Goal: Transaction & Acquisition: Book appointment/travel/reservation

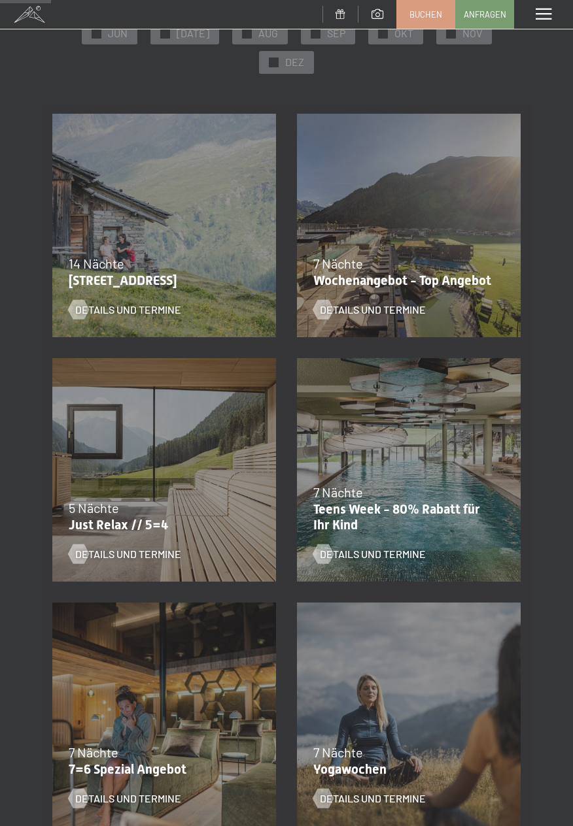
click at [412, 286] on div "Details und Termine" at bounding box center [400, 300] width 175 height 34
click at [379, 312] on span "Details und Termine" at bounding box center [386, 310] width 106 height 14
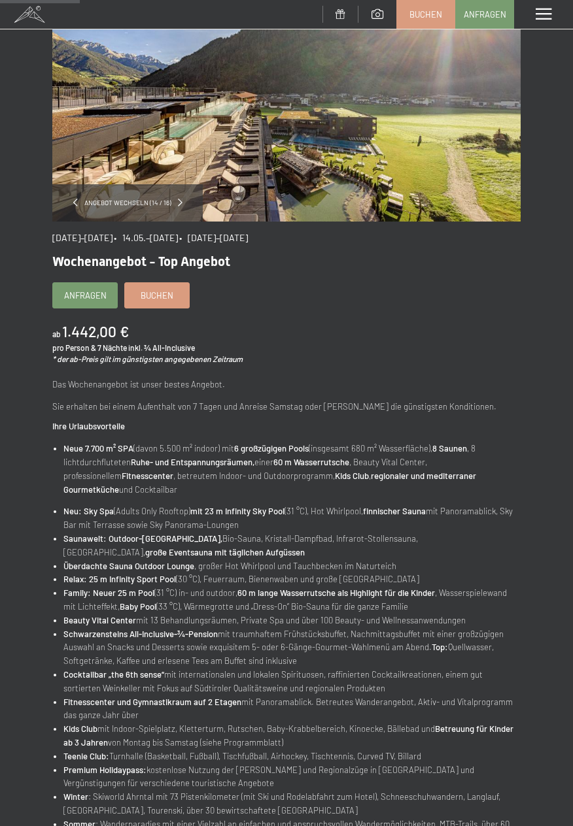
scroll to position [125, 0]
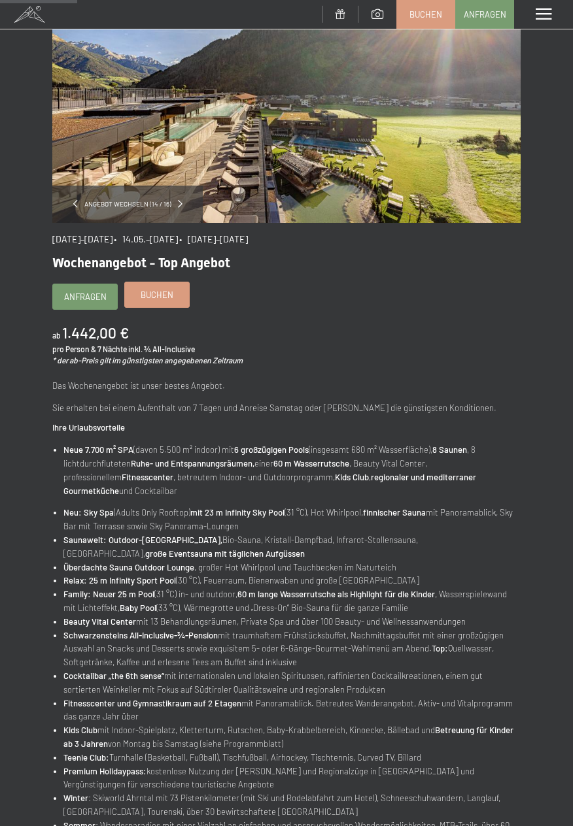
click at [171, 292] on span "Buchen" at bounding box center [157, 295] width 33 height 12
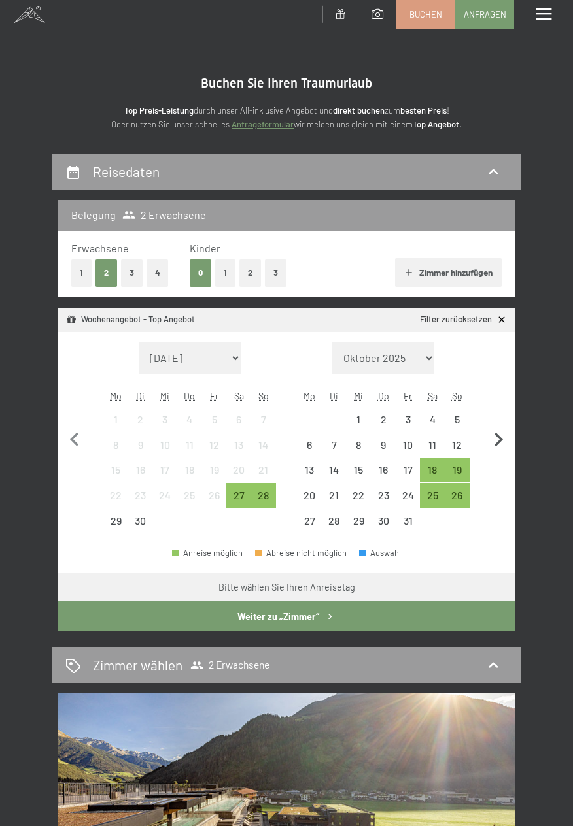
click at [506, 446] on icon "button" at bounding box center [497, 439] width 27 height 27
select select "2025-10-01"
select select "2025-11-01"
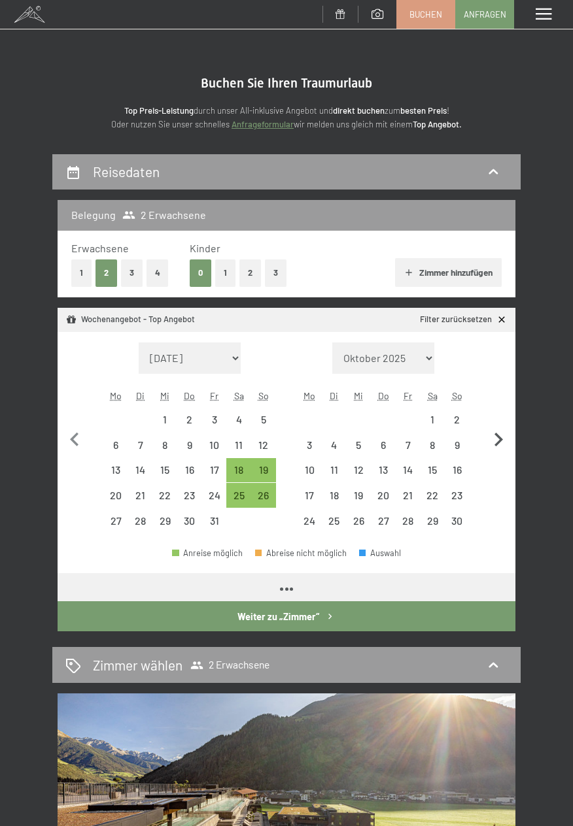
select select "[DATE]"
select select "2025-11-01"
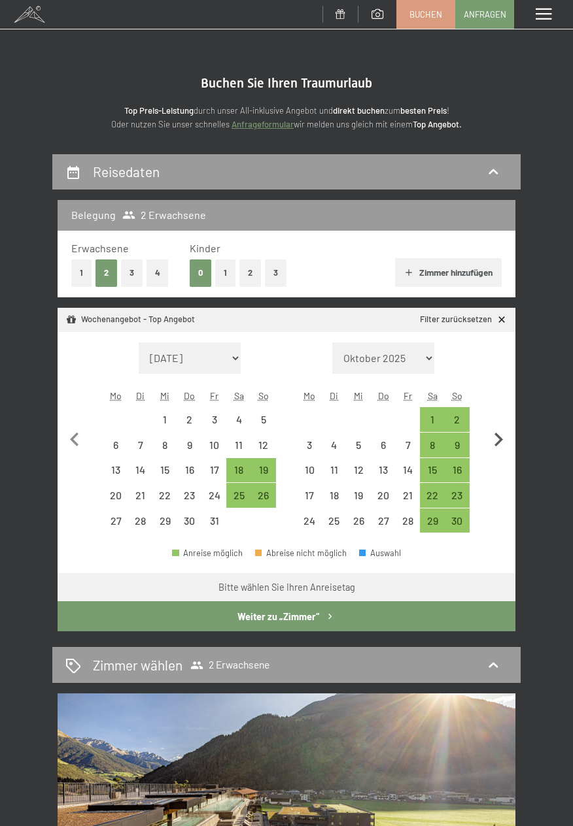
click at [505, 443] on icon "button" at bounding box center [497, 439] width 27 height 27
select select "2025-11-01"
select select "2025-12-01"
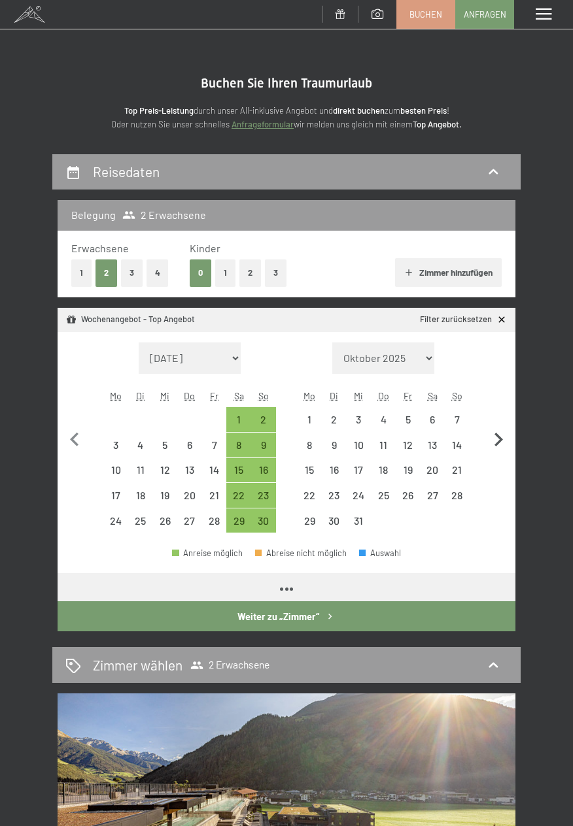
click at [505, 441] on icon "button" at bounding box center [497, 439] width 27 height 27
select select "2025-12-01"
select select "2026-01-01"
select select "2025-12-01"
select select "2026-01-01"
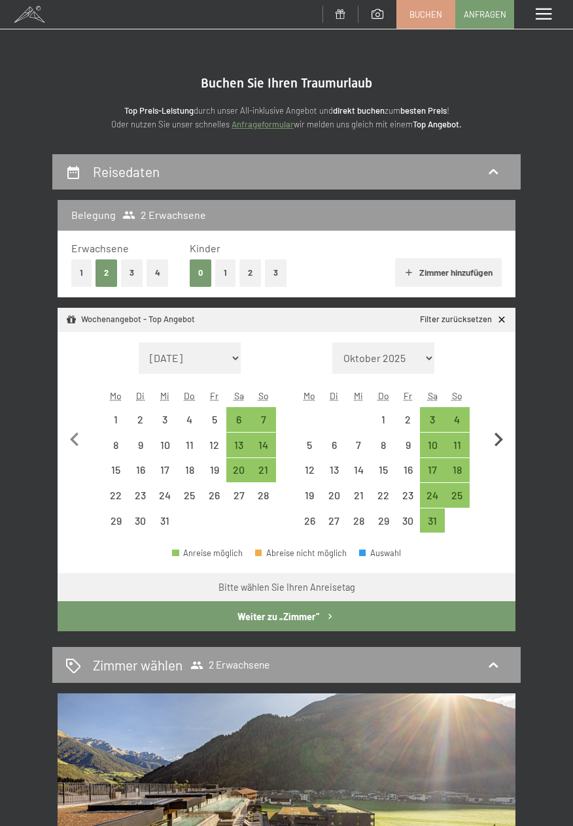
click at [500, 436] on icon "button" at bounding box center [497, 439] width 27 height 27
select select "2026-01-01"
select select "2026-02-01"
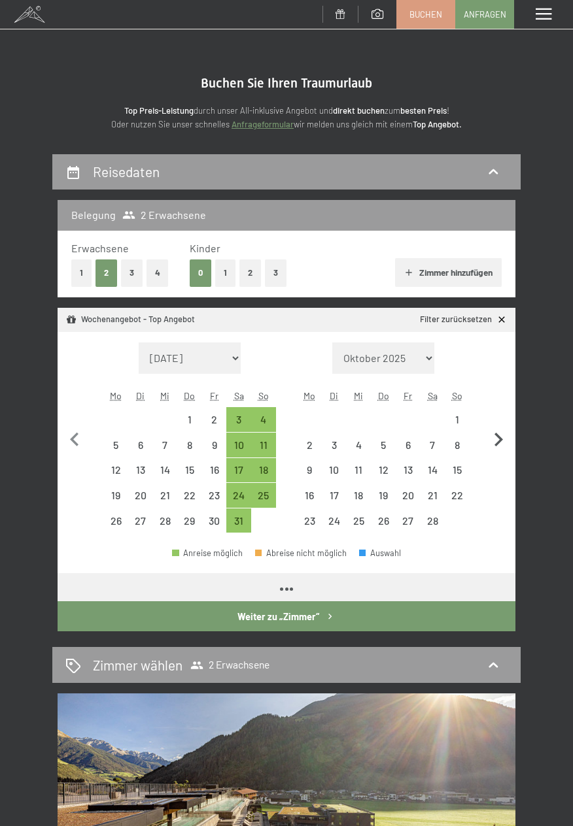
select select "2026-01-01"
select select "2026-02-01"
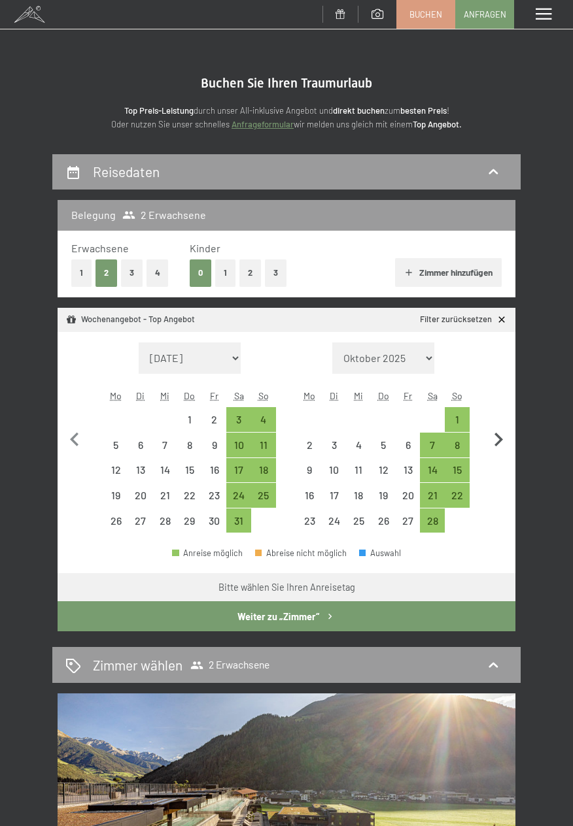
click at [501, 443] on icon "button" at bounding box center [497, 439] width 27 height 27
select select "[DATE]"
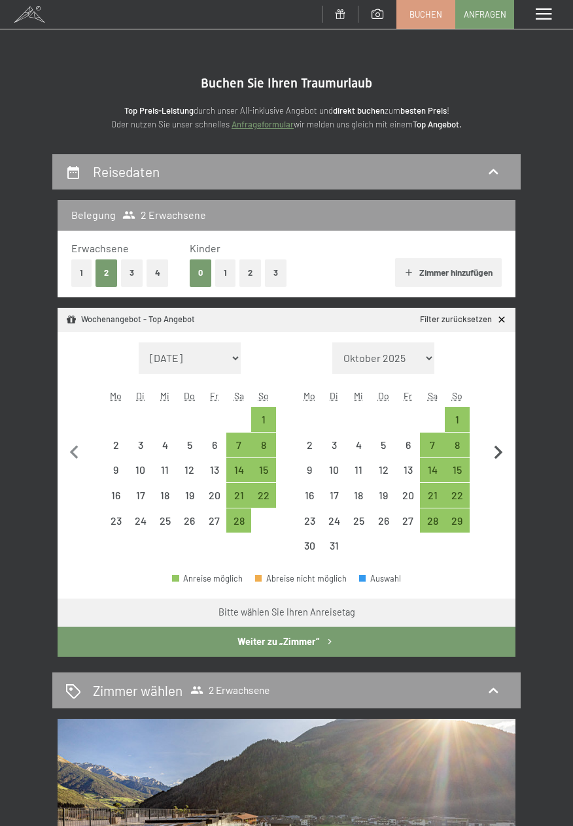
click at [501, 437] on button "button" at bounding box center [497, 451] width 27 height 216
select select "[DATE]"
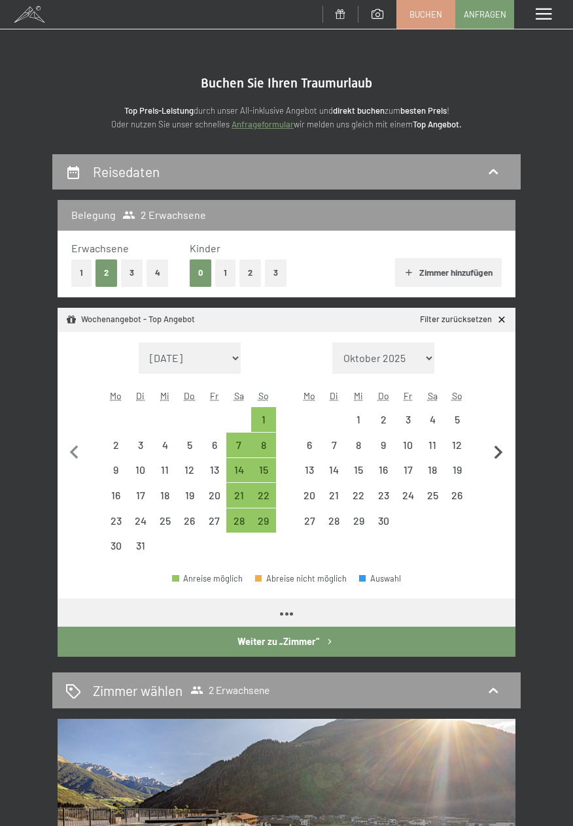
select select "[DATE]"
click at [498, 439] on icon "button" at bounding box center [497, 452] width 27 height 27
select select "[DATE]"
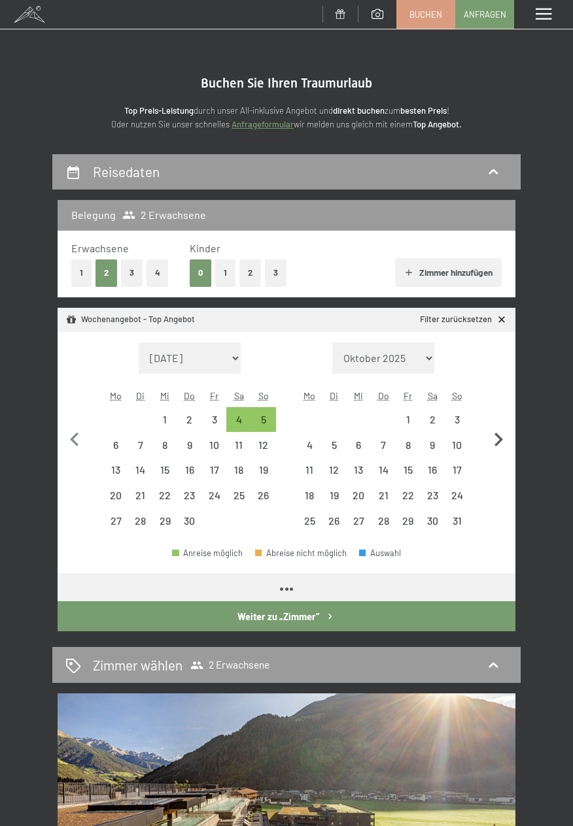
select select "[DATE]"
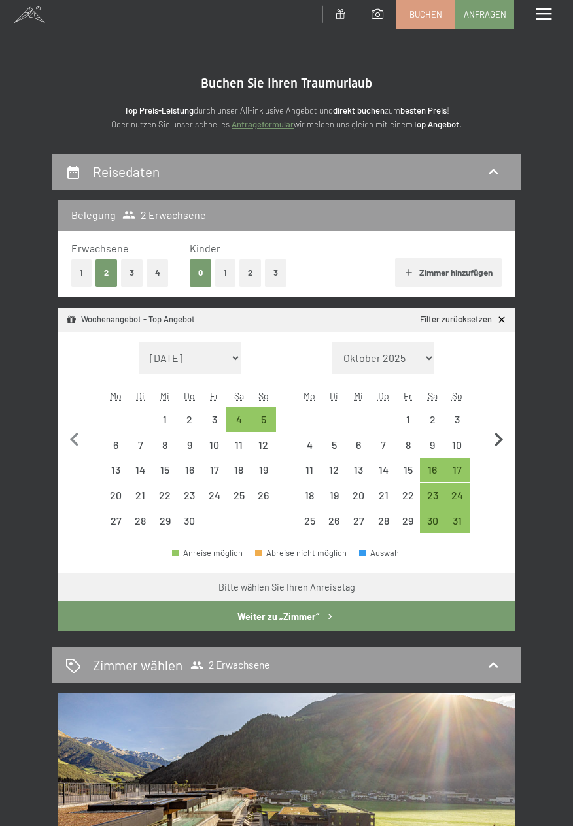
click at [505, 441] on icon "button" at bounding box center [497, 439] width 27 height 27
select select "[DATE]"
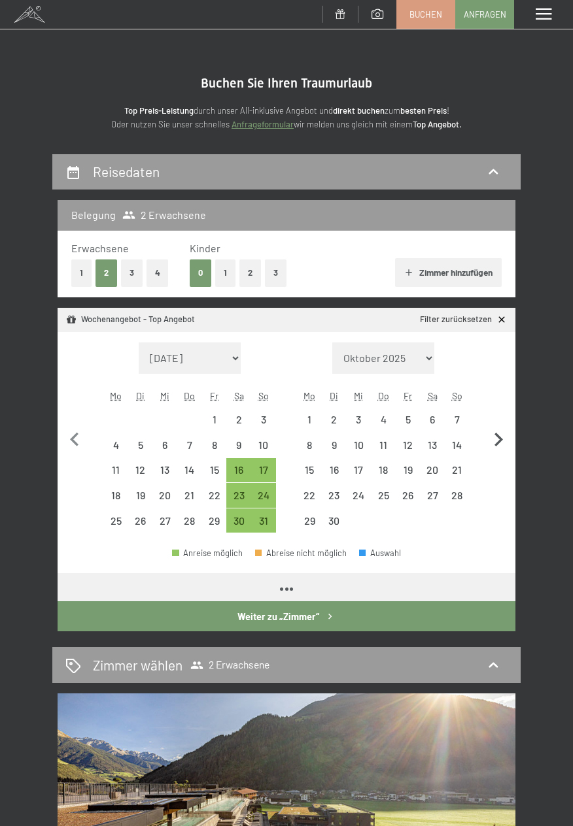
select select "[DATE]"
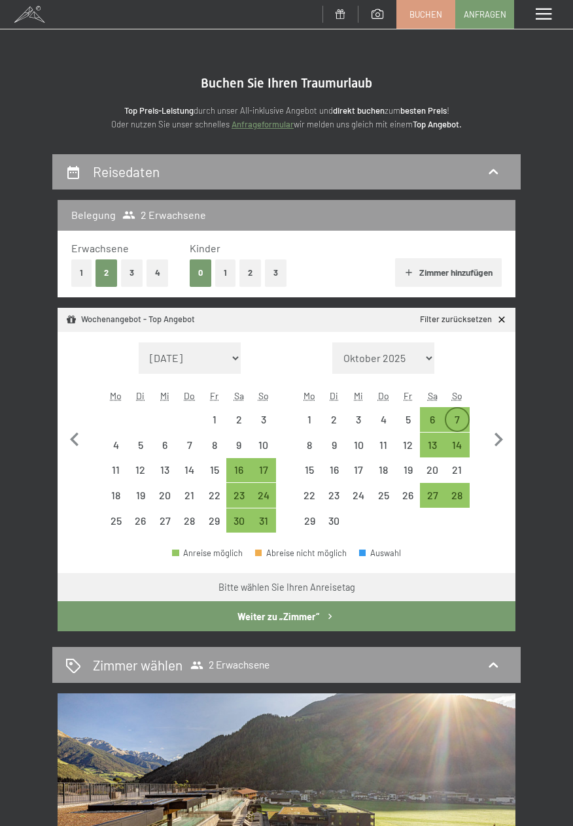
click at [463, 415] on div "7" at bounding box center [457, 425] width 22 height 22
select select "2026-05-01"
select select "2026-06-01"
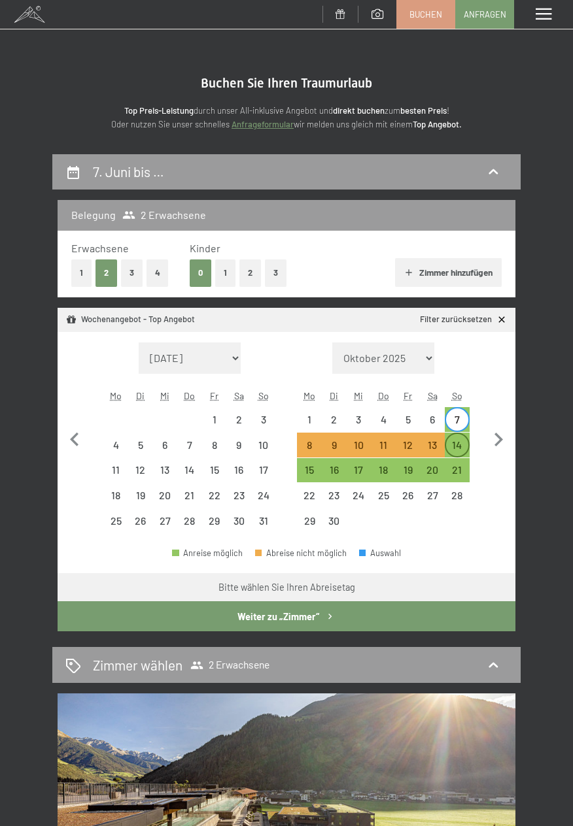
click at [460, 441] on div "14" at bounding box center [457, 451] width 22 height 22
select select "2026-05-01"
select select "2026-06-01"
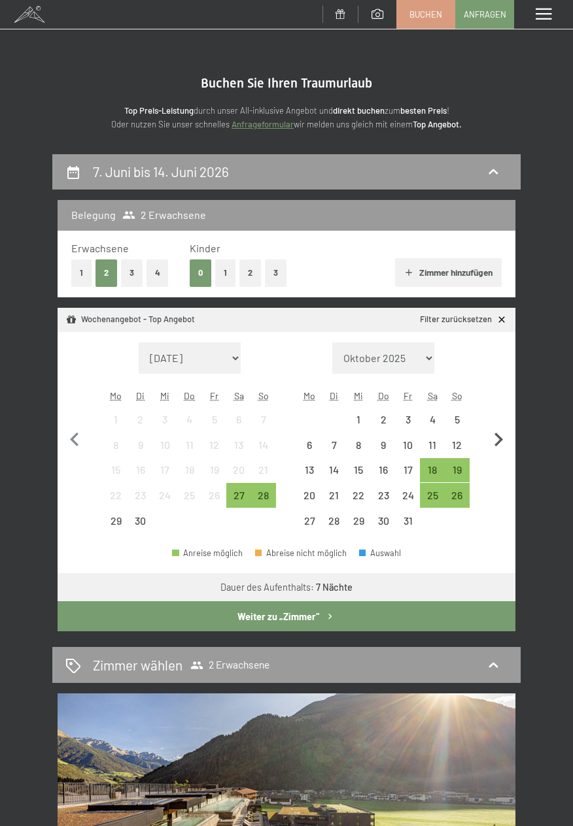
click at [510, 433] on icon "button" at bounding box center [497, 439] width 27 height 27
select select "2025-10-01"
select select "2025-11-01"
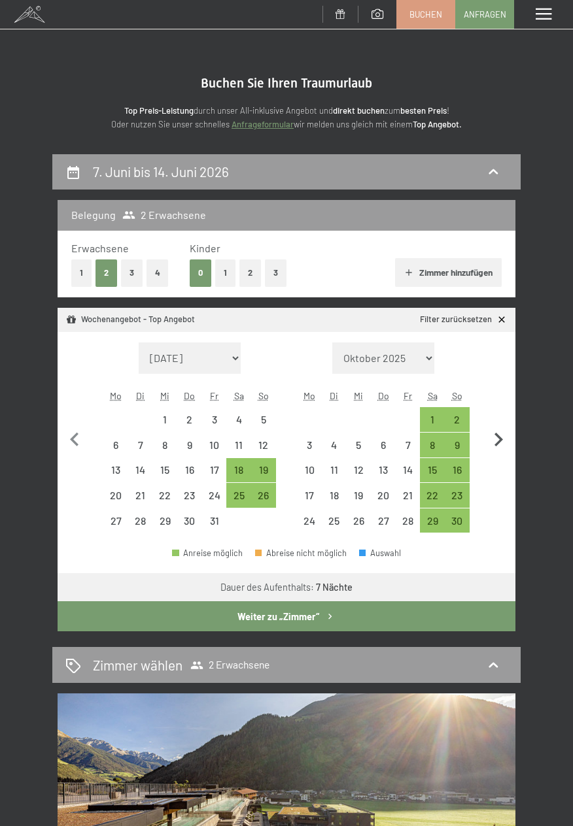
click at [510, 443] on icon "button" at bounding box center [497, 439] width 27 height 27
select select "[DATE]"
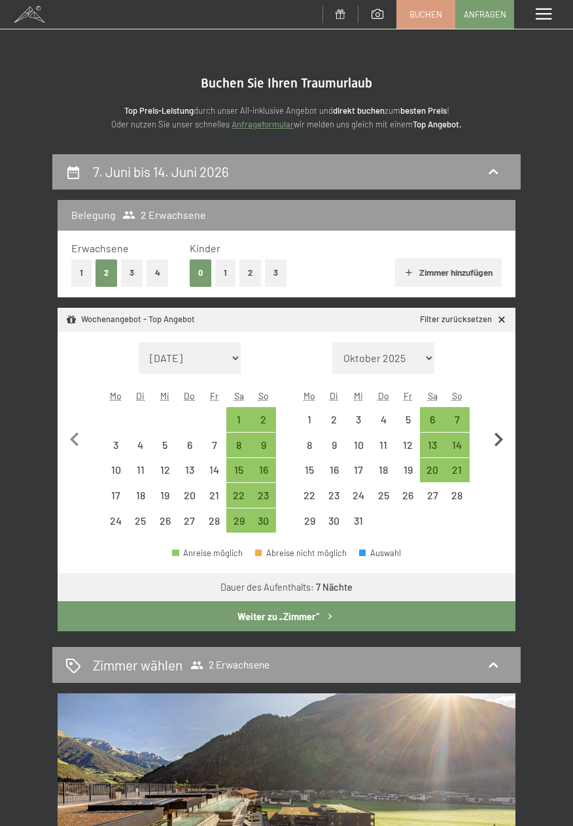
click at [508, 446] on icon "button" at bounding box center [497, 439] width 27 height 27
select select "[DATE]"
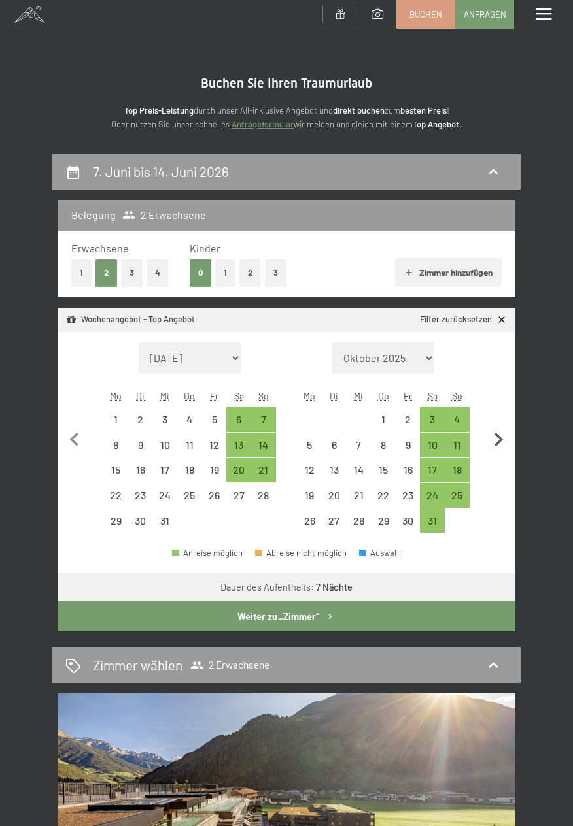
click at [509, 447] on icon "button" at bounding box center [497, 439] width 27 height 27
select select "[DATE]"
click at [510, 448] on icon "button" at bounding box center [497, 439] width 27 height 27
select select "2026-02-01"
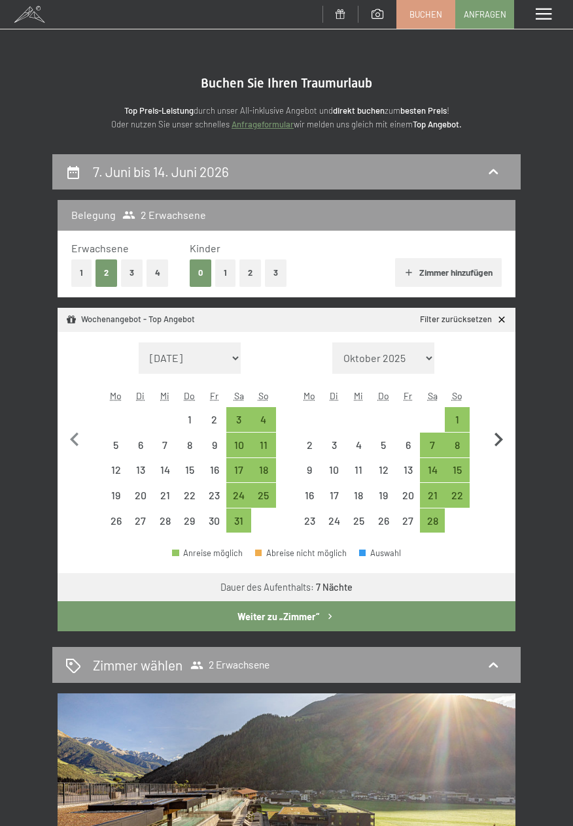
select select "2026-03-01"
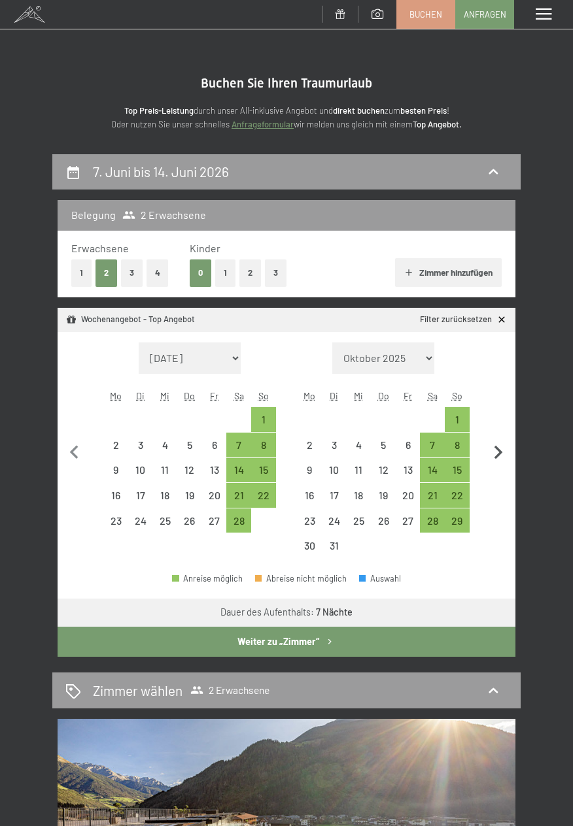
click at [507, 447] on icon "button" at bounding box center [497, 452] width 27 height 27
select select "2026-03-01"
select select "2026-04-01"
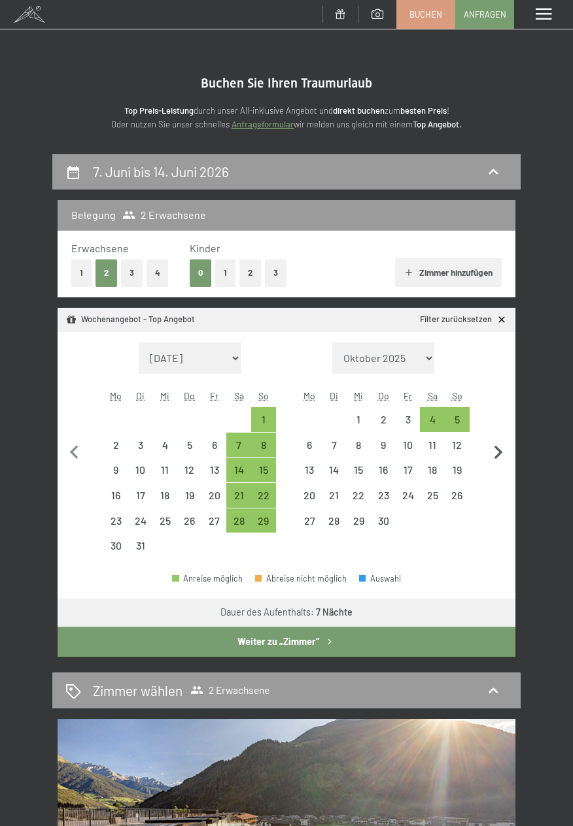
click at [507, 447] on icon "button" at bounding box center [497, 452] width 27 height 27
select select "2026-04-01"
select select "2026-05-01"
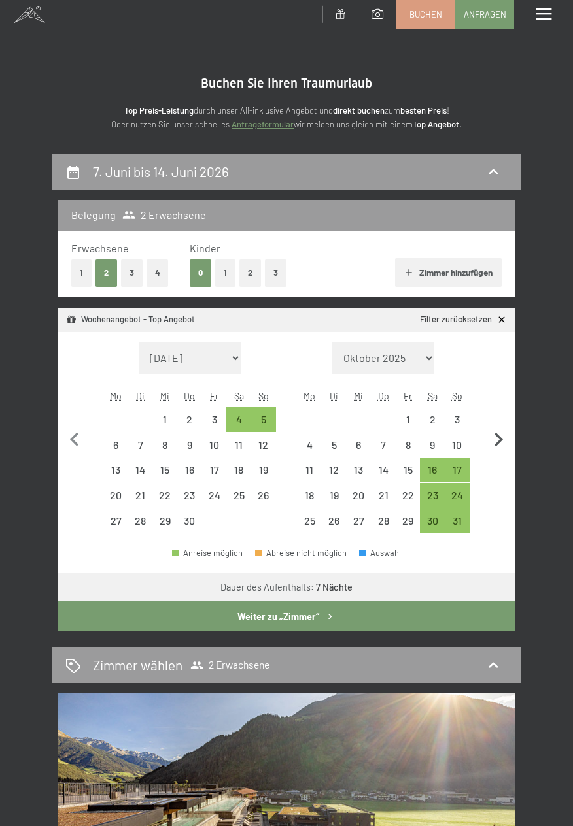
click at [509, 447] on icon "button" at bounding box center [497, 439] width 27 height 27
select select "2026-05-01"
select select "2026-06-01"
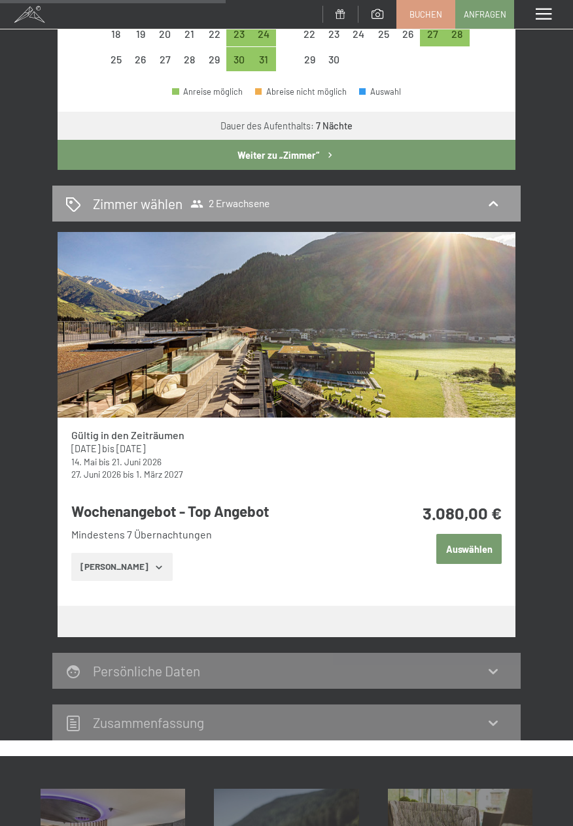
scroll to position [462, 0]
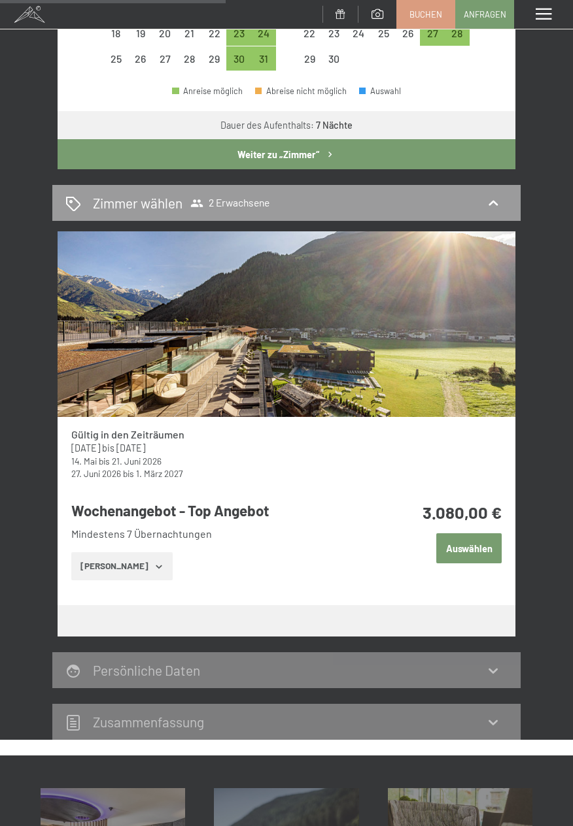
click at [154, 571] on icon "button" at bounding box center [159, 566] width 10 height 10
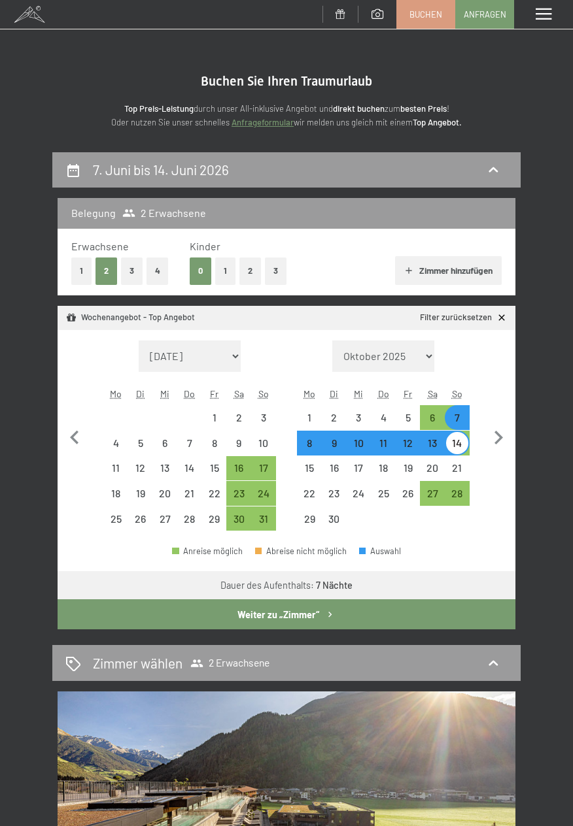
scroll to position [0, 0]
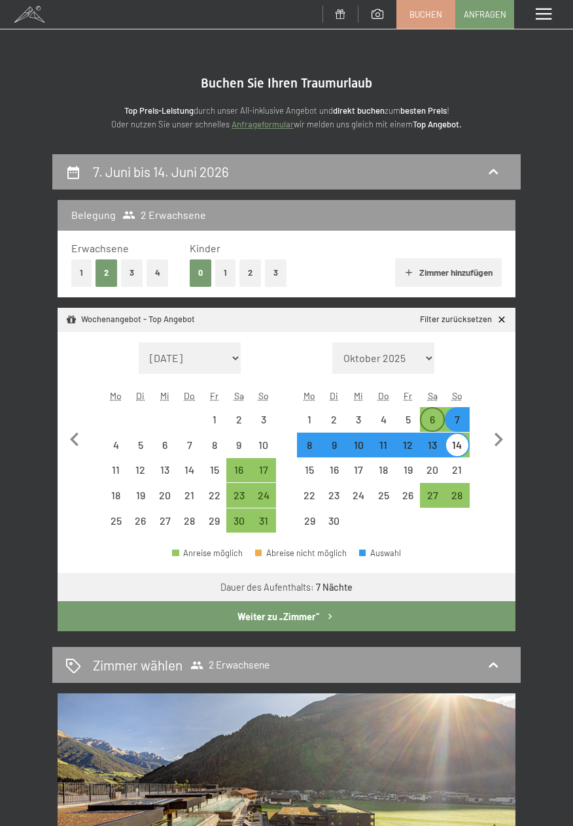
click at [427, 422] on div "6" at bounding box center [432, 425] width 22 height 22
select select "2026-05-01"
select select "2026-06-01"
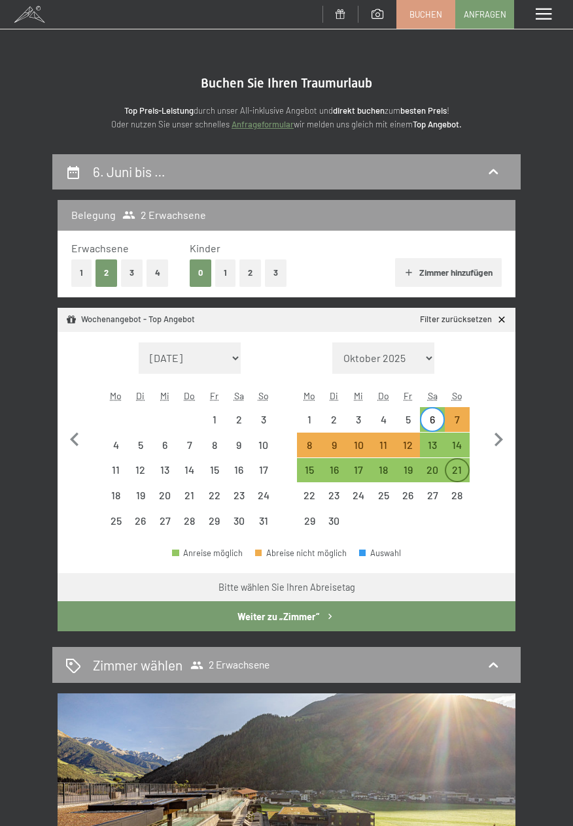
click at [465, 469] on div "21" at bounding box center [457, 476] width 22 height 22
select select "2026-05-01"
select select "2026-06-01"
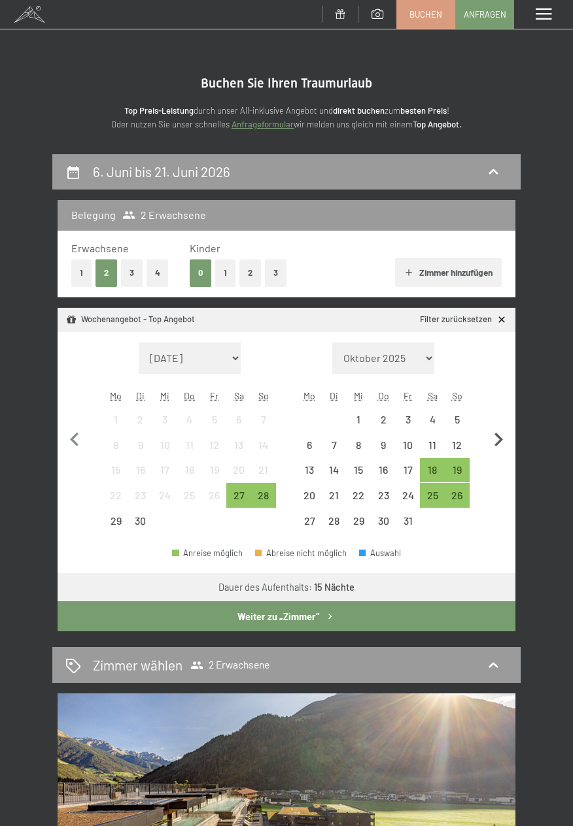
click at [505, 430] on icon "button" at bounding box center [497, 439] width 27 height 27
select select "2025-10-01"
select select "[DATE]"
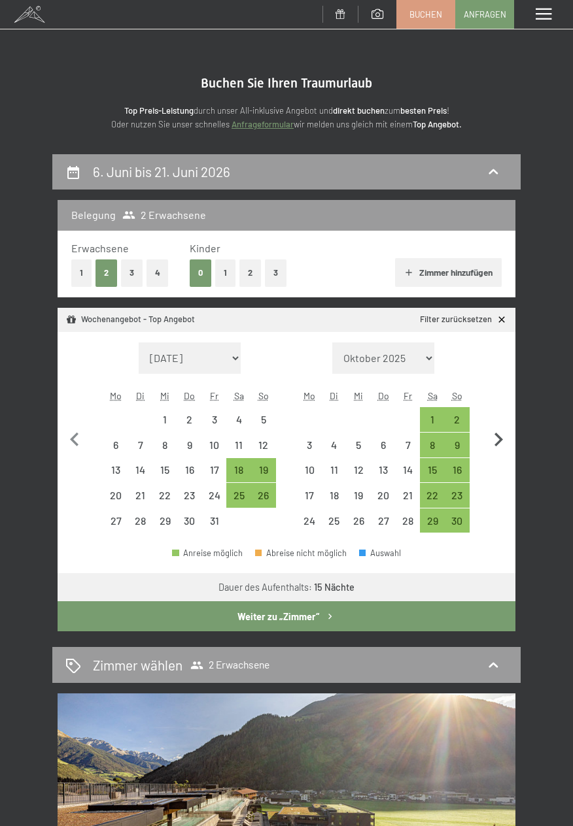
click at [502, 438] on icon "button" at bounding box center [497, 439] width 27 height 27
select select "[DATE]"
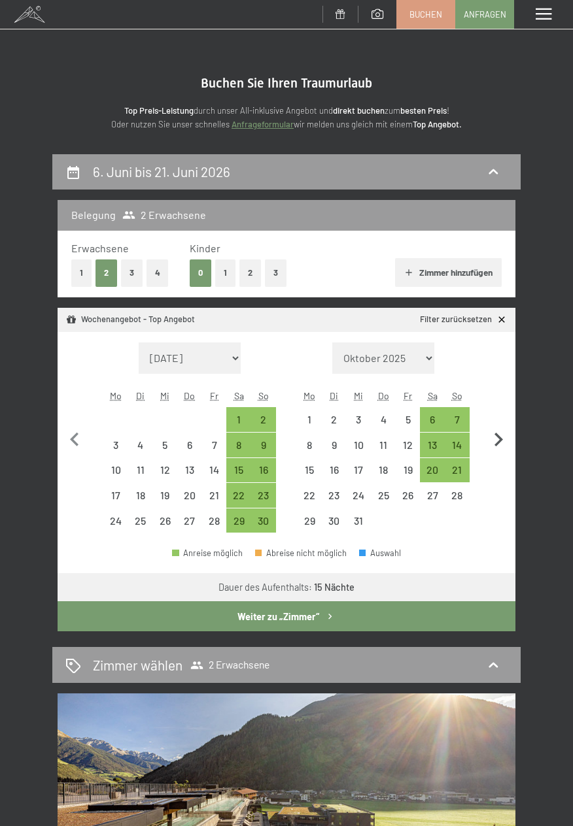
click at [501, 438] on icon "button" at bounding box center [498, 440] width 8 height 14
select select "[DATE]"
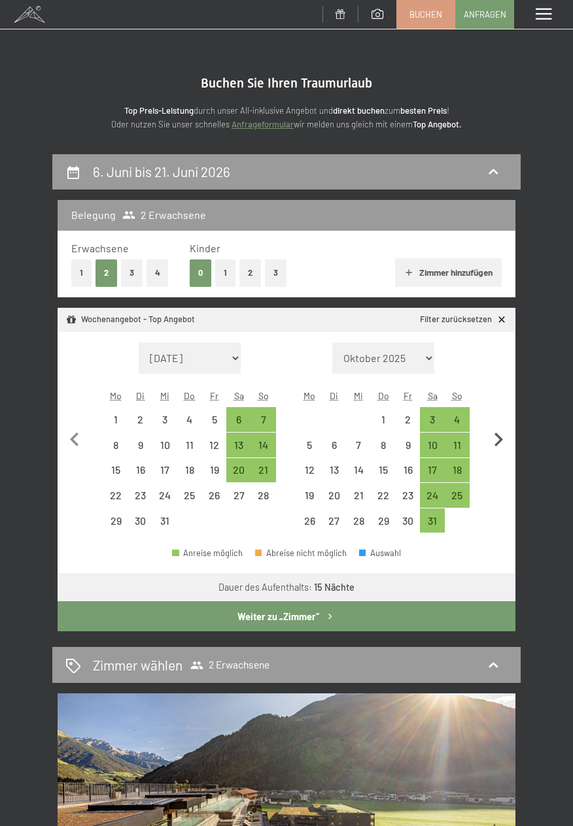
click at [502, 439] on icon "button" at bounding box center [497, 439] width 27 height 27
select select "[DATE]"
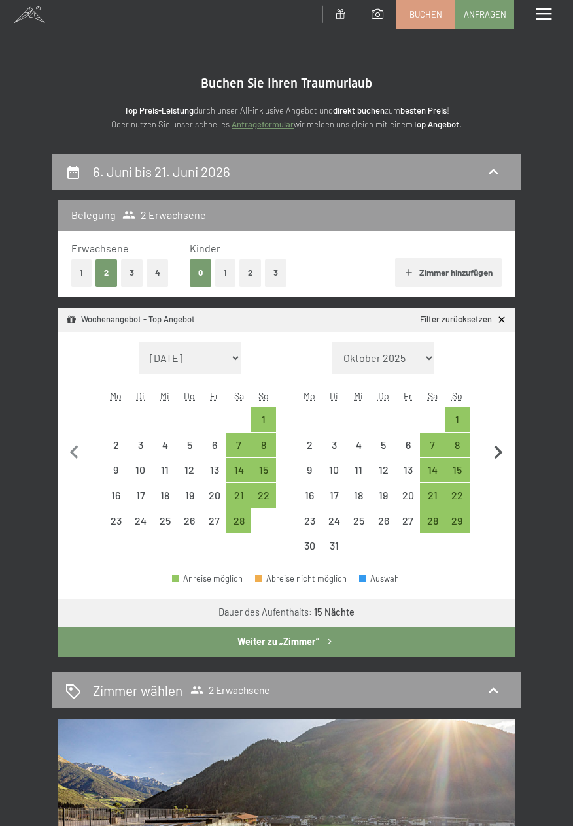
click at [501, 441] on icon "button" at bounding box center [497, 452] width 27 height 27
select select "[DATE]"
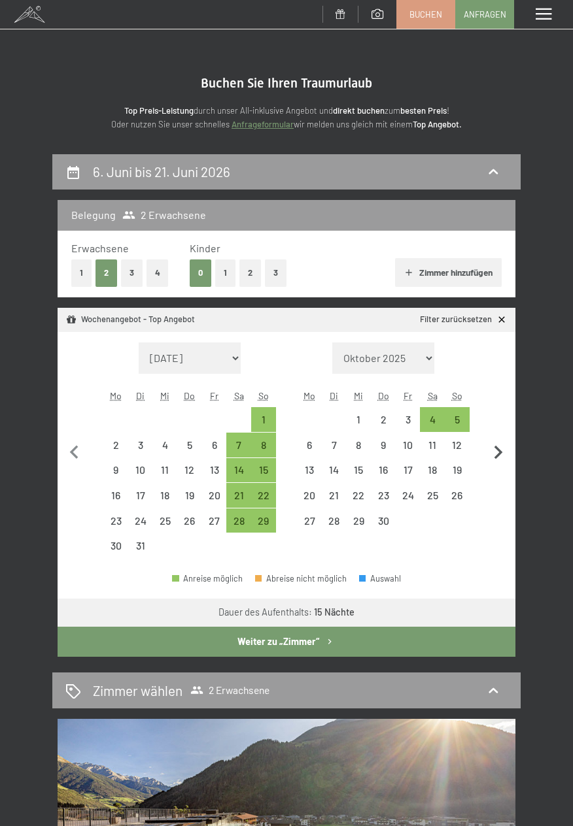
click at [503, 446] on icon "button" at bounding box center [497, 452] width 27 height 27
select select "2026-04-01"
select select "2026-05-01"
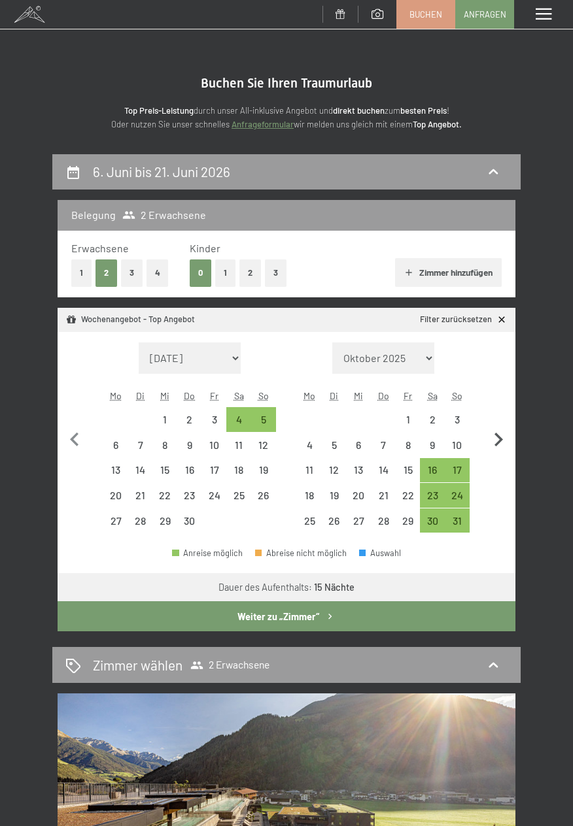
click at [503, 448] on icon "button" at bounding box center [497, 439] width 27 height 27
select select "2026-05-01"
select select "2026-06-01"
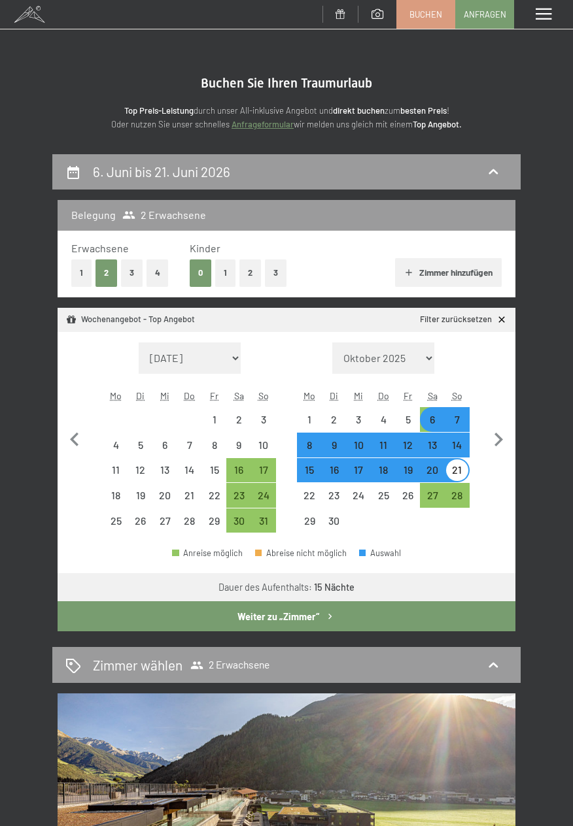
click at [464, 423] on div "7" at bounding box center [457, 425] width 22 height 22
select select "2026-05-01"
select select "2026-06-01"
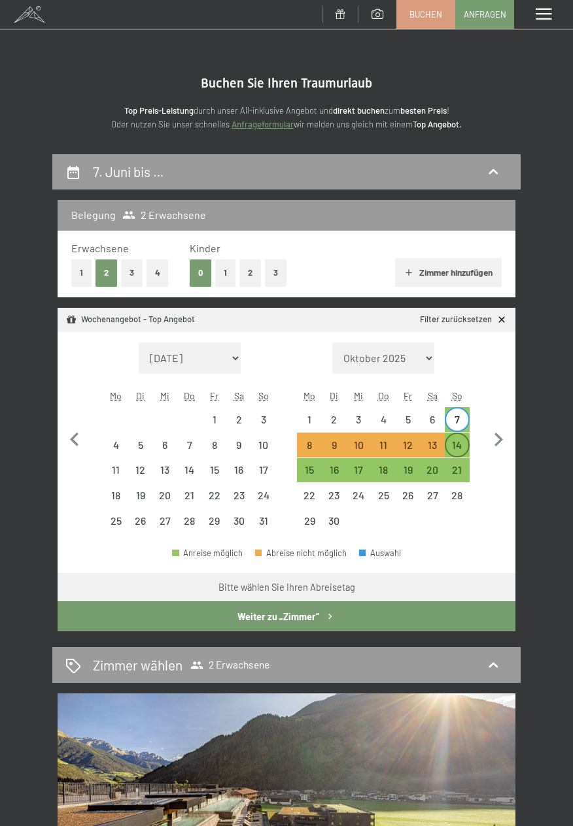
click at [463, 450] on div "14" at bounding box center [457, 451] width 22 height 22
select select "2026-05-01"
select select "2026-06-01"
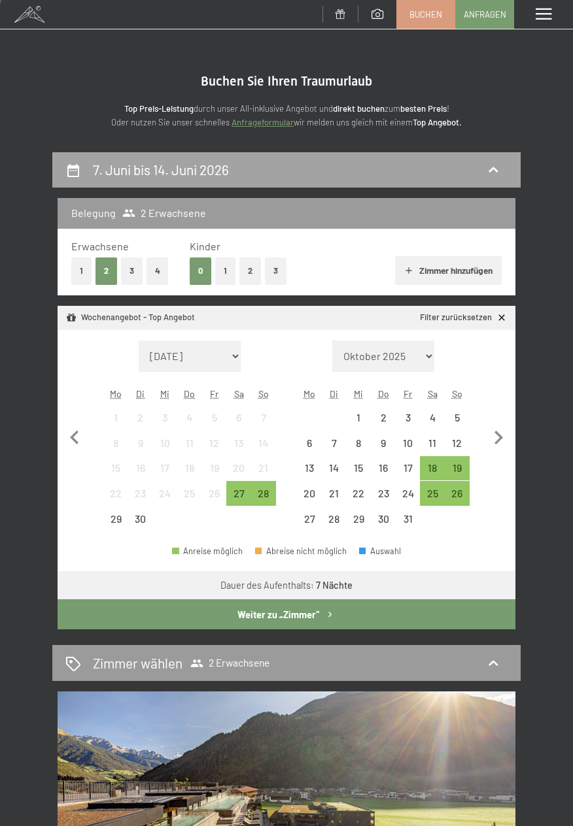
click at [55, 162] on div "7. Juni bis 14. Juni 2026" at bounding box center [286, 170] width 468 height 36
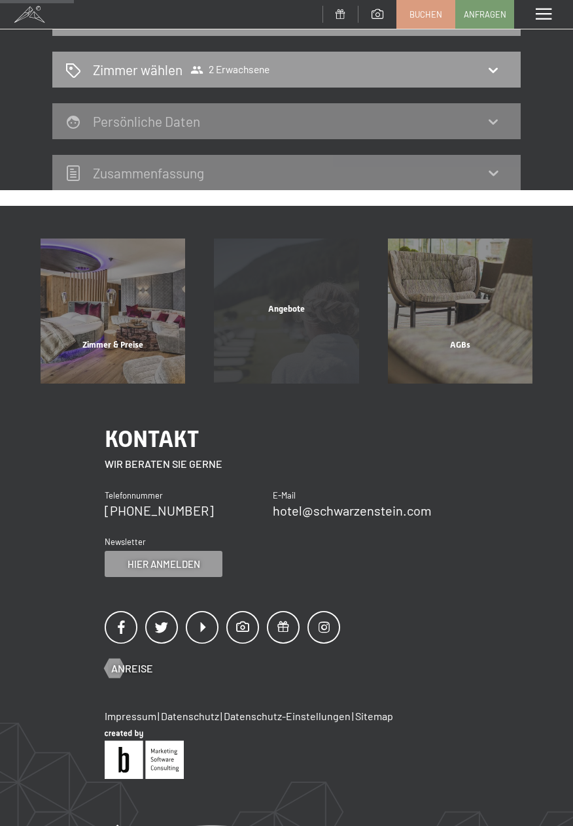
click at [269, 314] on span "Angebote" at bounding box center [286, 309] width 37 height 10
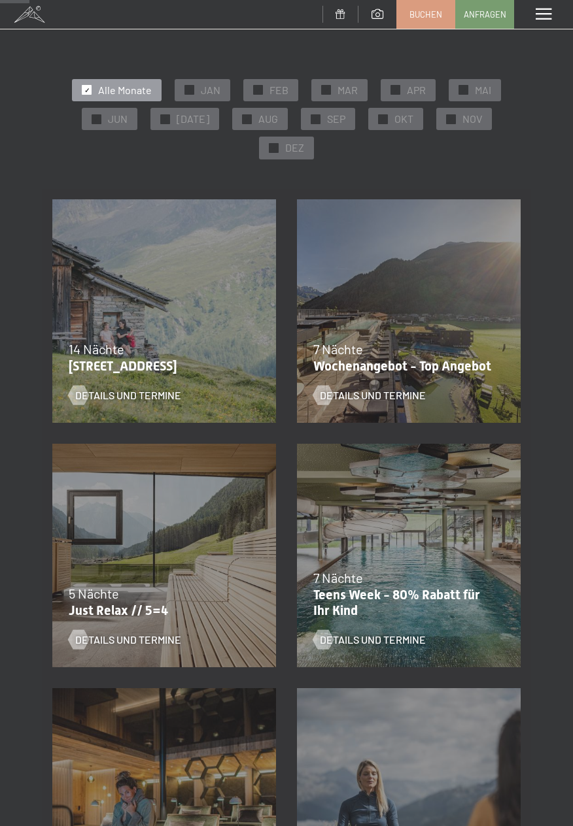
scroll to position [117, 0]
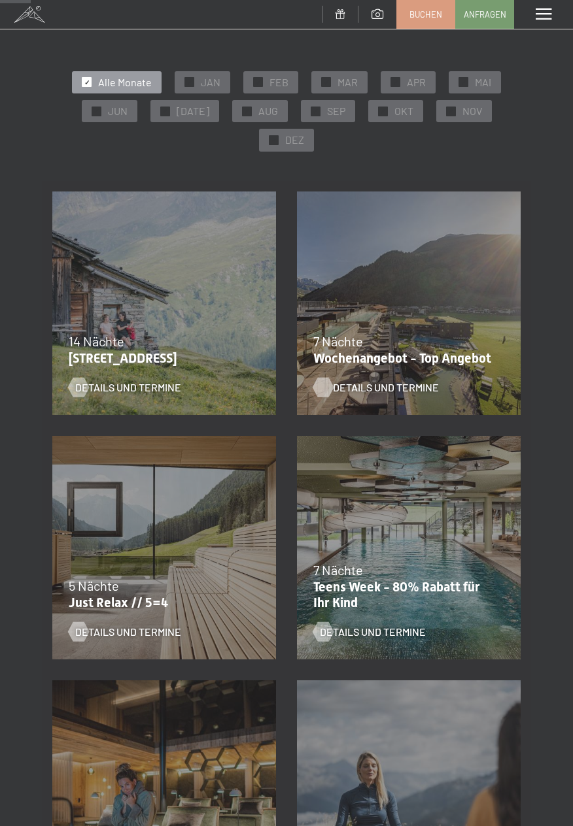
click at [389, 390] on span "Details und Termine" at bounding box center [386, 387] width 106 height 14
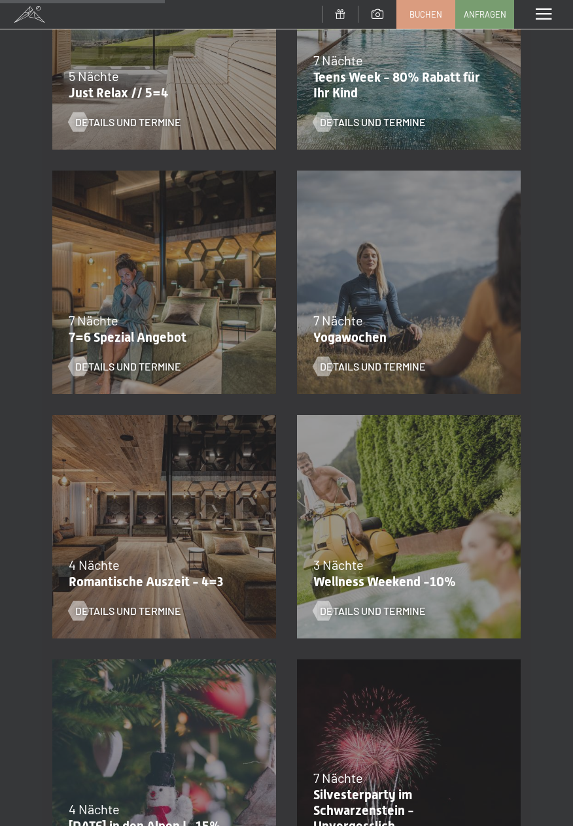
scroll to position [627, 0]
click at [107, 370] on span "Details und Termine" at bounding box center [141, 366] width 106 height 14
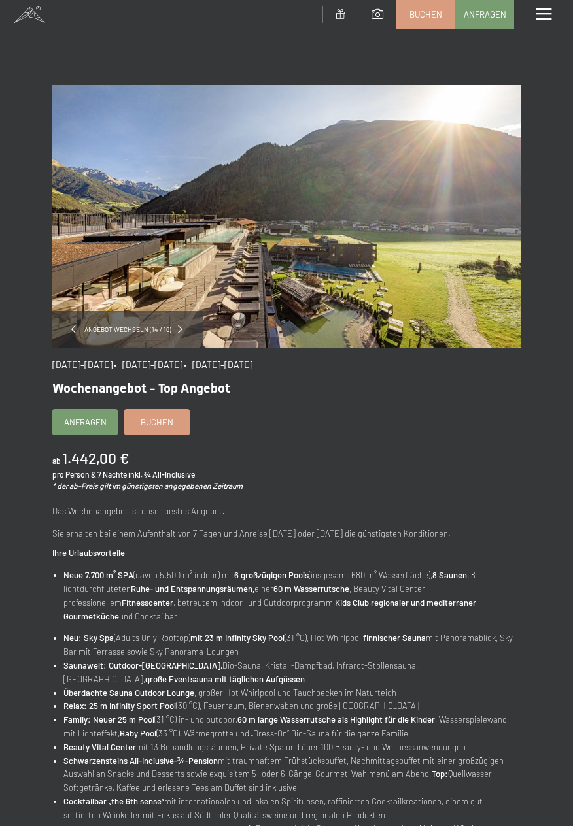
click at [75, 328] on span at bounding box center [73, 330] width 5 height 8
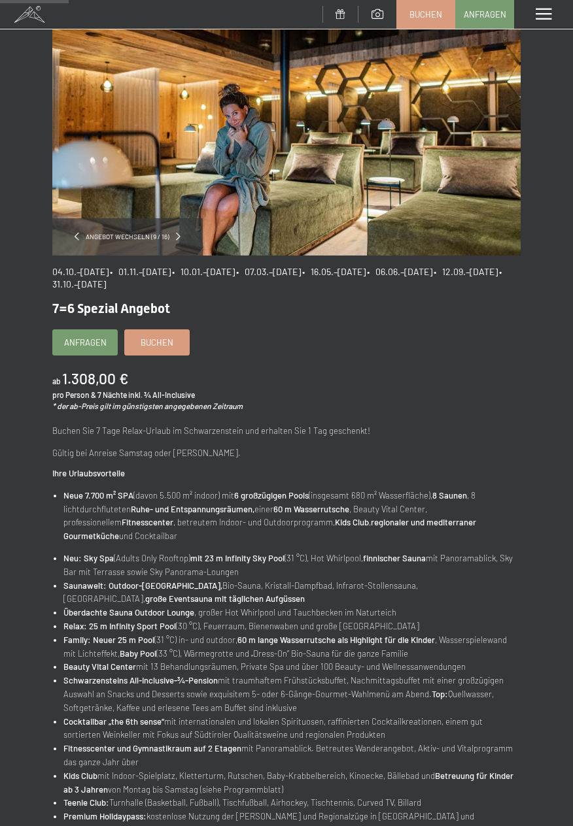
scroll to position [90, 0]
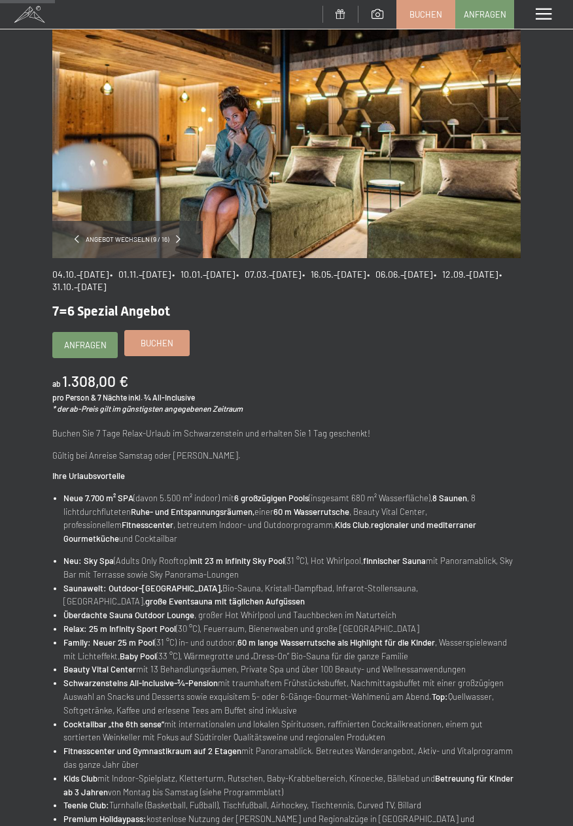
click at [146, 340] on span "Buchen" at bounding box center [157, 343] width 33 height 12
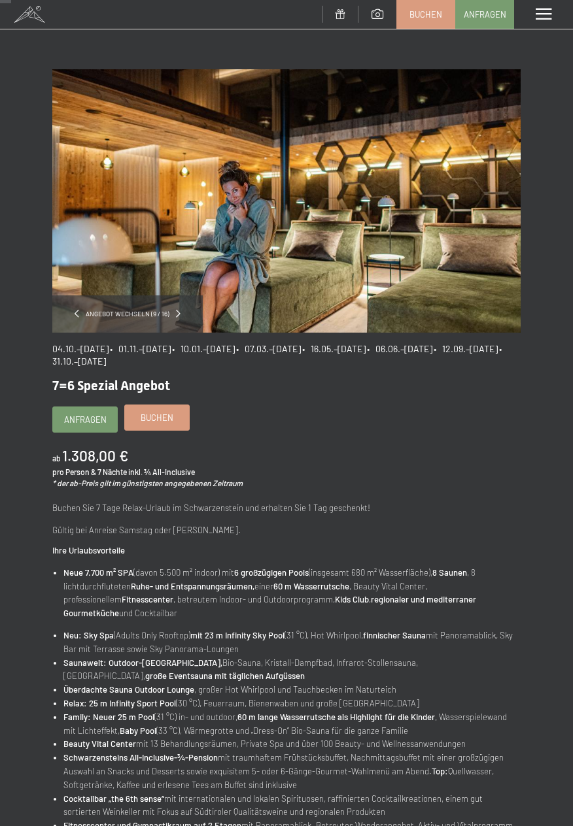
scroll to position [15, 0]
click at [78, 422] on span "Anfragen" at bounding box center [85, 418] width 42 height 12
click at [548, 25] on div "Menü" at bounding box center [543, 14] width 59 height 29
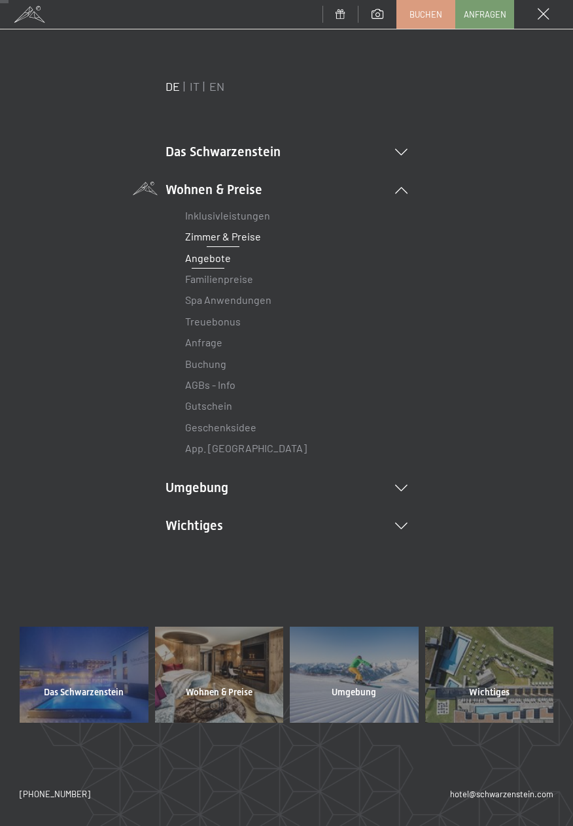
click at [257, 237] on link "Zimmer & Preise" at bounding box center [223, 236] width 76 height 12
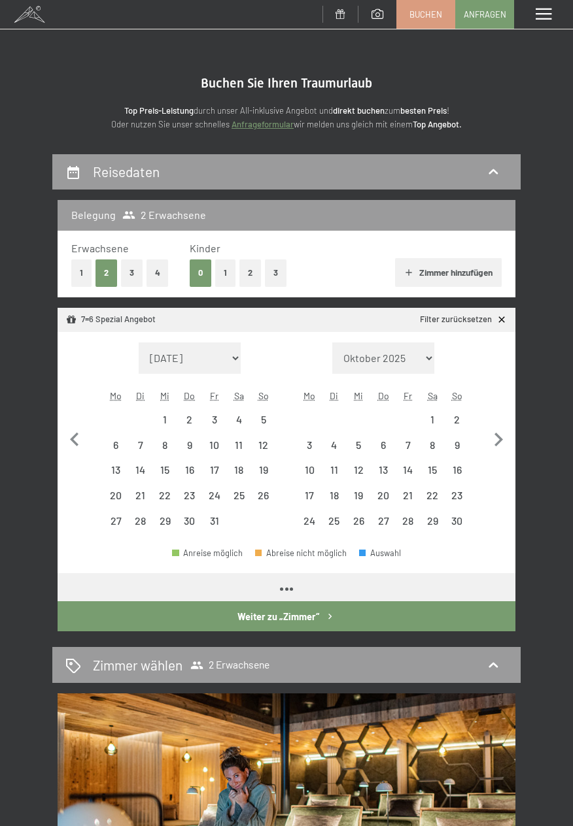
select select "2025-10-01"
select select "2025-11-01"
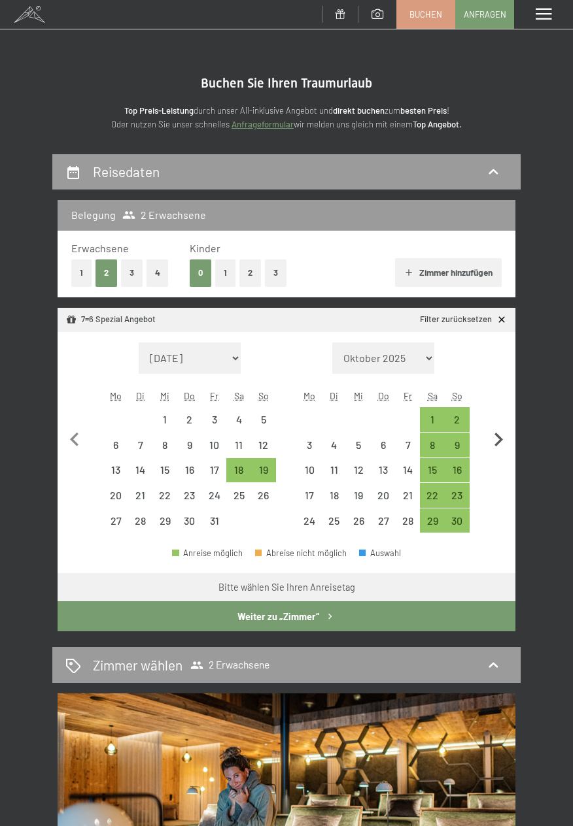
click at [509, 437] on icon "button" at bounding box center [497, 439] width 27 height 27
select select "2025-11-01"
select select "2025-12-01"
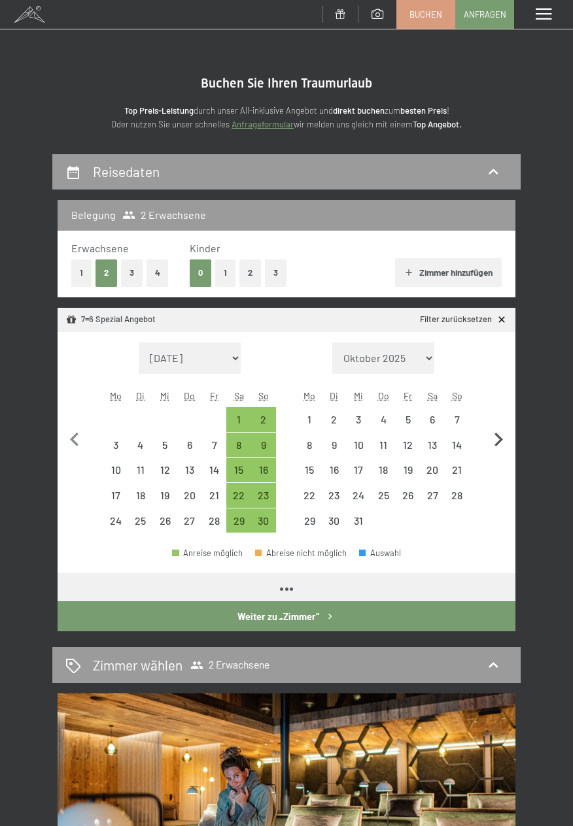
click at [509, 439] on icon "button" at bounding box center [497, 439] width 27 height 27
select select "2025-12-01"
select select "2026-01-01"
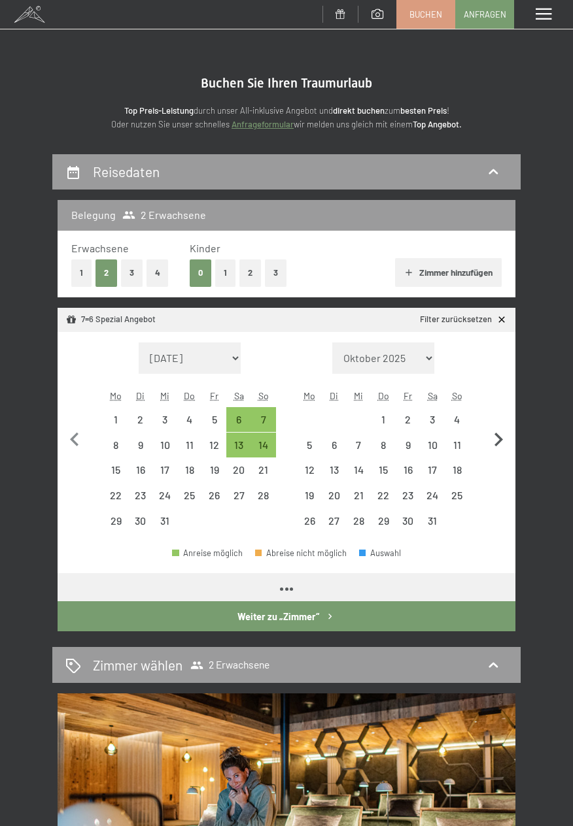
select select "2025-12-01"
select select "2026-01-01"
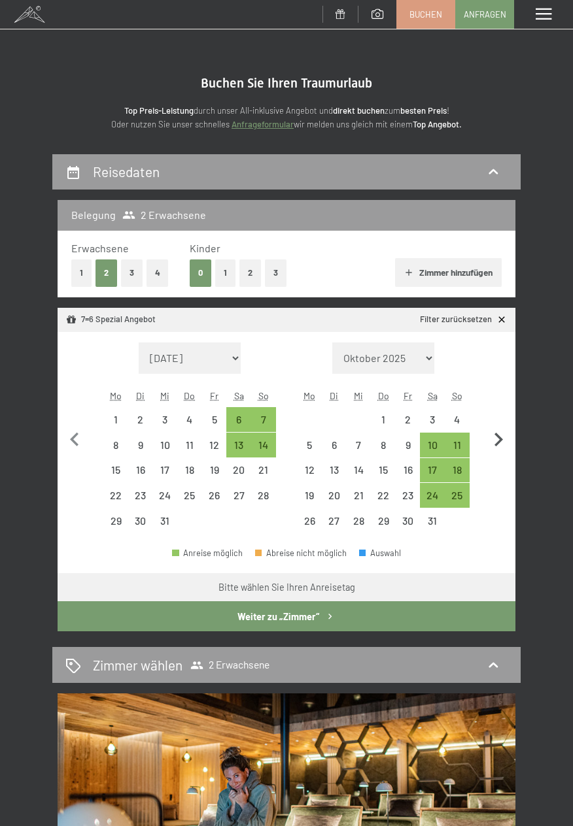
click at [505, 441] on icon "button" at bounding box center [497, 439] width 27 height 27
select select "2026-01-01"
select select "2026-02-01"
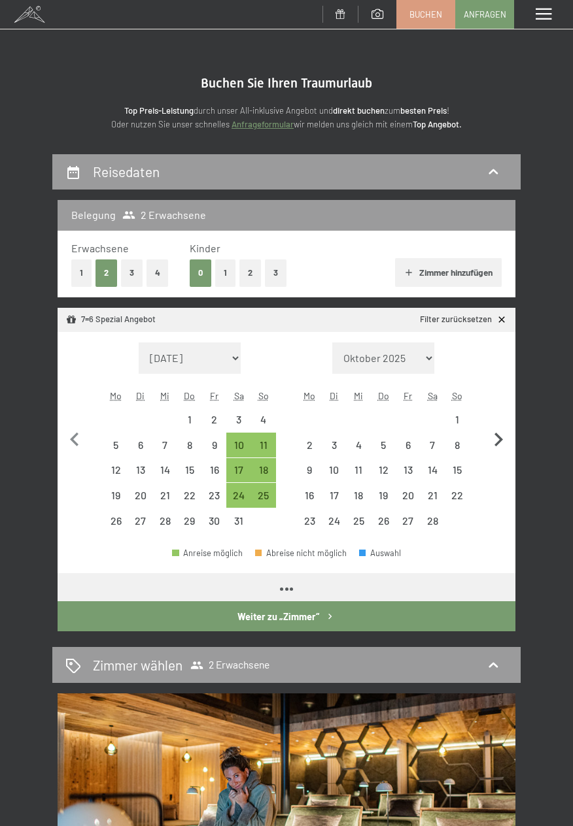
click at [504, 443] on icon "button" at bounding box center [497, 439] width 27 height 27
select select "2026-02-01"
select select "2026-03-01"
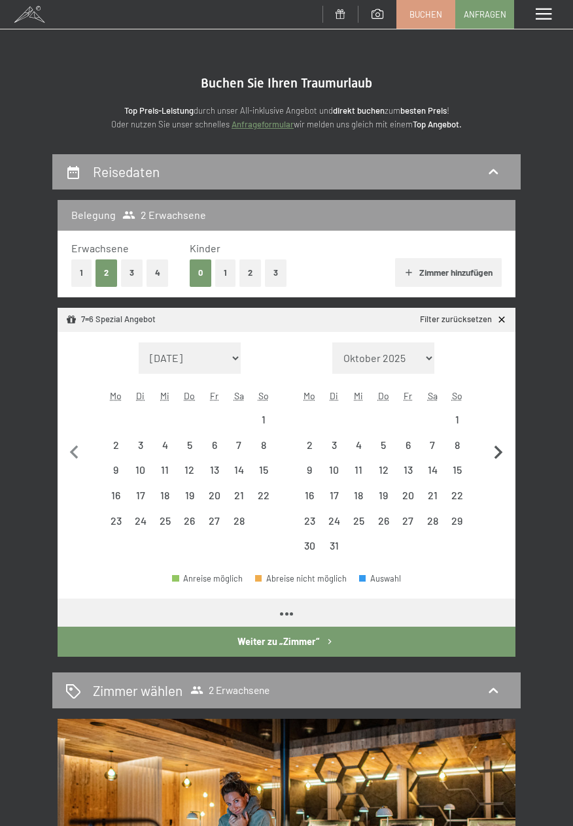
click at [502, 444] on icon "button" at bounding box center [497, 452] width 27 height 27
click at [501, 443] on icon "button" at bounding box center [497, 452] width 27 height 27
select select "2026-04-01"
select select "2026-05-01"
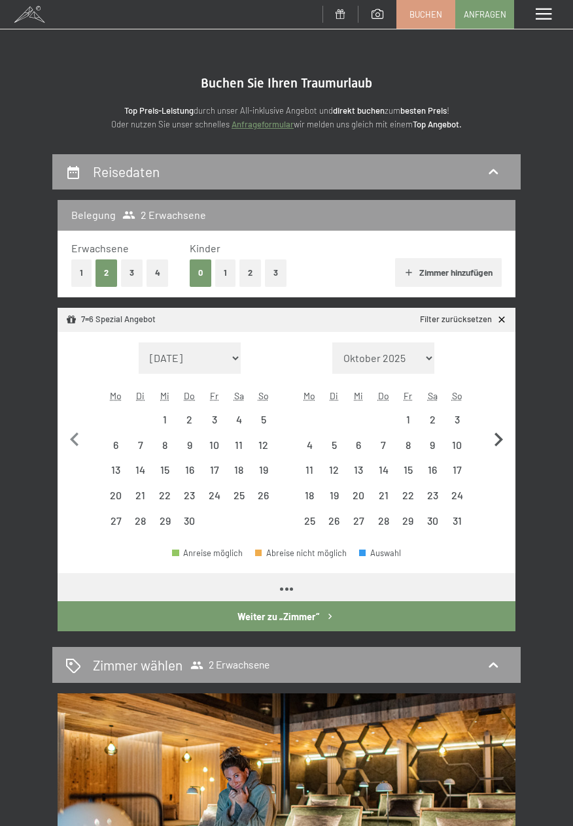
select select "2026-04-01"
select select "2026-05-01"
click at [504, 441] on icon "button" at bounding box center [497, 439] width 27 height 27
select select "2026-05-01"
select select "2026-06-01"
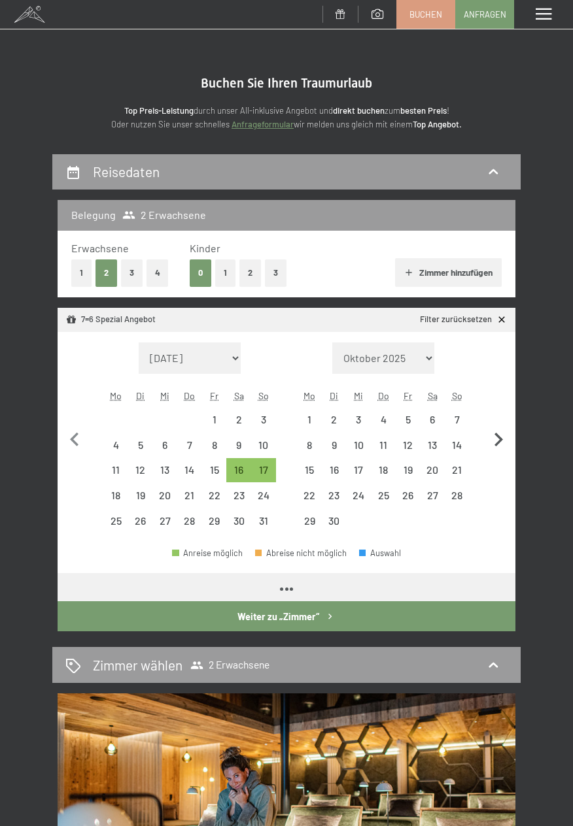
select select "2026-05-01"
select select "2026-06-01"
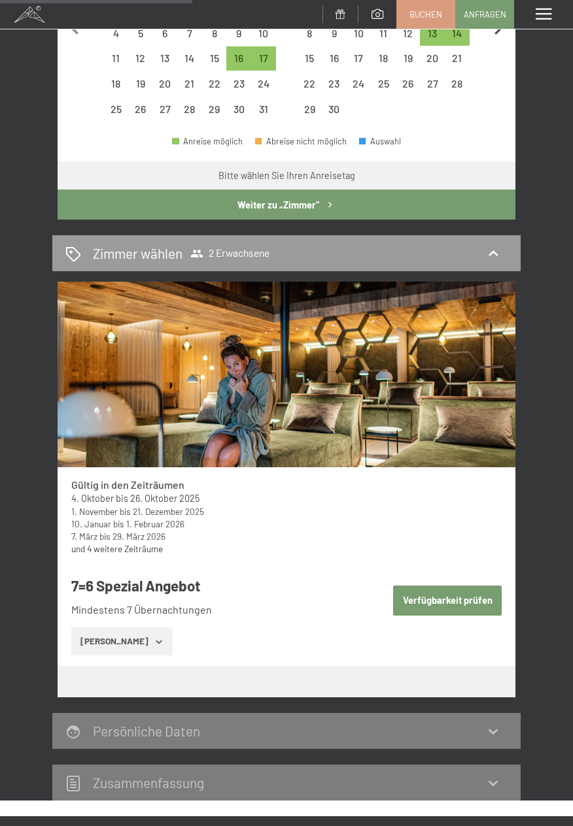
scroll to position [412, 0]
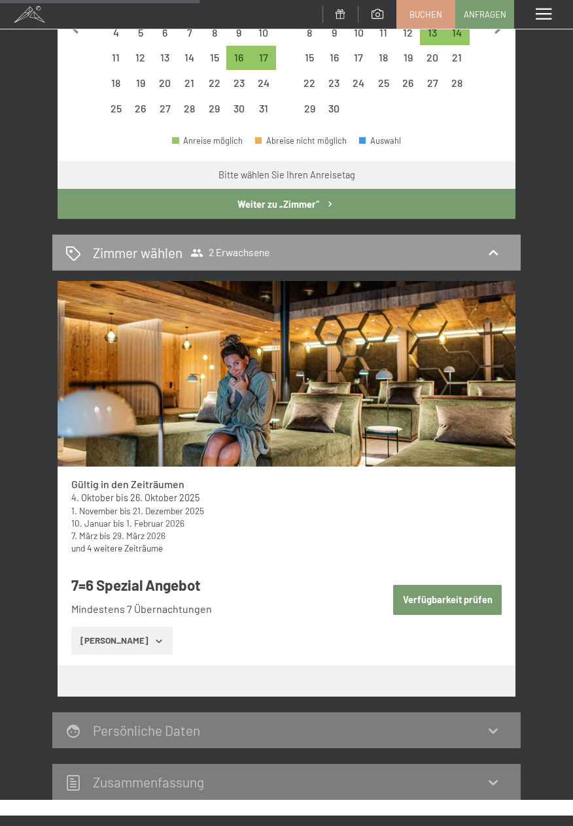
click at [110, 550] on link "und 4 weitere Zeiträume" at bounding box center [117, 548] width 92 height 11
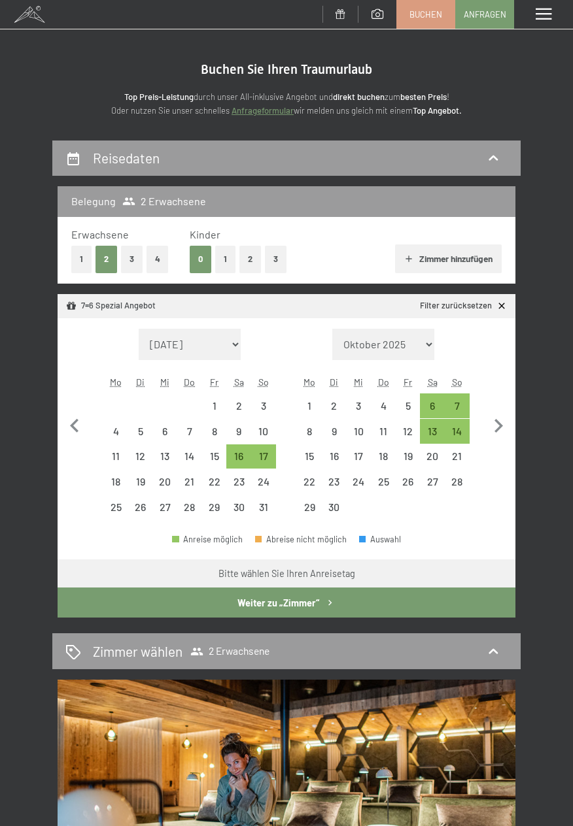
scroll to position [0, 0]
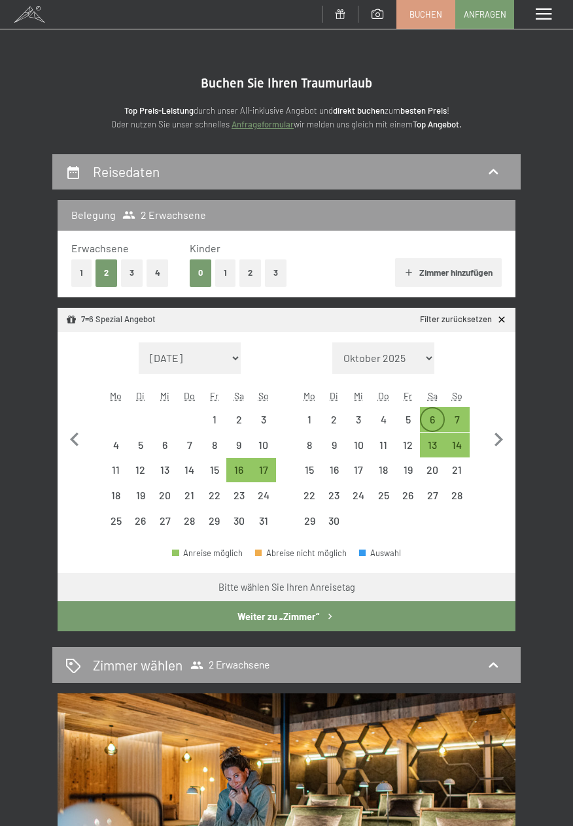
click at [434, 426] on div "6" at bounding box center [432, 425] width 22 height 22
select select "2026-05-01"
select select "2026-06-01"
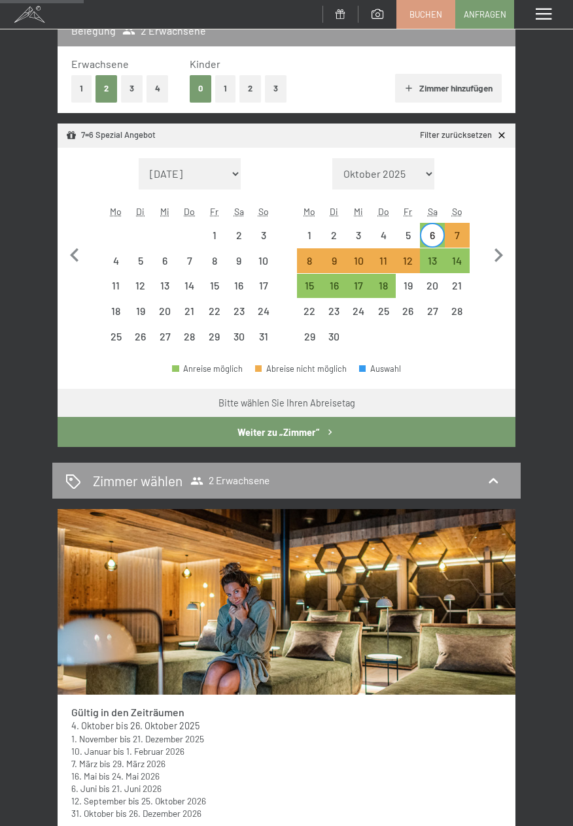
scroll to position [185, 0]
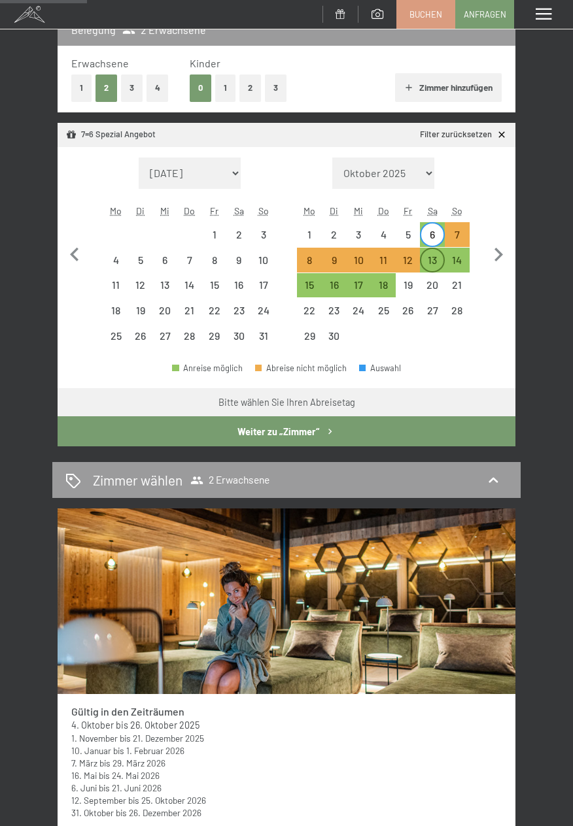
click at [434, 262] on div "13" at bounding box center [432, 266] width 22 height 22
select select "[DATE]"
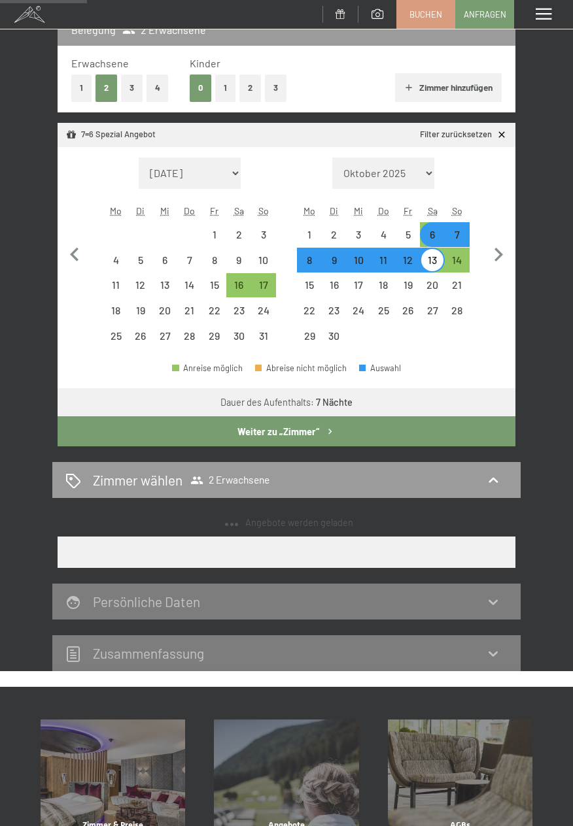
select select "[DATE]"
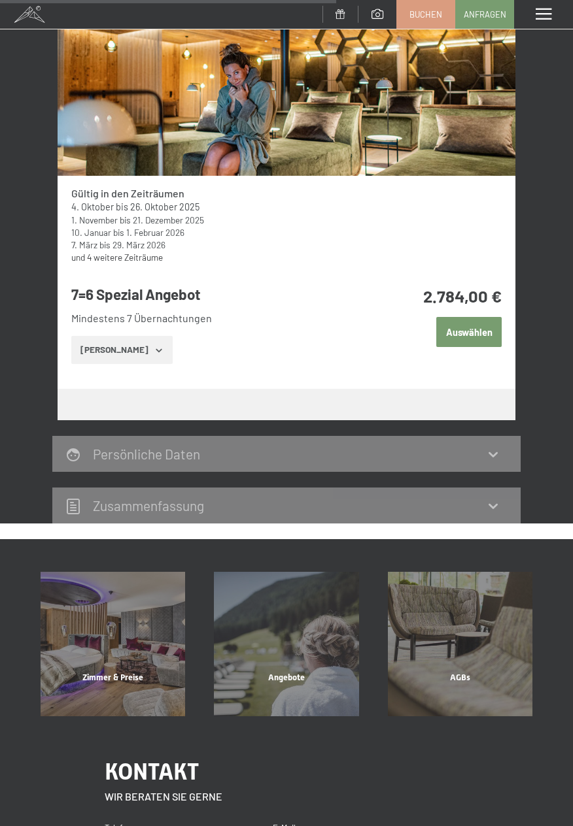
scroll to position [706, 0]
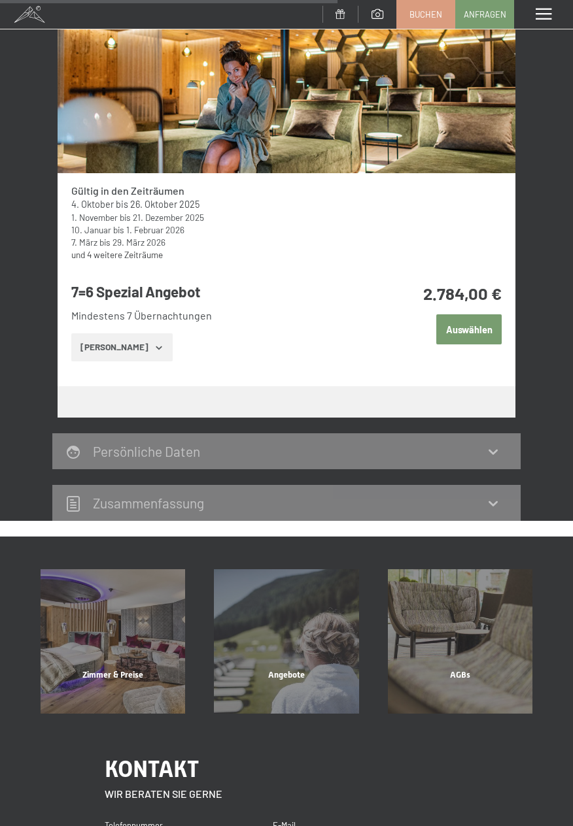
click at [154, 343] on icon "button" at bounding box center [159, 348] width 10 height 10
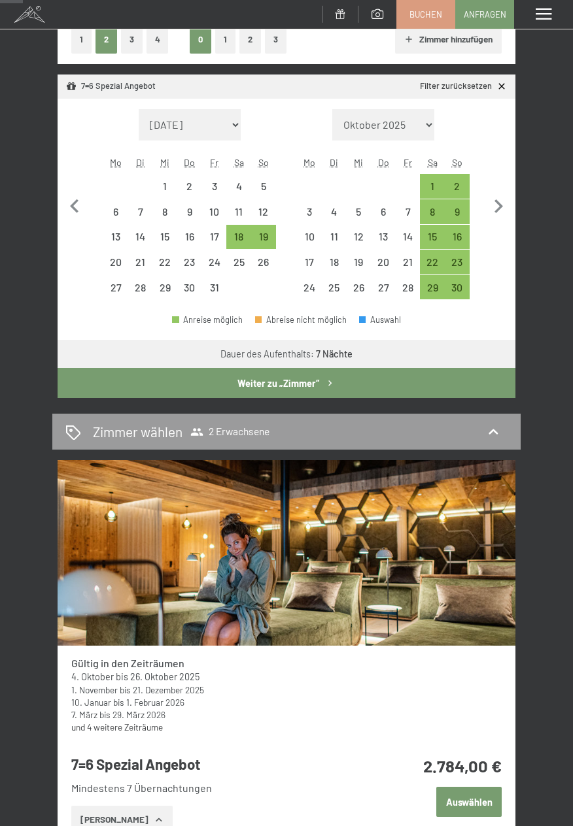
scroll to position [233, 0]
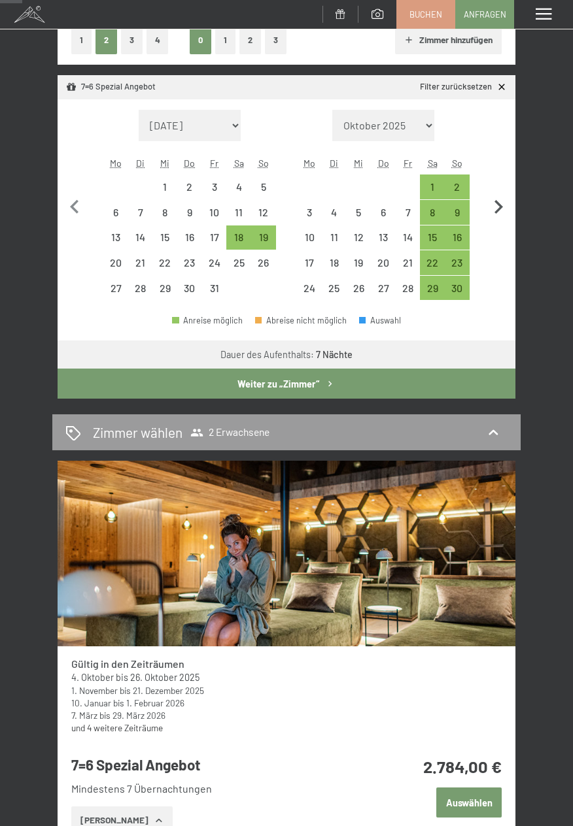
click at [500, 206] on icon "button" at bounding box center [498, 207] width 8 height 14
select select "[DATE]"
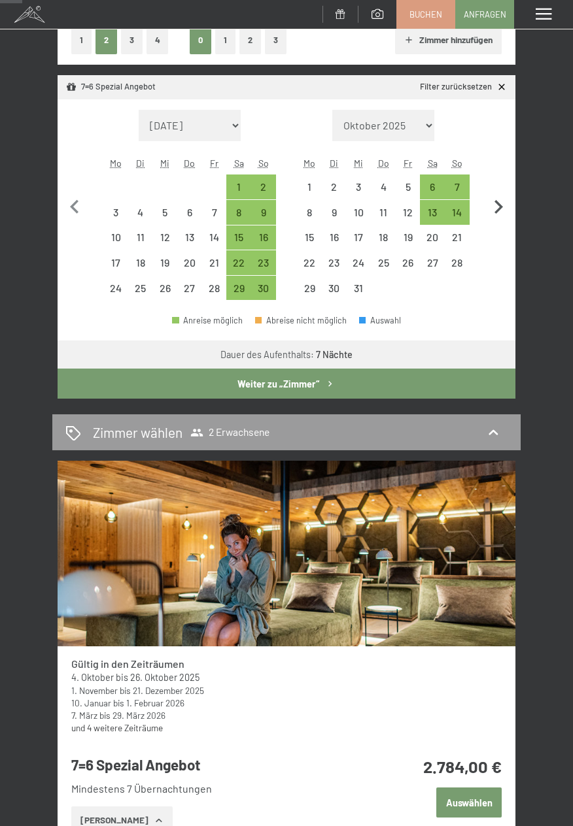
click at [506, 205] on icon "button" at bounding box center [497, 206] width 27 height 27
select select "[DATE]"
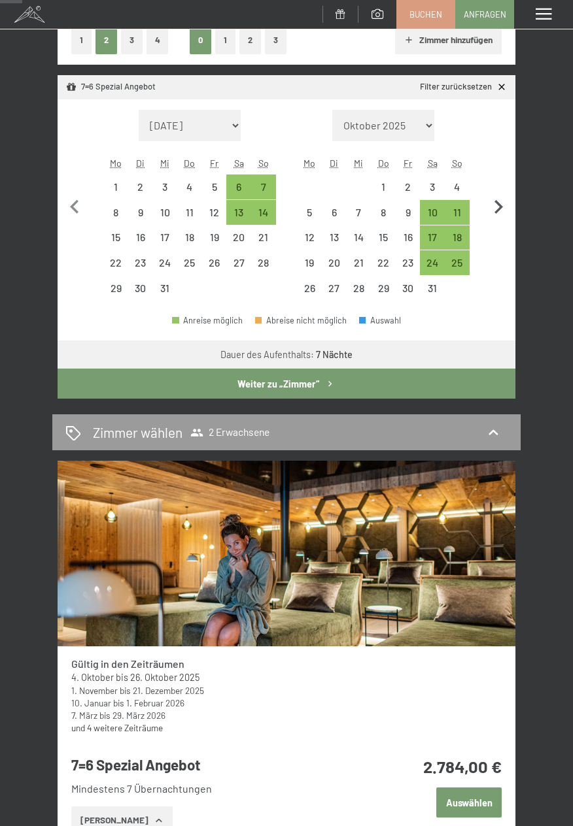
click at [498, 204] on icon "button" at bounding box center [498, 207] width 8 height 14
select select "[DATE]"
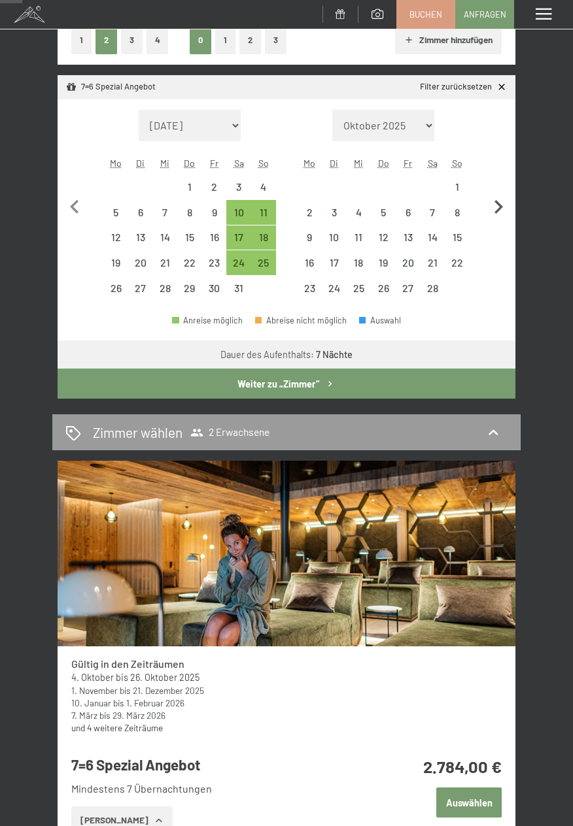
click at [503, 210] on icon "button" at bounding box center [497, 206] width 27 height 27
click at [500, 212] on icon "button" at bounding box center [497, 206] width 27 height 27
select select "[DATE]"
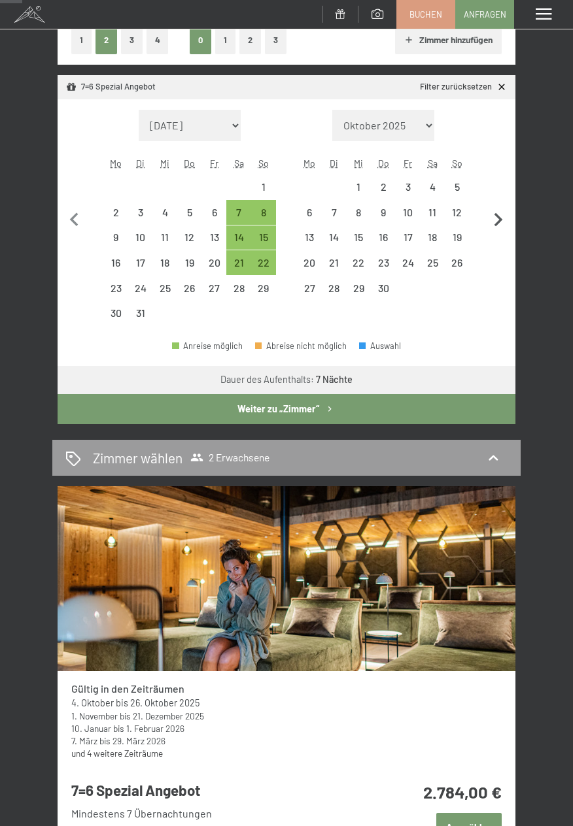
click at [507, 208] on icon "button" at bounding box center [497, 220] width 27 height 27
select select "[DATE]"
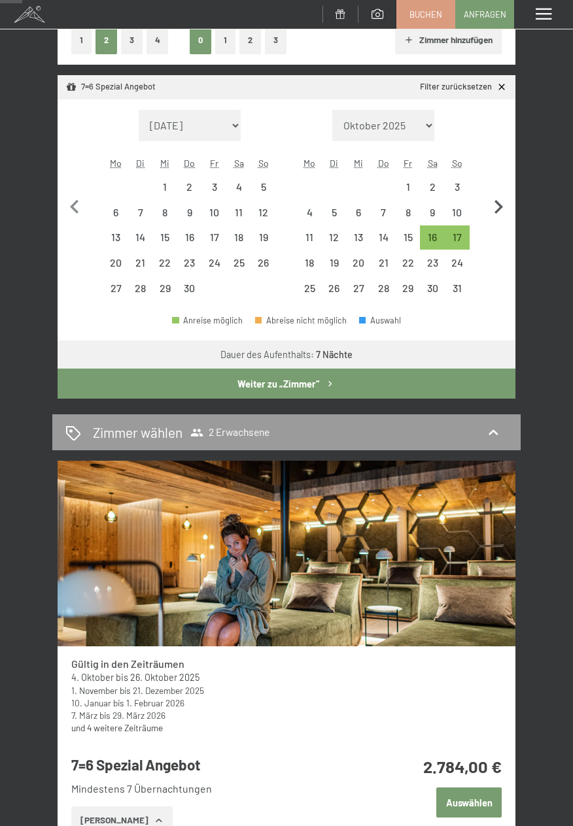
click at [503, 214] on icon "button" at bounding box center [497, 206] width 27 height 27
select select "[DATE]"
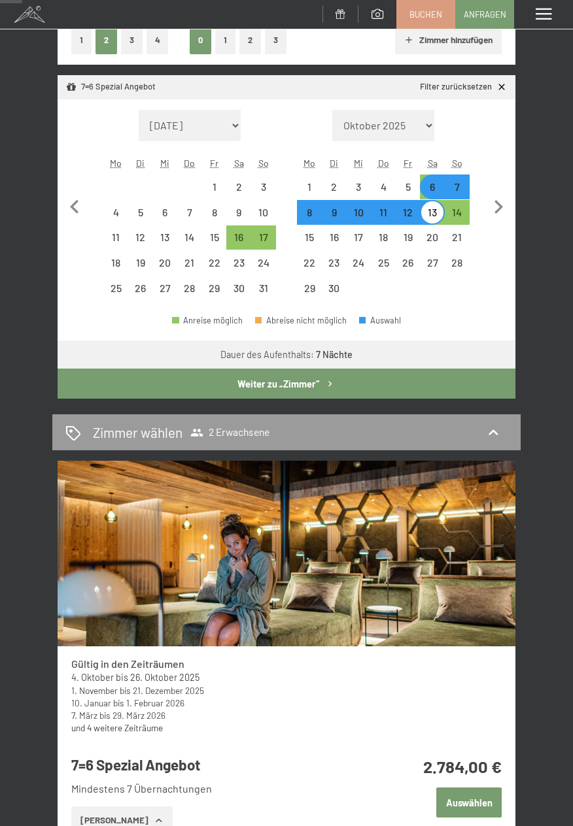
click at [460, 195] on div "7" at bounding box center [457, 193] width 22 height 22
select select "[DATE]"
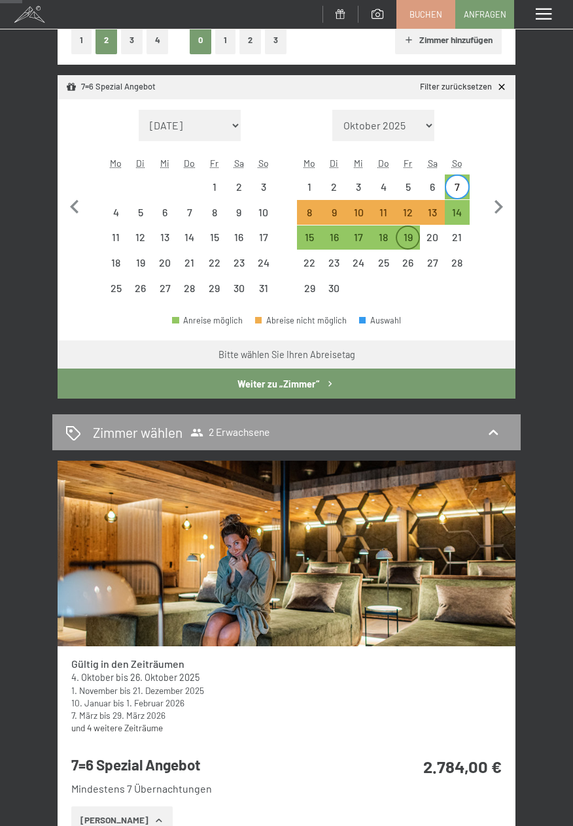
click at [416, 238] on div "19" at bounding box center [408, 243] width 22 height 22
select select "[DATE]"
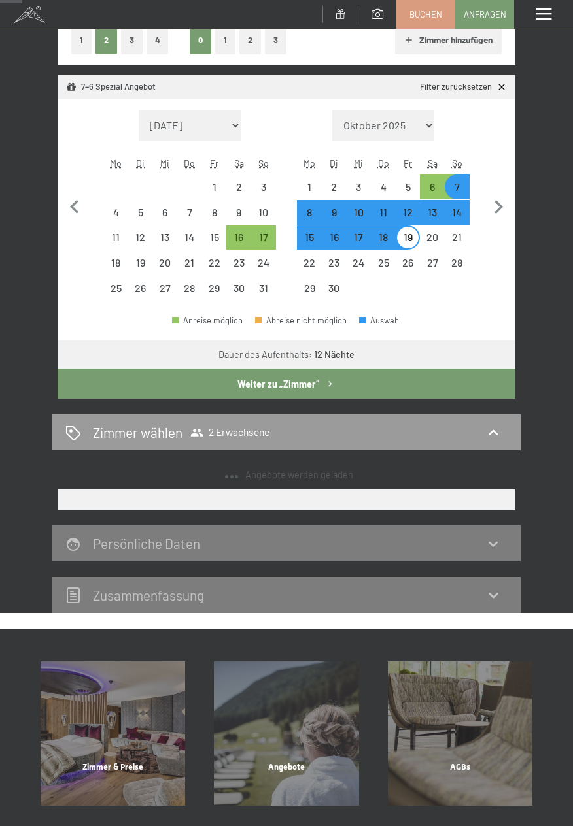
select select "[DATE]"
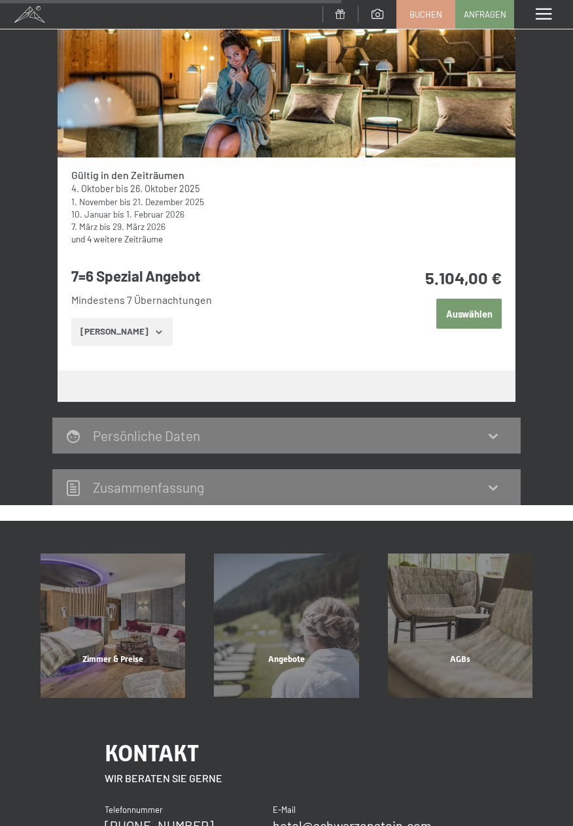
scroll to position [729, 0]
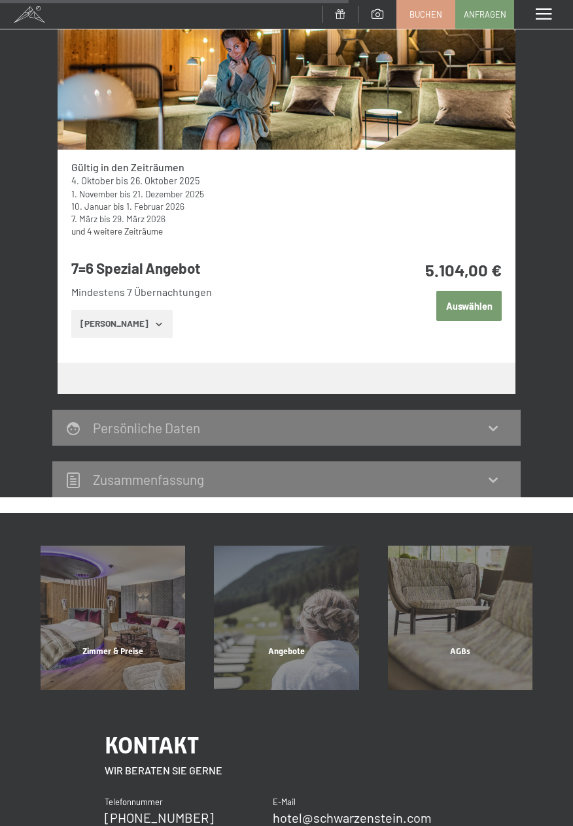
click at [154, 320] on icon "button" at bounding box center [159, 324] width 10 height 10
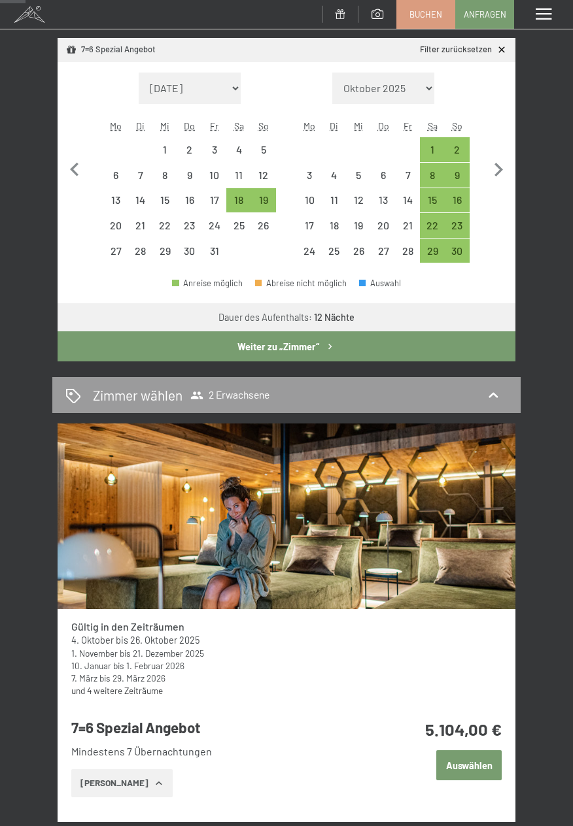
scroll to position [272, 0]
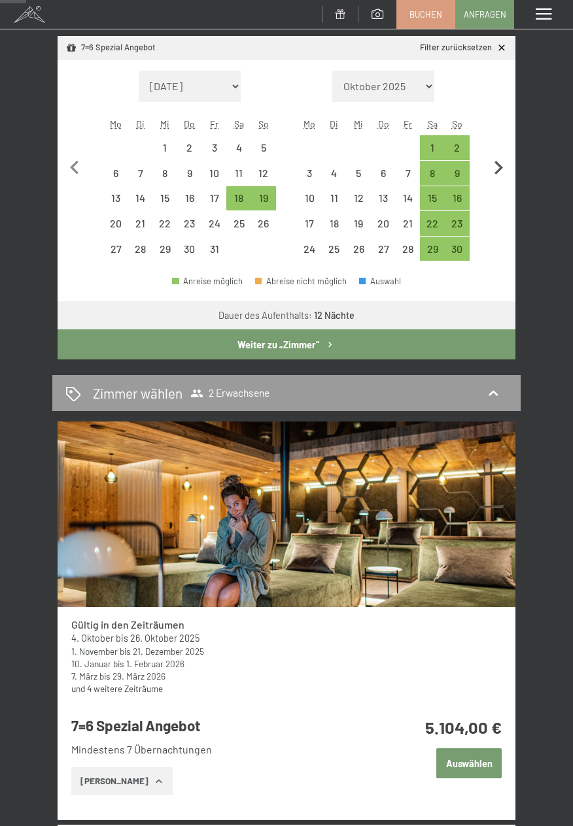
click at [510, 179] on icon "button" at bounding box center [497, 167] width 27 height 27
select select "2025-11-01"
select select "2025-12-01"
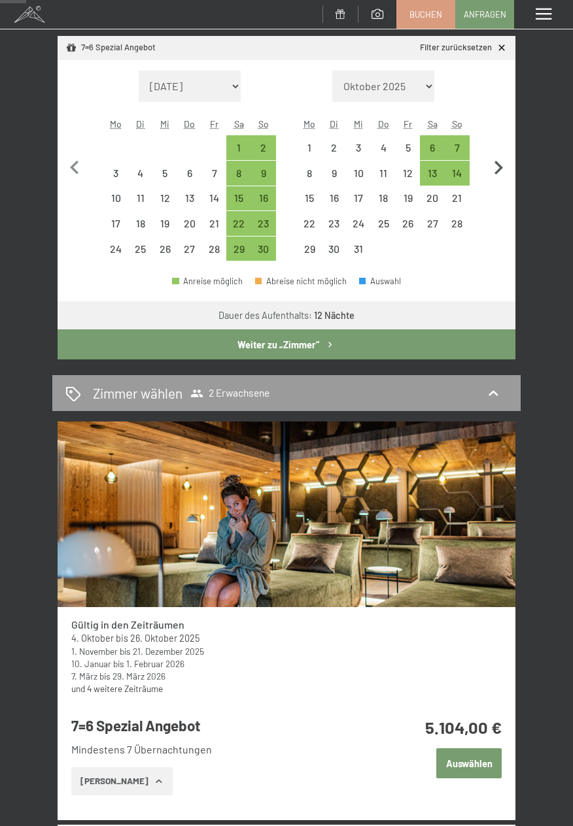
click at [503, 169] on icon "button" at bounding box center [497, 167] width 27 height 27
select select "2025-12-01"
select select "2026-01-01"
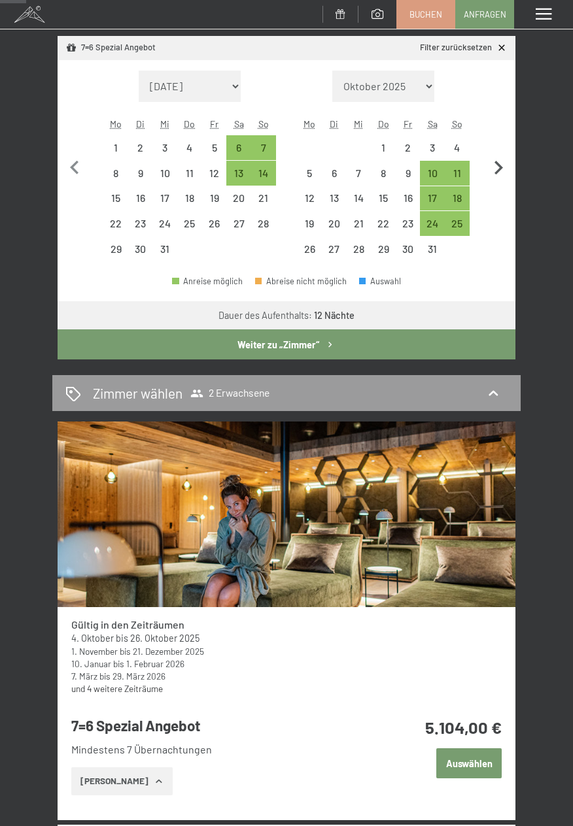
click at [500, 176] on icon "button" at bounding box center [497, 167] width 27 height 27
click at [493, 180] on icon "button" at bounding box center [497, 167] width 27 height 27
select select "2026-02-01"
select select "2026-03-01"
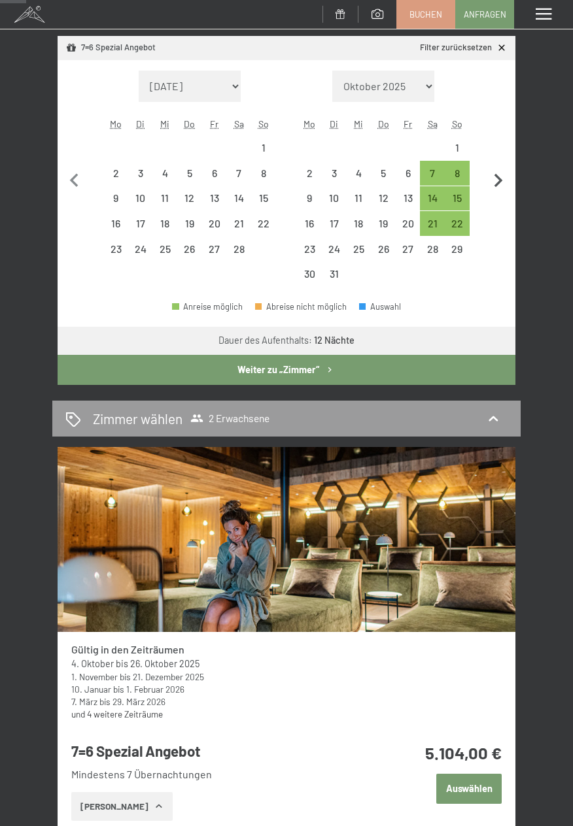
click at [503, 178] on icon "button" at bounding box center [497, 180] width 27 height 27
select select "2026-03-01"
select select "2026-04-01"
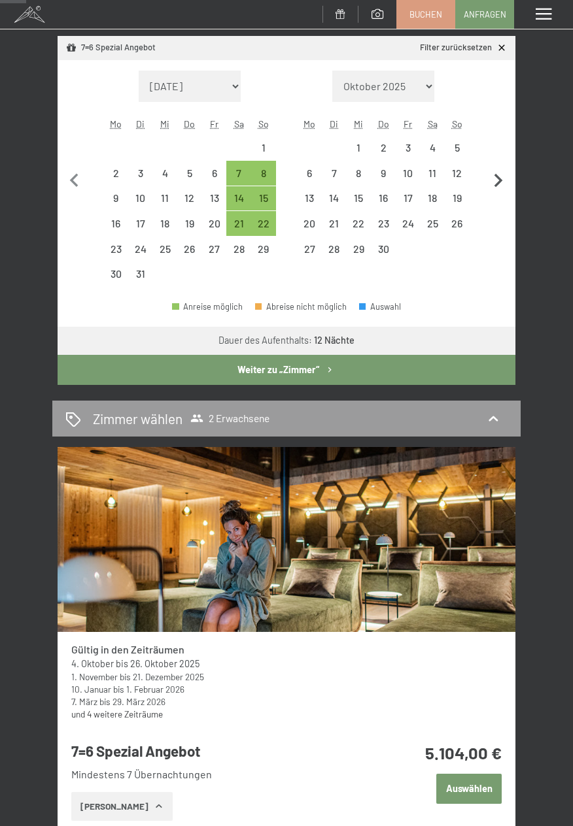
click at [497, 179] on icon "button" at bounding box center [497, 180] width 27 height 27
select select "2026-04-01"
select select "2026-05-01"
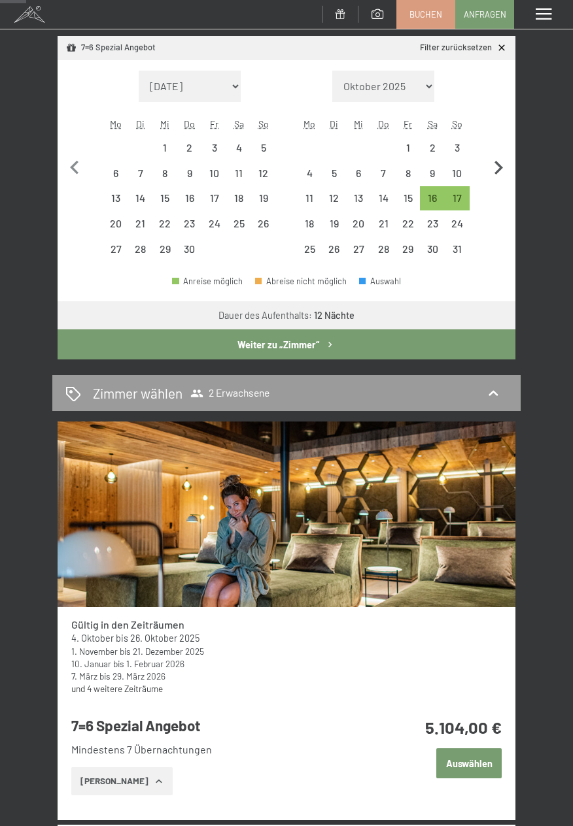
click at [501, 178] on icon "button" at bounding box center [497, 167] width 27 height 27
select select "2026-05-01"
select select "2026-06-01"
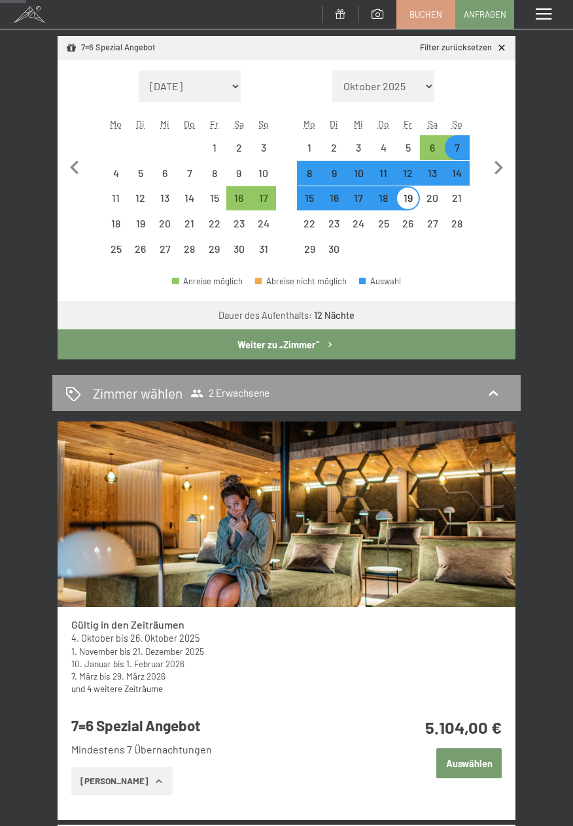
click at [457, 149] on div "7" at bounding box center [457, 153] width 22 height 22
select select "2026-05-01"
select select "2026-06-01"
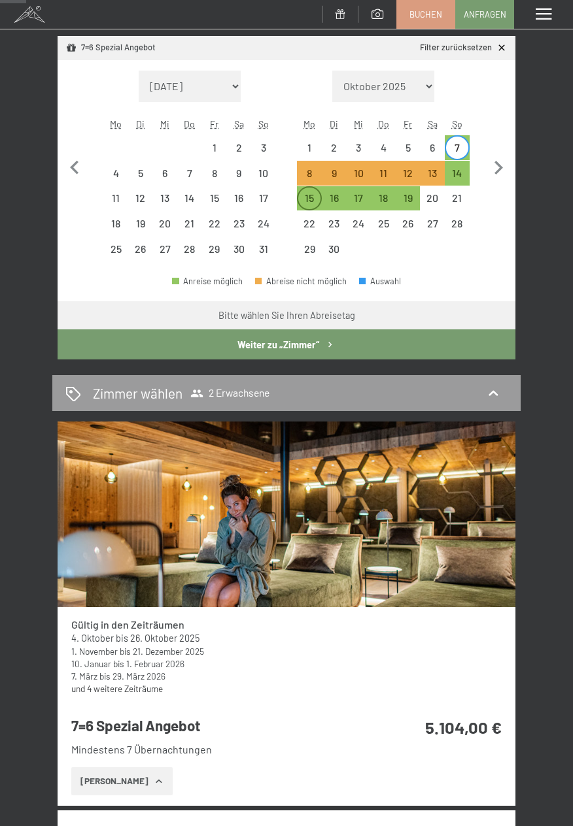
click at [314, 209] on div "15" at bounding box center [309, 204] width 22 height 22
select select "2026-05-01"
select select "2026-06-01"
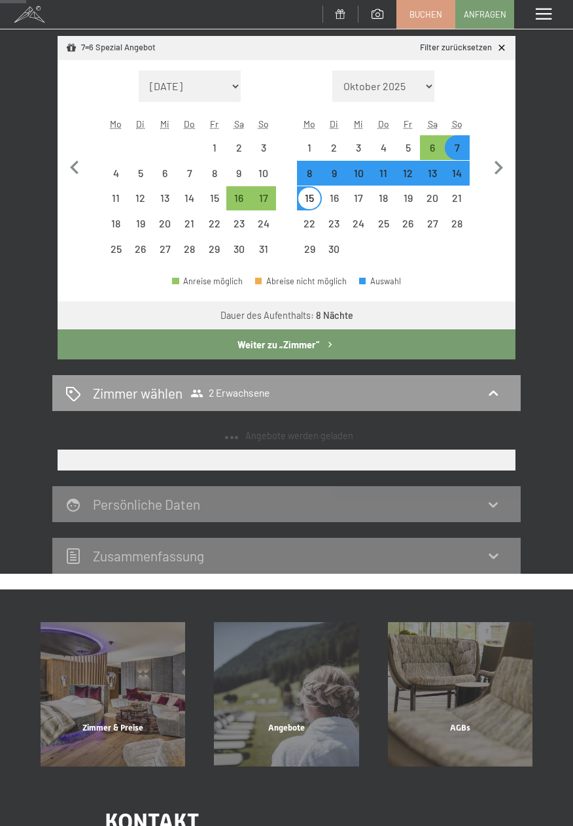
select select "2025-10-01"
select select "2025-11-01"
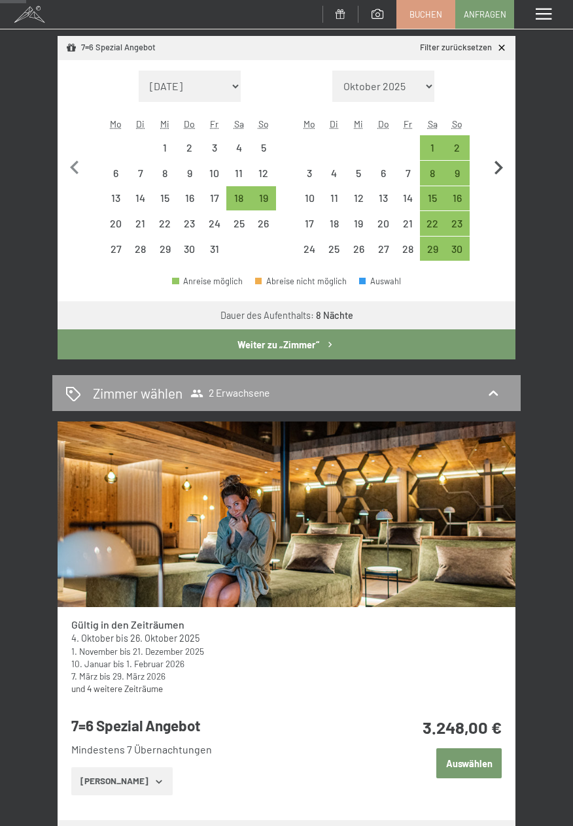
click at [505, 169] on icon "button" at bounding box center [497, 167] width 27 height 27
select select "2025-11-01"
select select "2025-12-01"
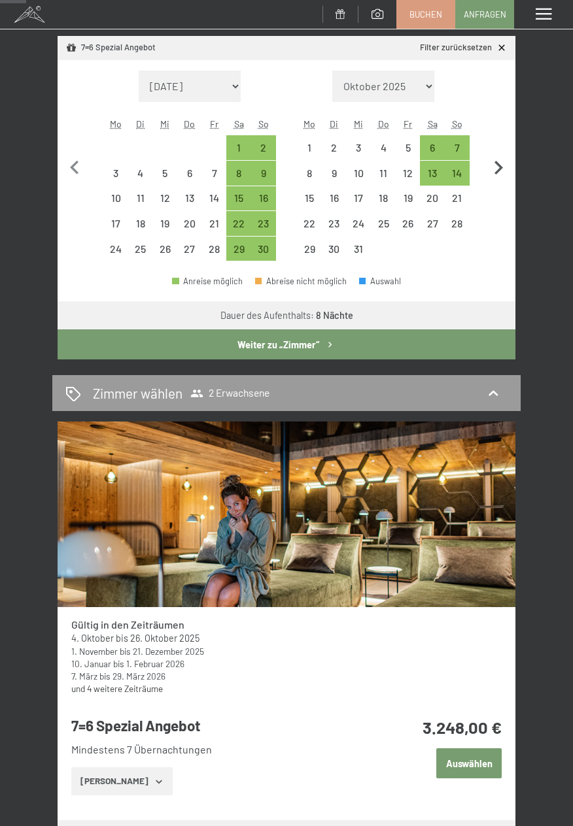
click at [505, 167] on icon "button" at bounding box center [497, 167] width 27 height 27
select select "2025-12-01"
select select "2026-01-01"
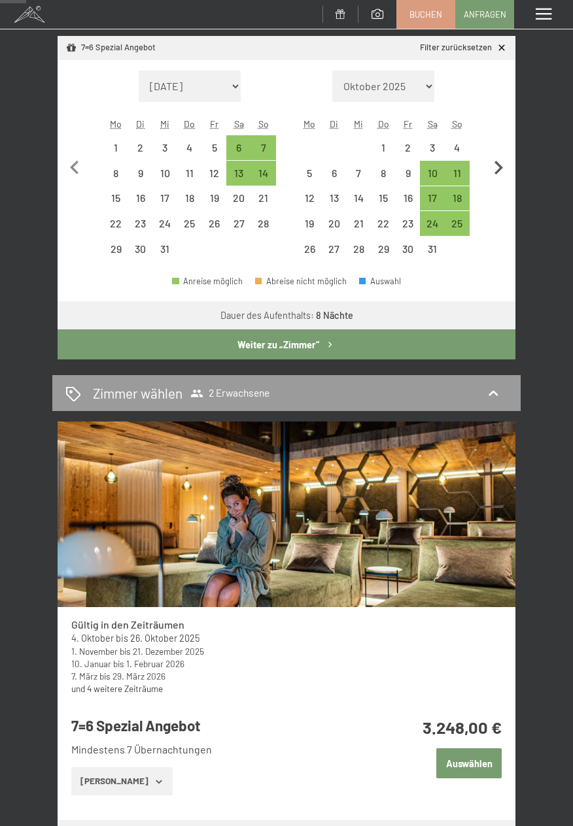
click at [506, 169] on icon "button" at bounding box center [497, 167] width 27 height 27
select select "2026-01-01"
select select "2026-02-01"
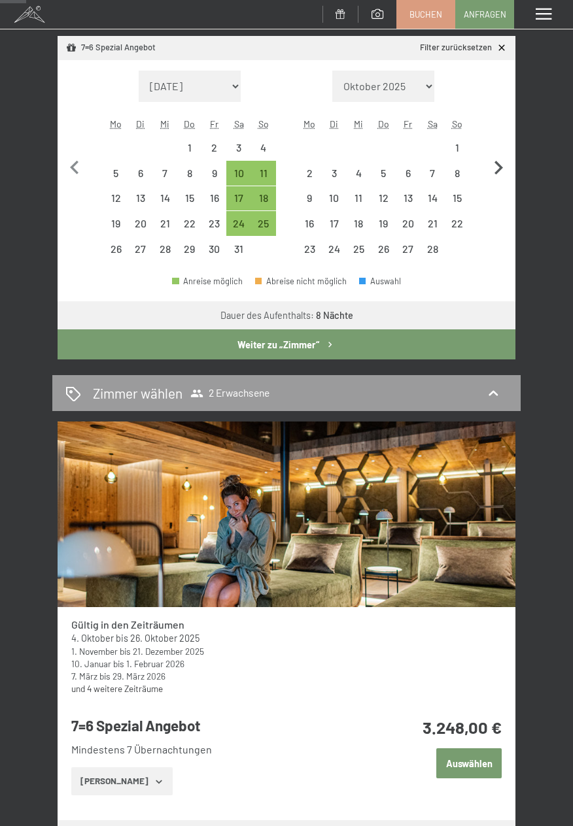
click at [509, 171] on icon "button" at bounding box center [497, 167] width 27 height 27
select select "2026-02-01"
select select "2026-03-01"
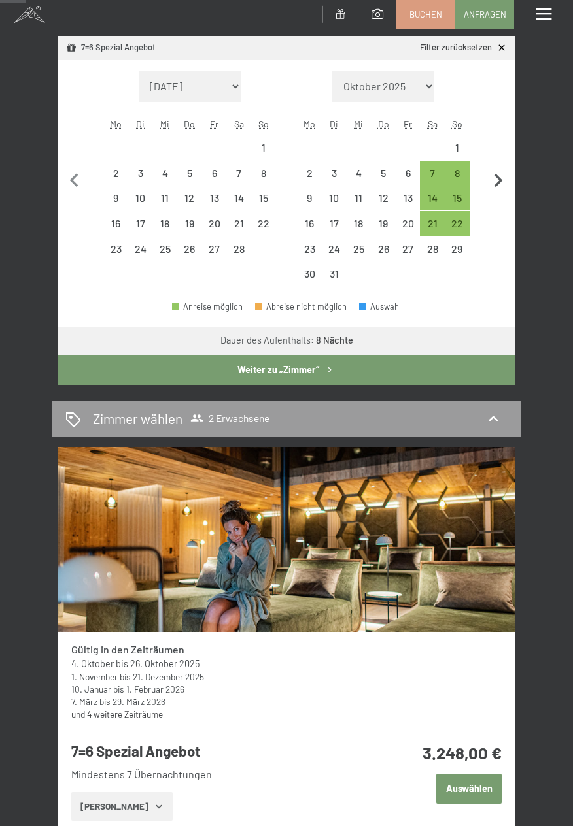
click at [510, 169] on icon "button" at bounding box center [497, 180] width 27 height 27
select select "2026-03-01"
select select "[DATE]"
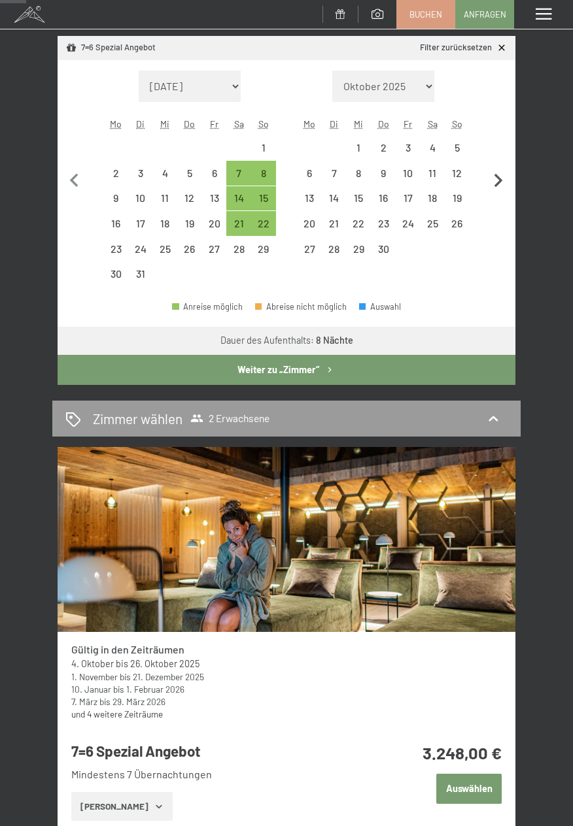
click at [511, 171] on icon "button" at bounding box center [497, 180] width 27 height 27
select select "[DATE]"
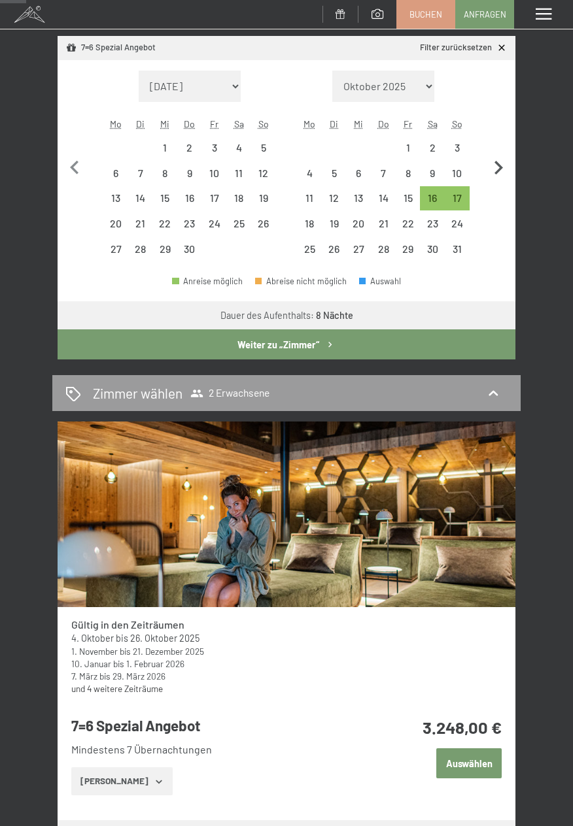
click at [510, 172] on icon "button" at bounding box center [497, 167] width 27 height 27
select select "[DATE]"
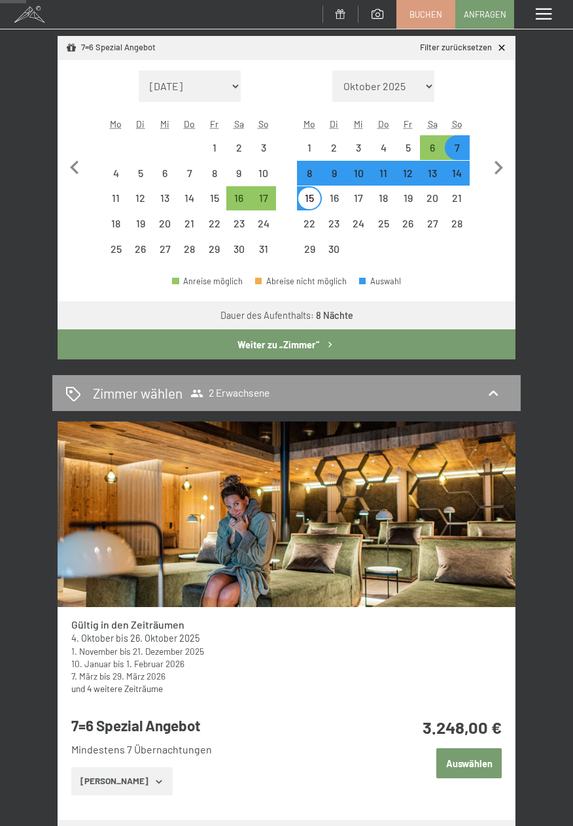
click at [453, 153] on div "7" at bounding box center [457, 153] width 22 height 22
select select "[DATE]"
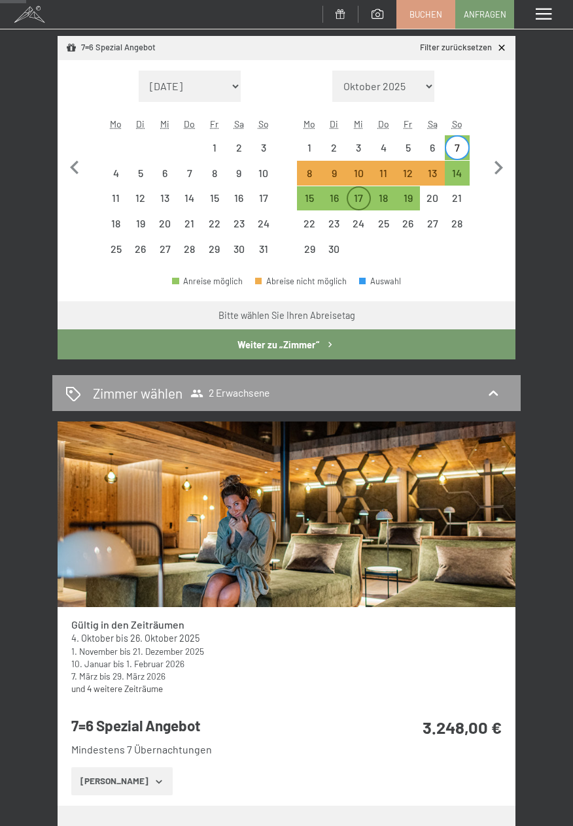
click at [364, 206] on div "17" at bounding box center [359, 204] width 22 height 22
select select "[DATE]"
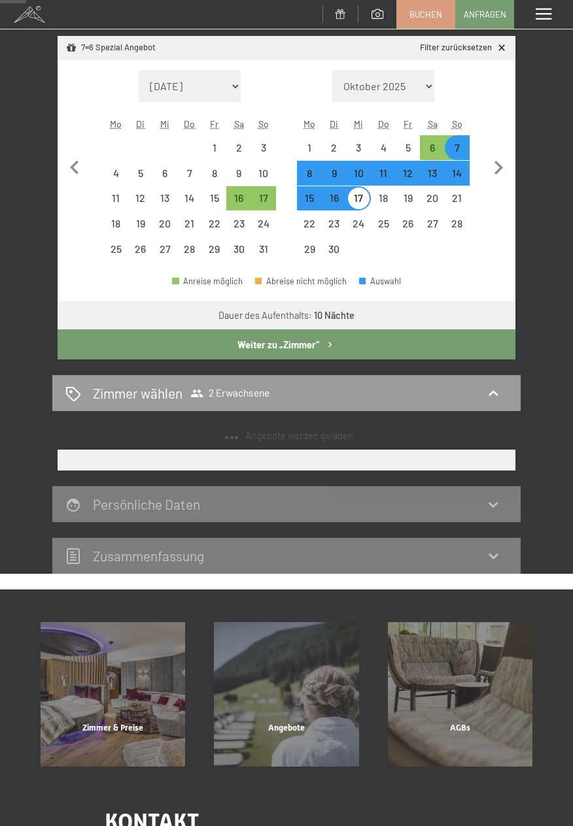
select select "[DATE]"
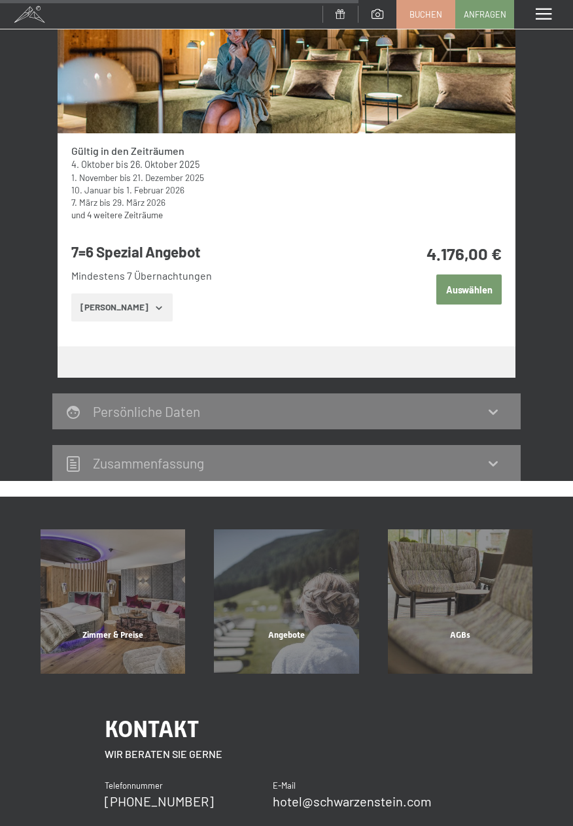
scroll to position [739, 0]
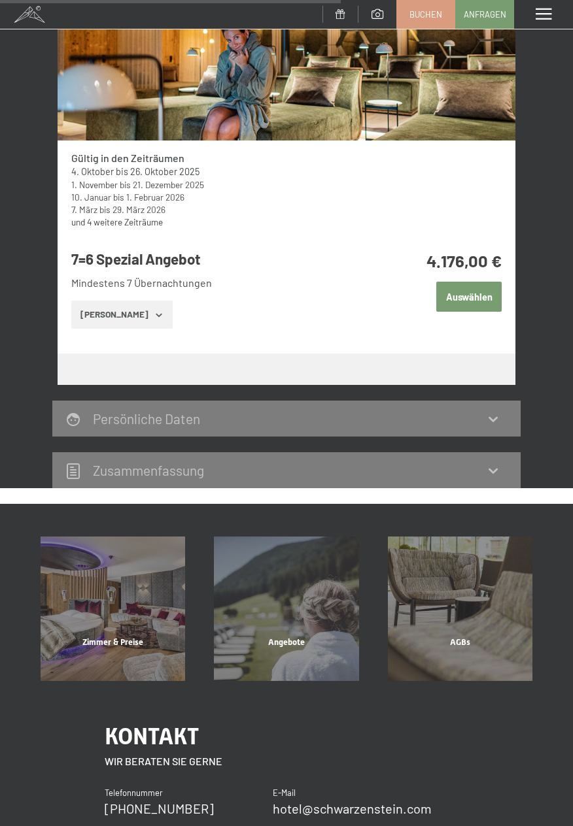
click at [144, 309] on button "Zeige Zimmer" at bounding box center [121, 315] width 101 height 29
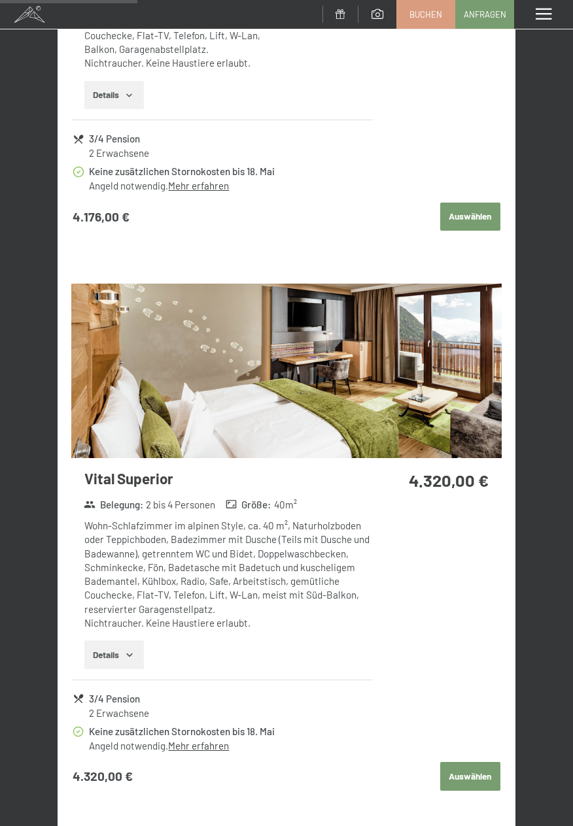
scroll to position [1422, 0]
click at [131, 657] on icon "button" at bounding box center [130, 655] width 6 height 3
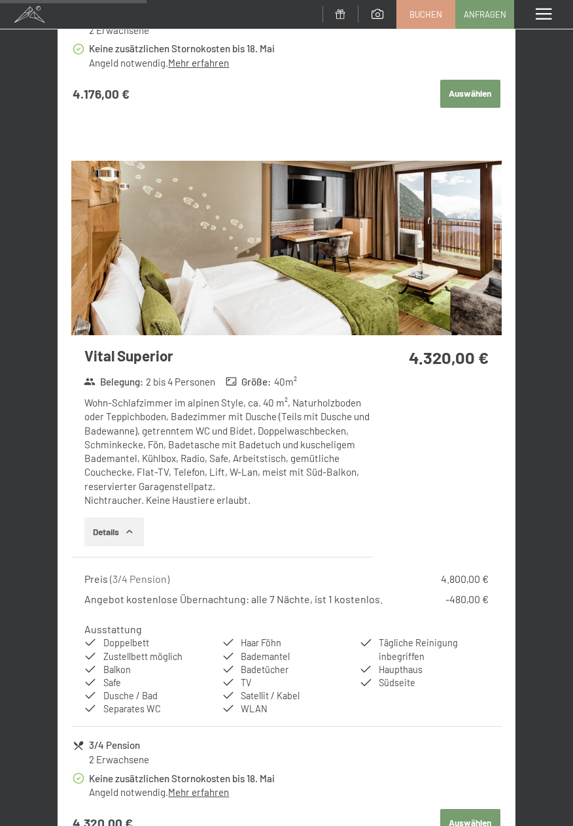
scroll to position [1545, 0]
click at [467, 271] on img at bounding box center [286, 248] width 430 height 174
click at [553, 18] on div "Menü" at bounding box center [543, 14] width 59 height 29
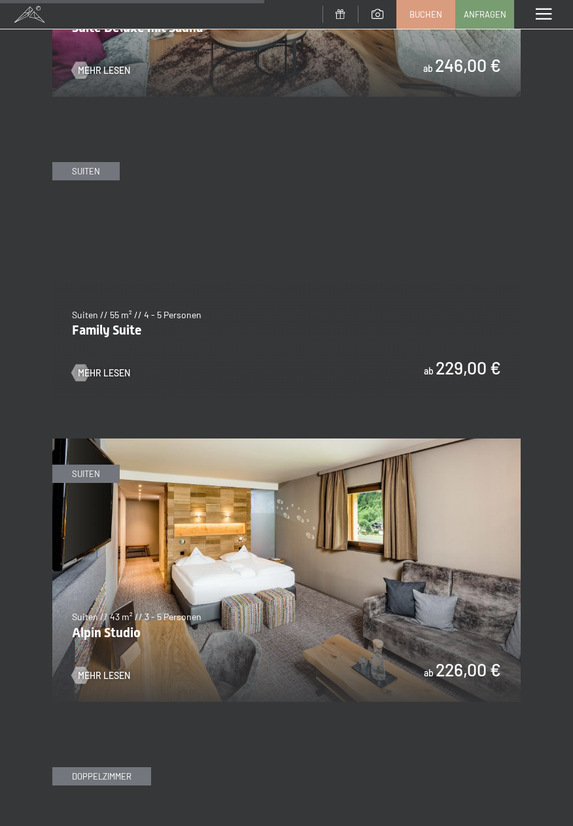
scroll to position [2354, 0]
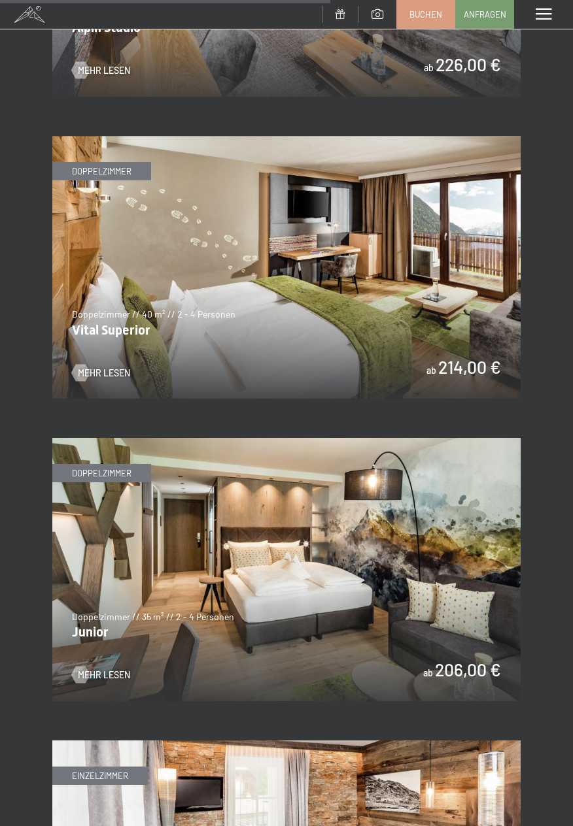
scroll to position [2958, 0]
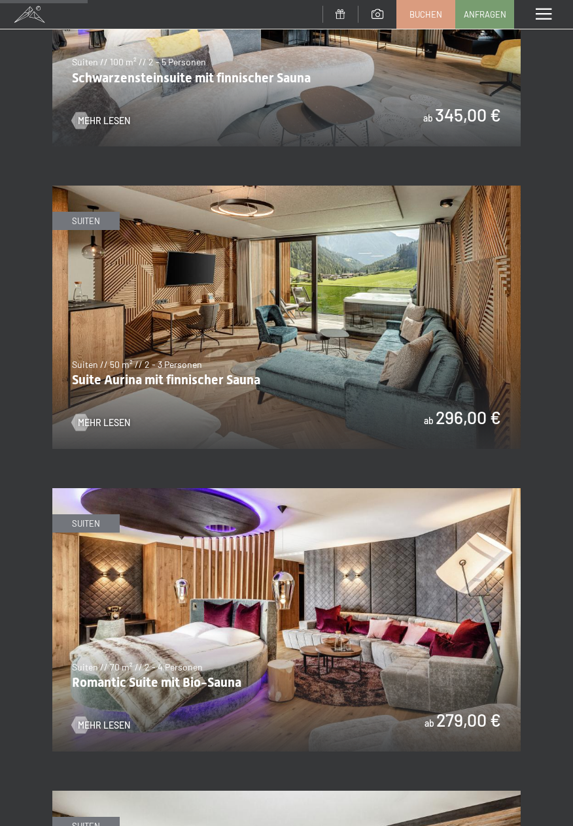
scroll to position [787, 0]
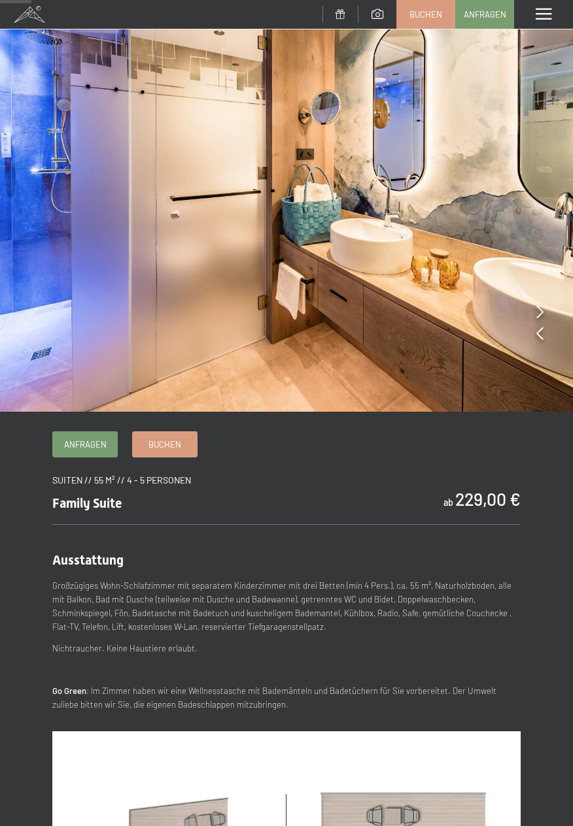
scroll to position [84, 0]
click at [179, 445] on span "Buchen" at bounding box center [164, 443] width 33 height 12
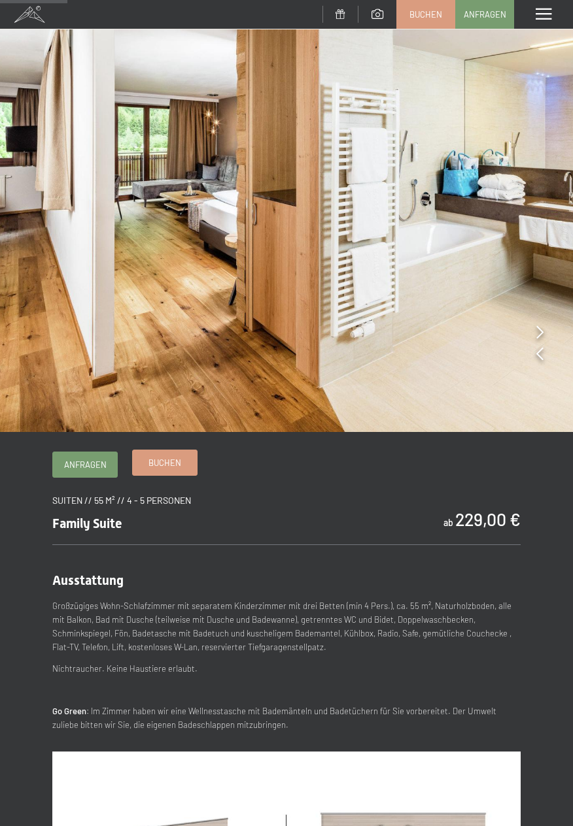
scroll to position [0, 0]
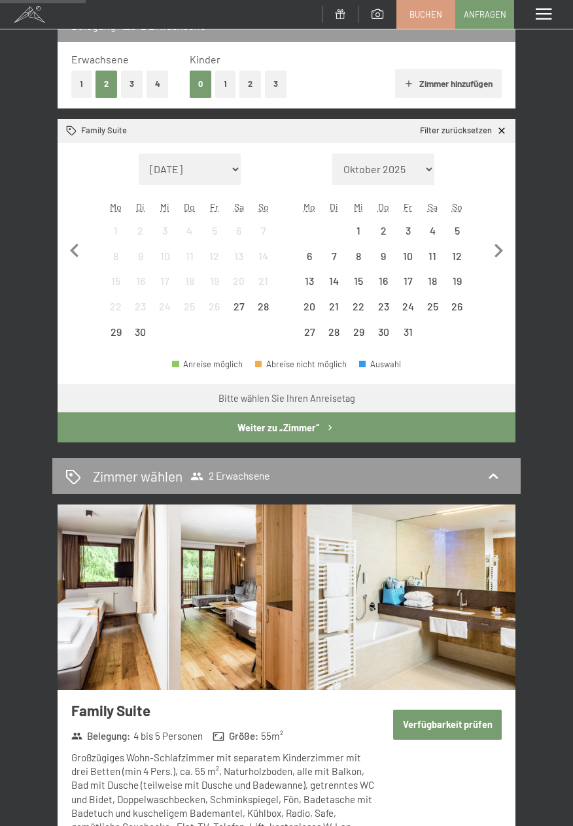
scroll to position [190, 0]
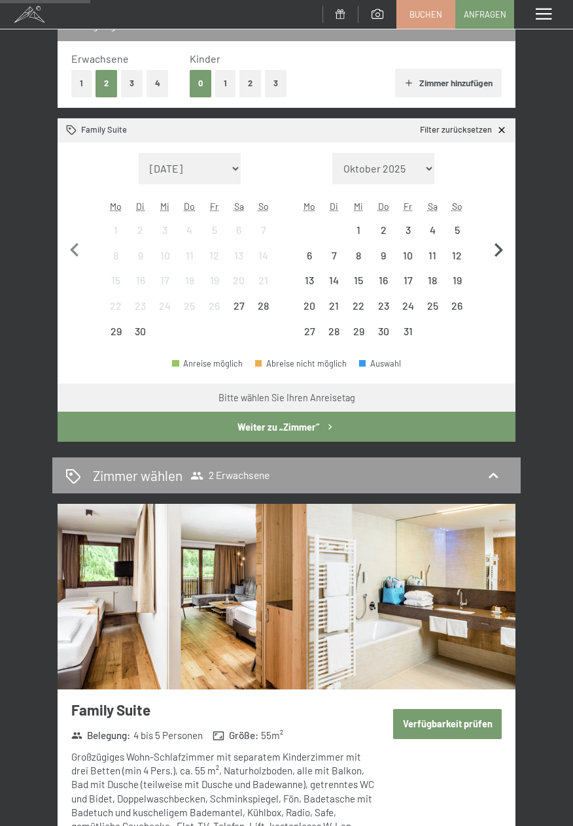
click at [504, 246] on icon "button" at bounding box center [497, 250] width 27 height 27
select select "[DATE]"
click at [504, 248] on icon "button" at bounding box center [497, 250] width 27 height 27
select select "[DATE]"
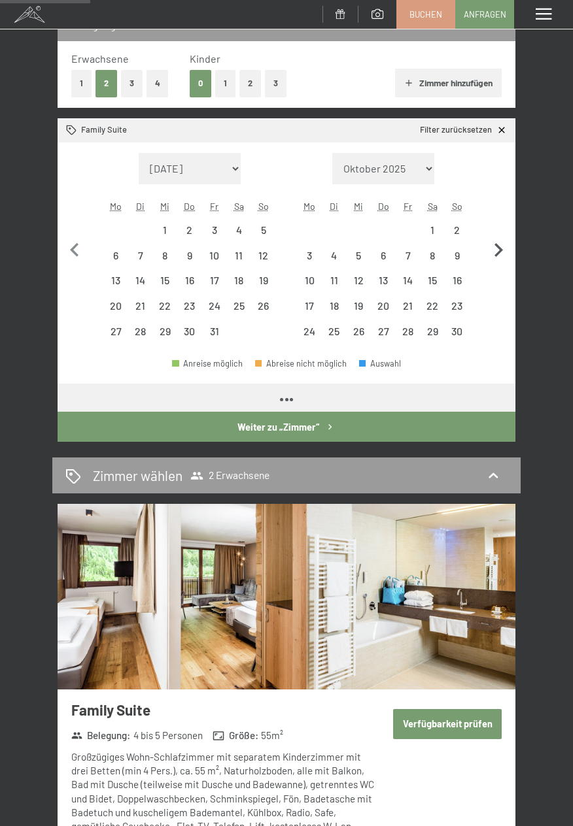
select select "[DATE]"
click at [510, 245] on icon "button" at bounding box center [497, 250] width 27 height 27
select select "[DATE]"
click at [508, 245] on icon "button" at bounding box center [497, 250] width 27 height 27
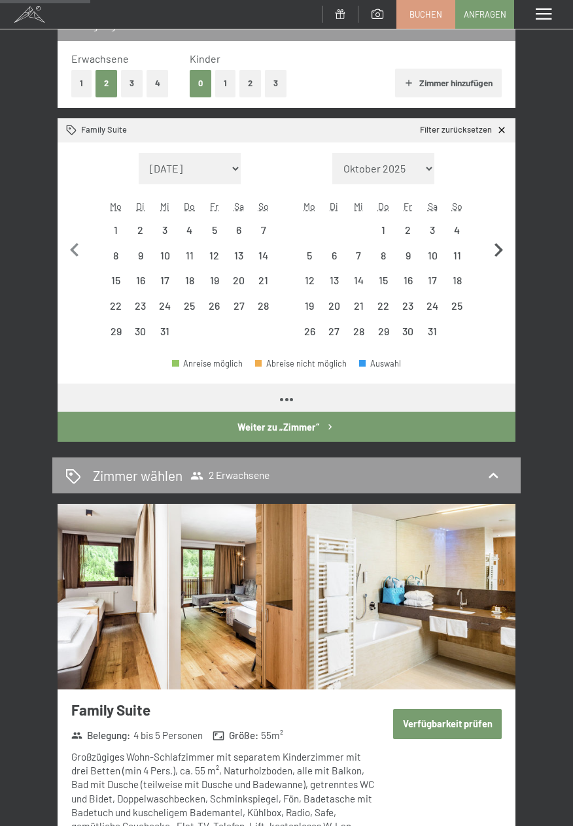
select select "[DATE]"
click at [507, 246] on icon "button" at bounding box center [497, 250] width 27 height 27
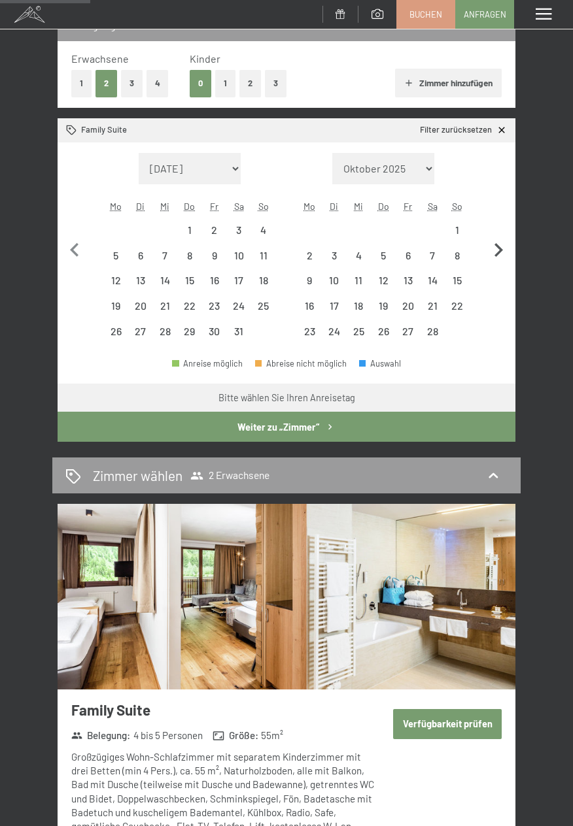
select select "[DATE]"
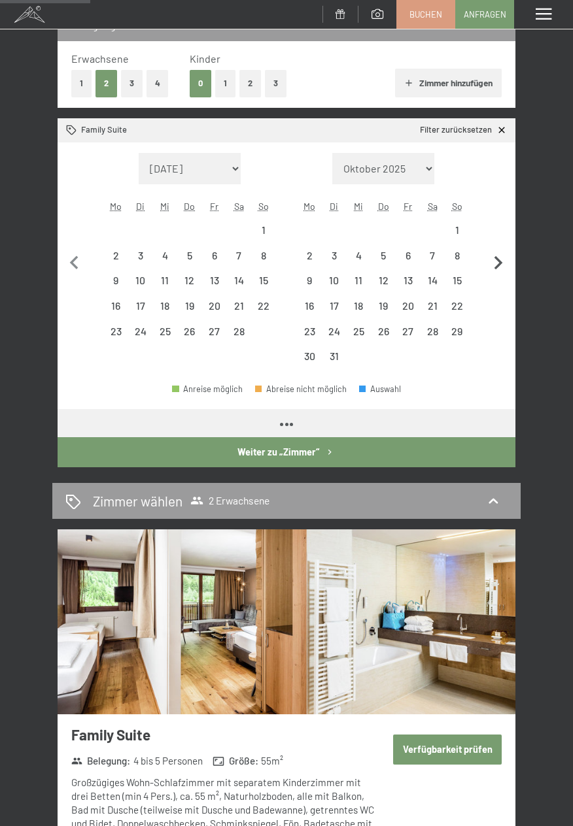
click at [508, 250] on icon "button" at bounding box center [497, 263] width 27 height 27
select select "[DATE]"
click at [505, 246] on button "button" at bounding box center [497, 261] width 27 height 216
select select "[DATE]"
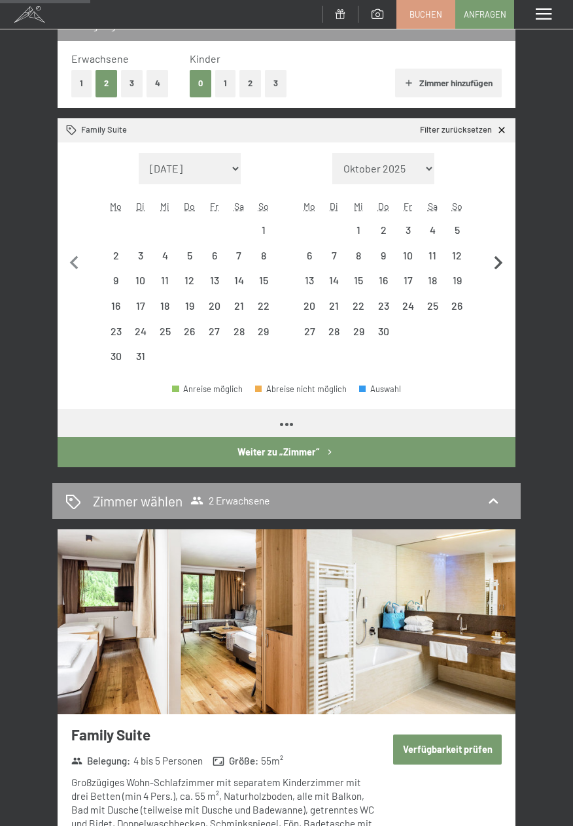
select select "[DATE]"
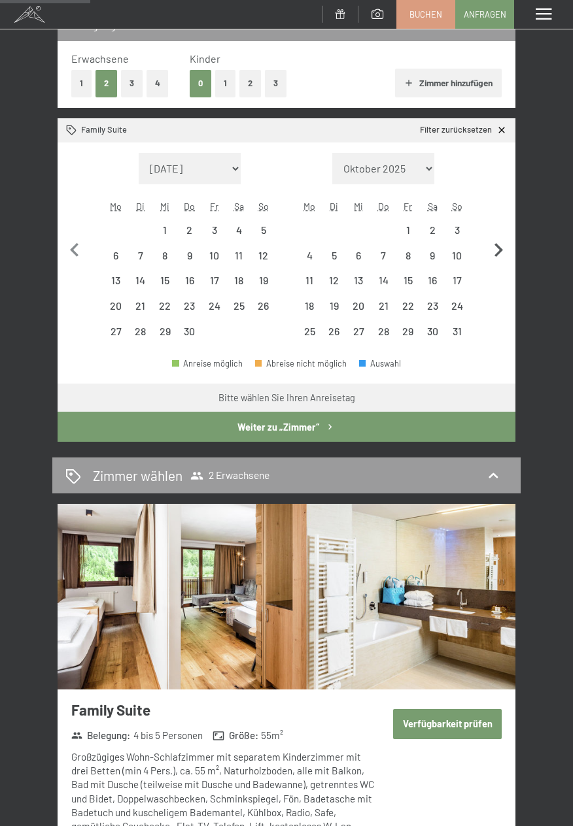
click at [509, 244] on icon "button" at bounding box center [497, 250] width 27 height 27
select select "[DATE]"
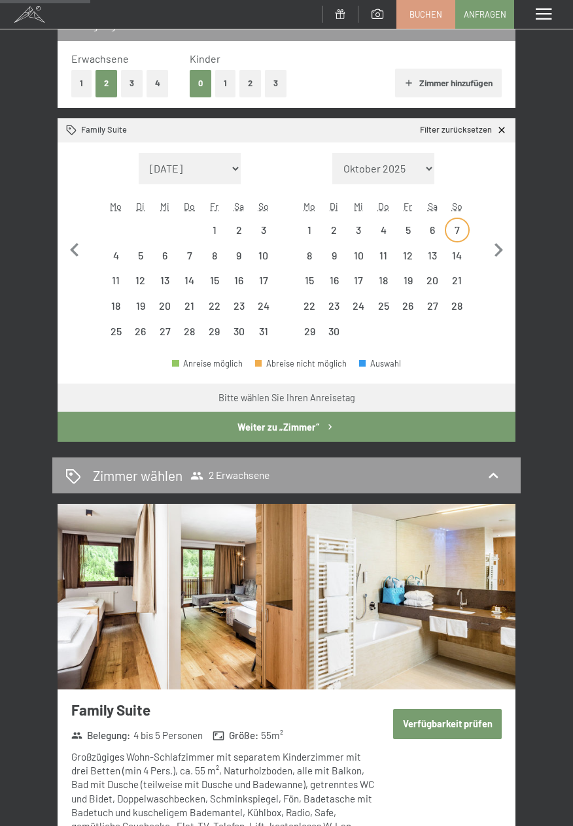
click at [457, 226] on div "7" at bounding box center [457, 236] width 22 height 22
select select "[DATE]"
click at [442, 258] on div "13" at bounding box center [432, 261] width 22 height 22
select select "[DATE]"
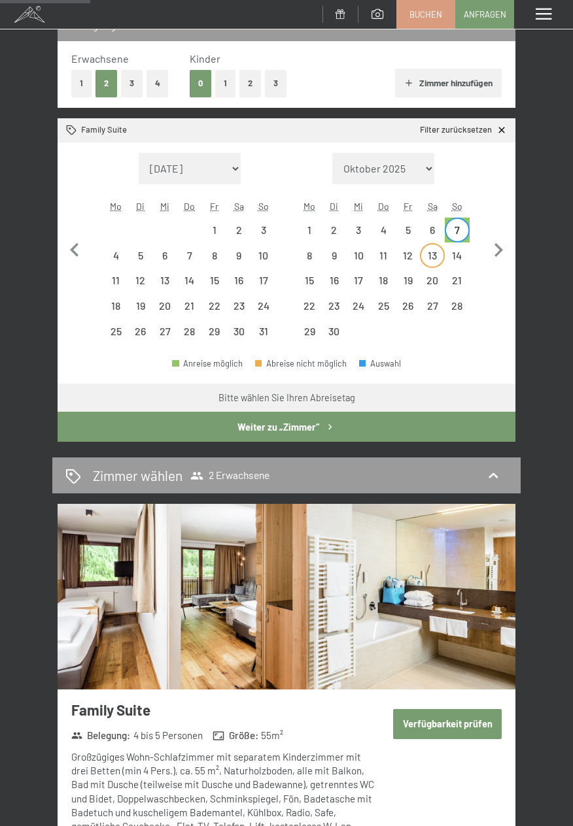
select select "[DATE]"
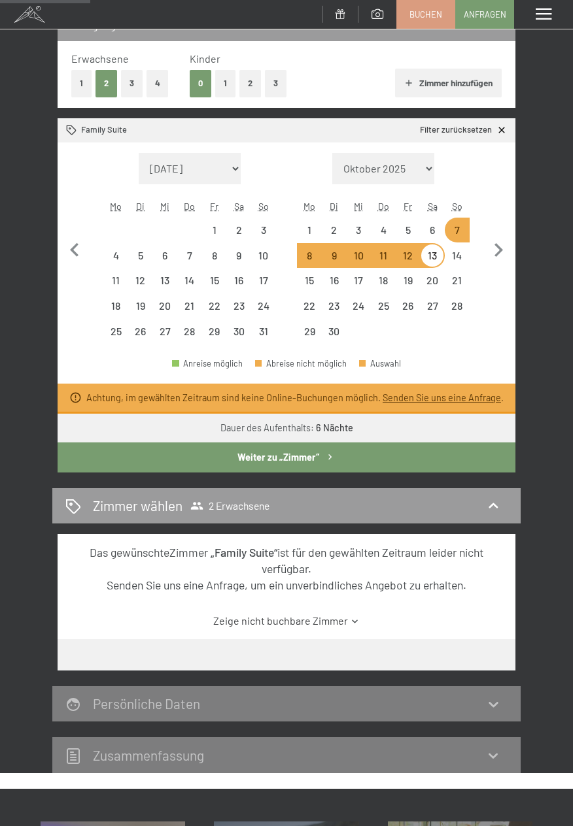
click at [460, 221] on div "7" at bounding box center [457, 230] width 22 height 22
select select "[DATE]"
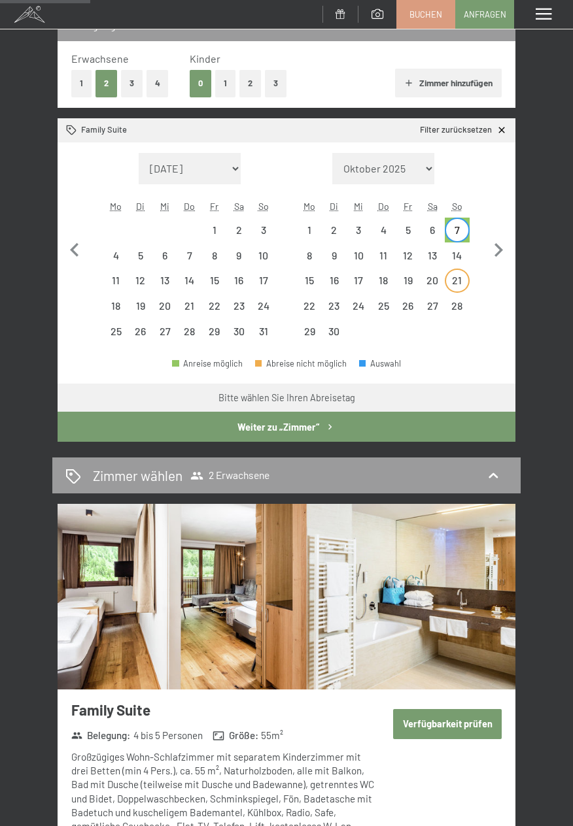
click at [460, 280] on div "21" at bounding box center [457, 286] width 22 height 22
select select "2026-05-01"
select select "2026-06-01"
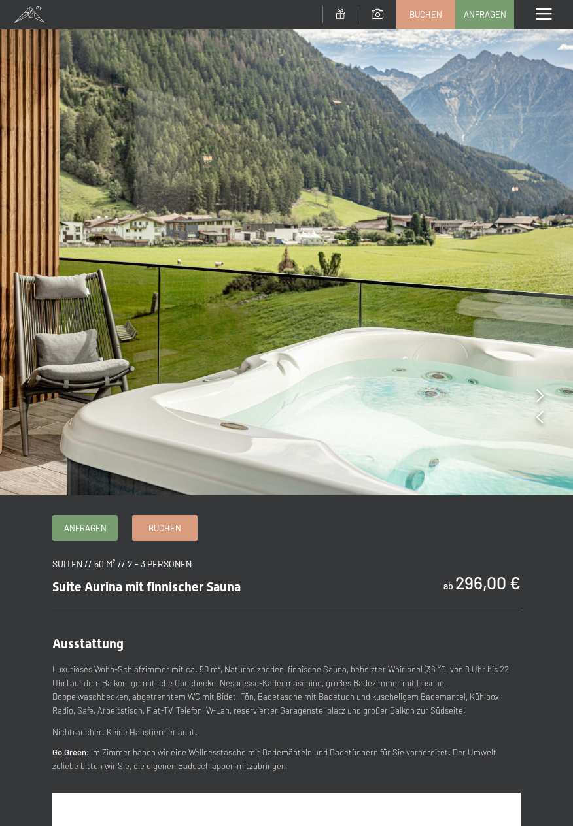
click at [541, 391] on icon at bounding box center [539, 395] width 7 height 13
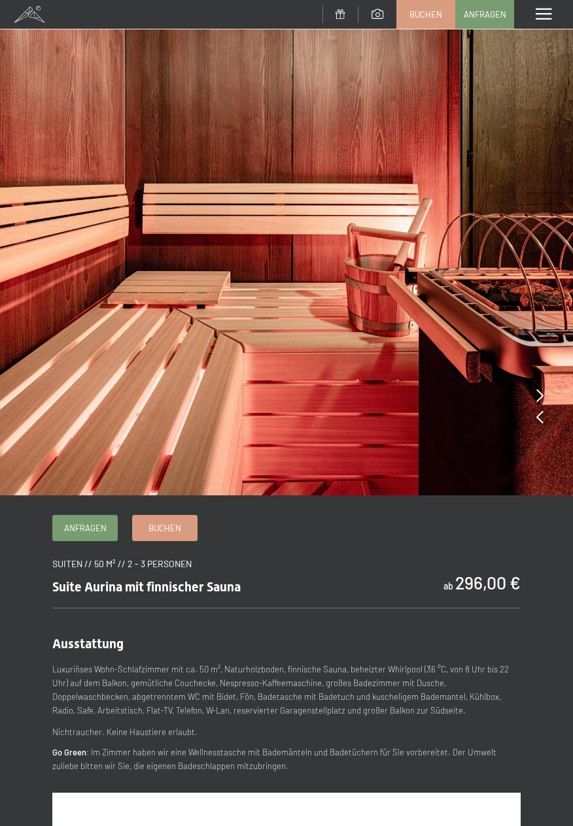
click at [536, 402] on icon at bounding box center [539, 395] width 7 height 13
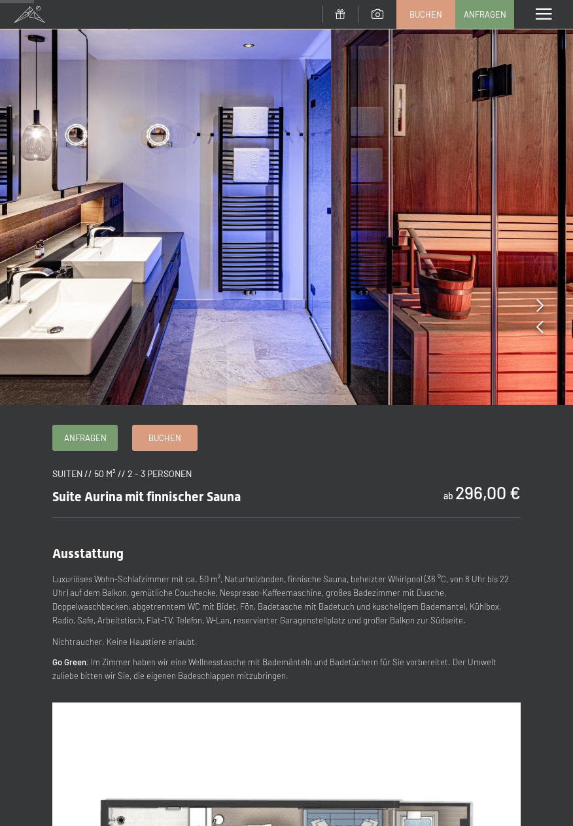
scroll to position [91, 0]
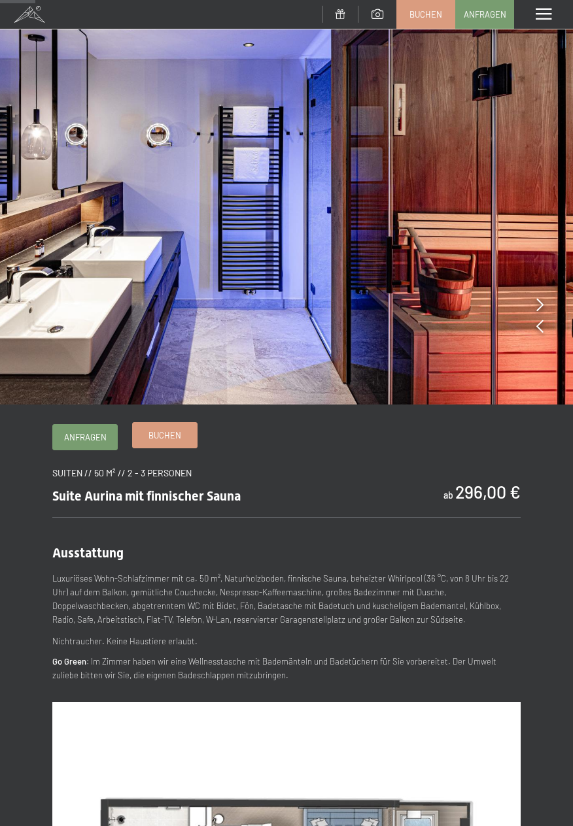
click at [180, 433] on span "Buchen" at bounding box center [164, 435] width 33 height 12
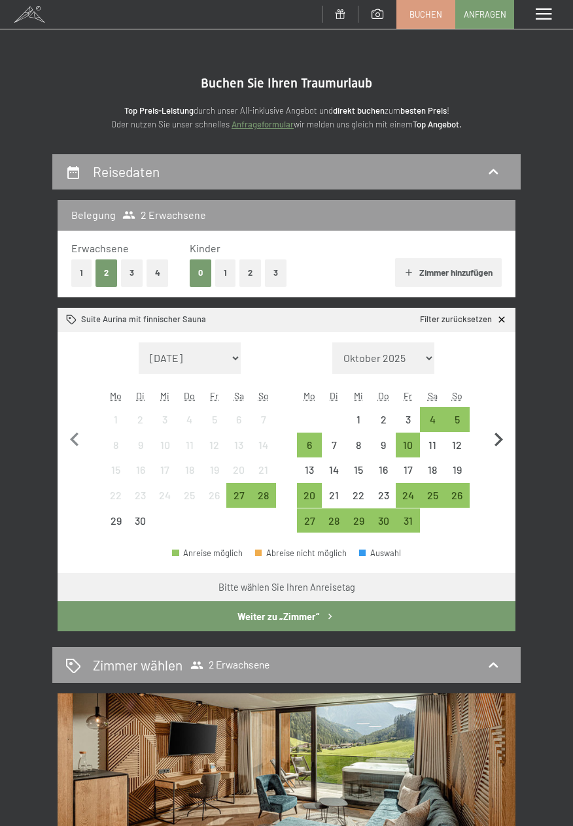
click at [503, 436] on icon "button" at bounding box center [497, 439] width 27 height 27
select select "2025-10-01"
select select "2025-11-01"
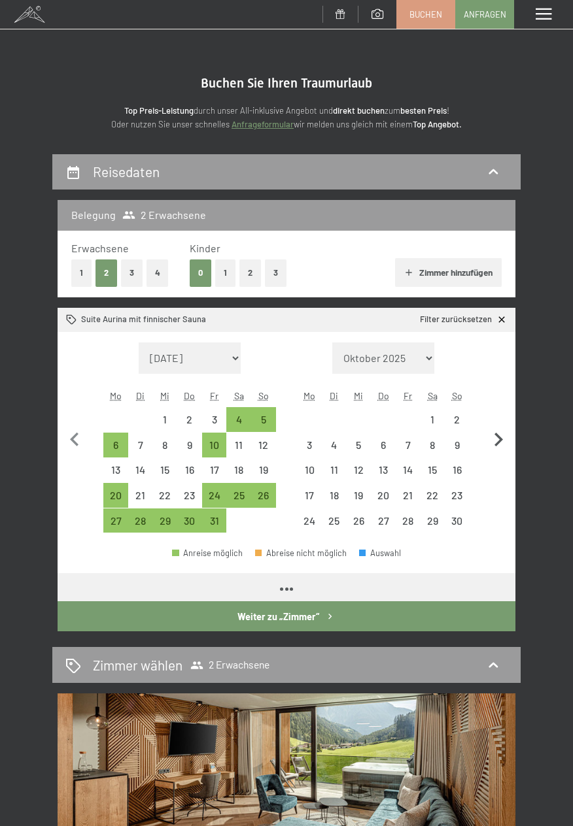
click at [505, 434] on icon "button" at bounding box center [497, 439] width 27 height 27
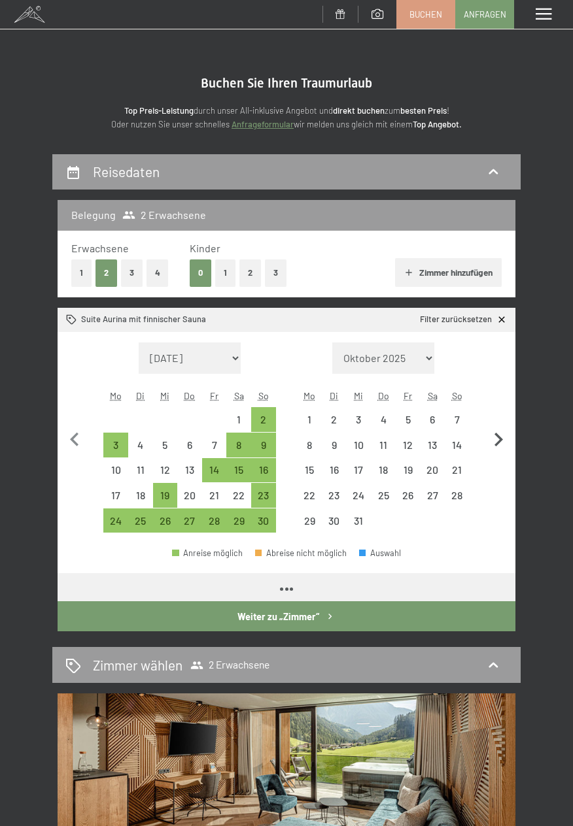
click at [503, 434] on icon "button" at bounding box center [497, 439] width 27 height 27
click at [503, 432] on icon "button" at bounding box center [497, 439] width 27 height 27
select select "[DATE]"
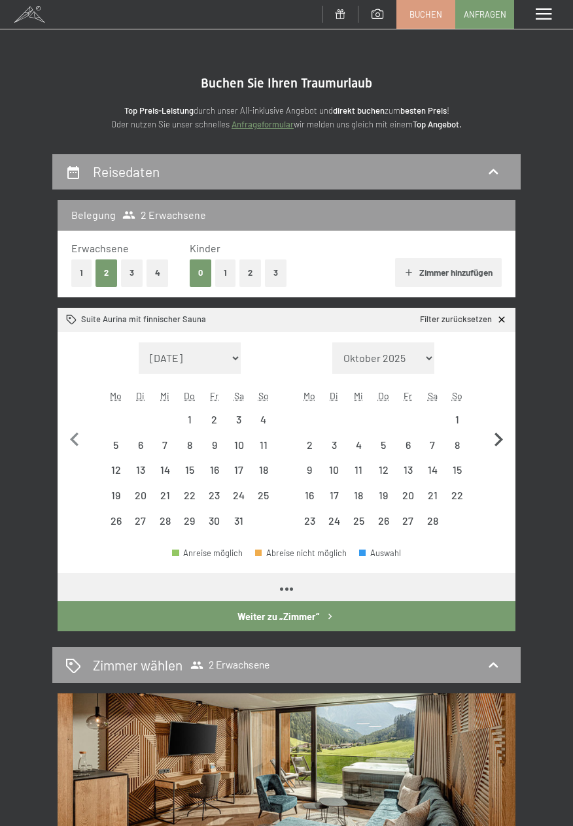
click at [504, 432] on icon "button" at bounding box center [497, 439] width 27 height 27
select select "[DATE]"
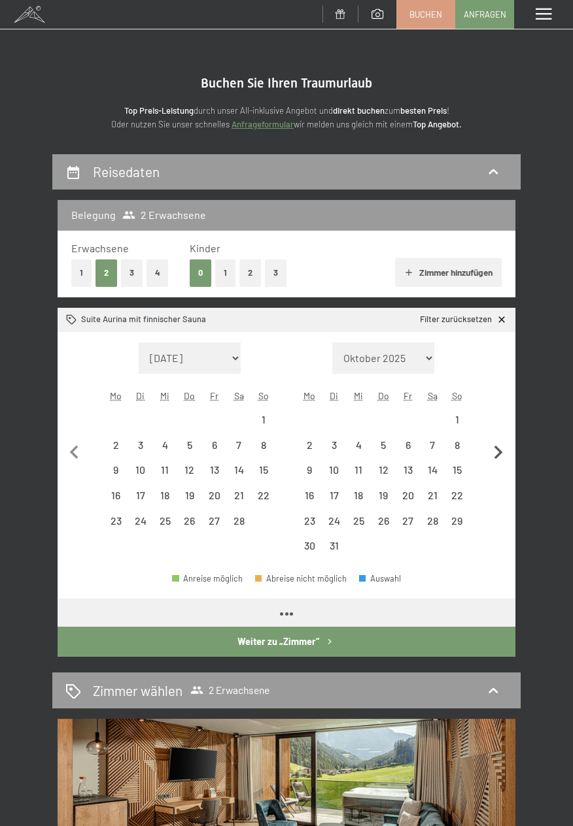
click at [505, 431] on button "button" at bounding box center [497, 451] width 27 height 216
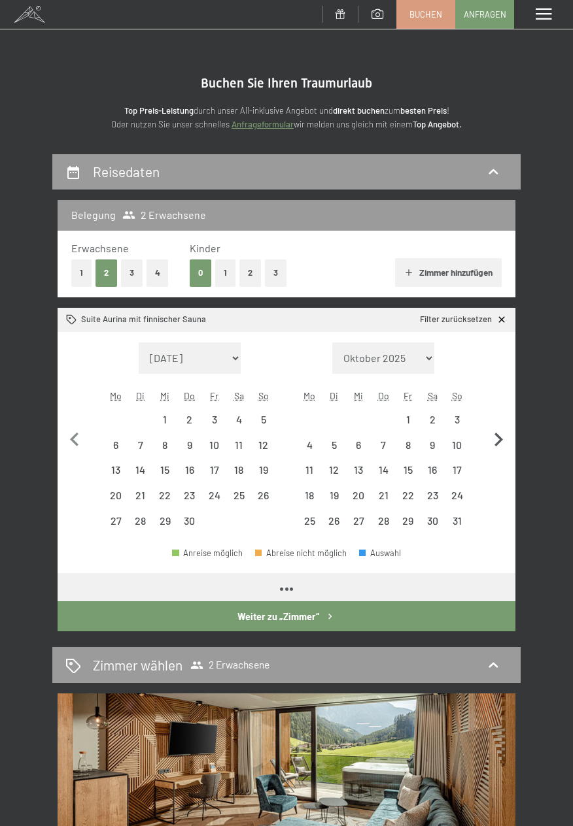
click at [507, 430] on icon "button" at bounding box center [497, 439] width 27 height 27
select select "2026-05-01"
select select "2026-06-01"
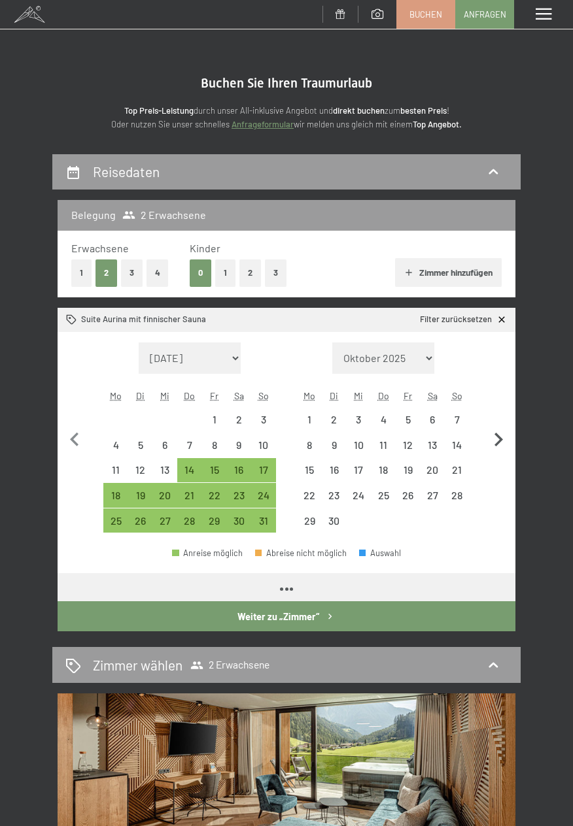
select select "2026-05-01"
select select "2026-06-01"
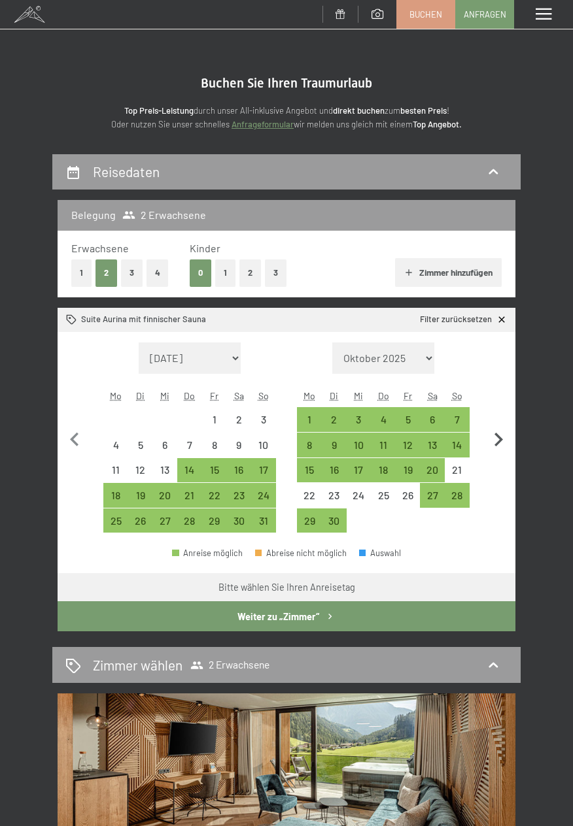
click at [508, 433] on icon "button" at bounding box center [497, 439] width 27 height 27
select select "2026-06-01"
select select "2026-07-01"
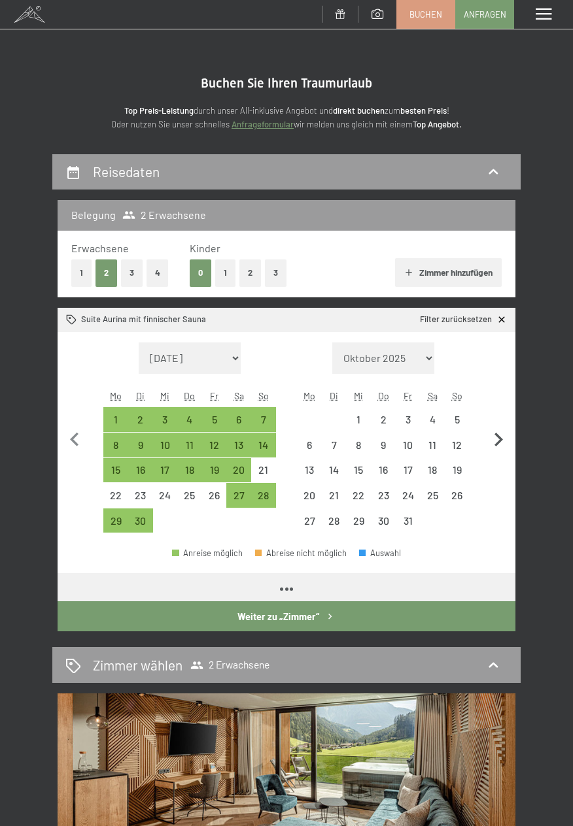
click at [508, 433] on icon "button" at bounding box center [497, 439] width 27 height 27
select select "2026-07-01"
select select "2026-08-01"
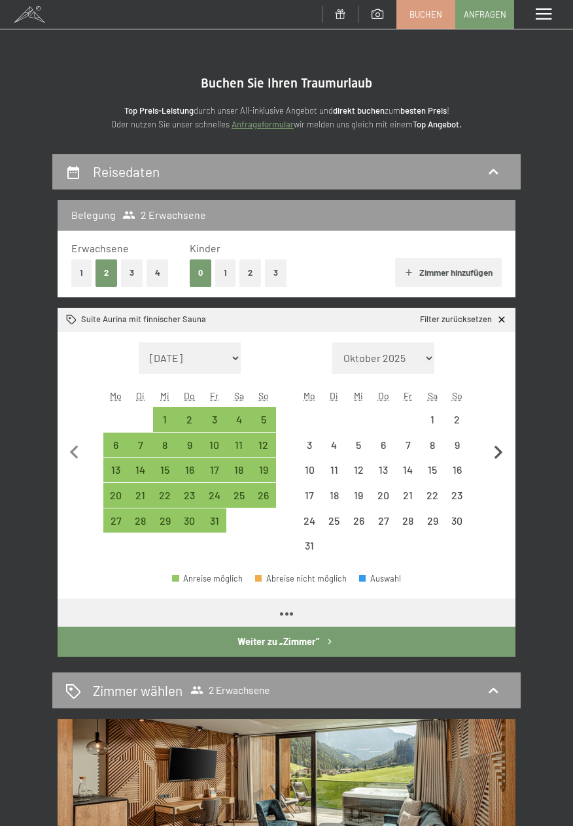
click at [510, 433] on button "button" at bounding box center [497, 451] width 27 height 216
select select "2026-08-01"
select select "2026-09-01"
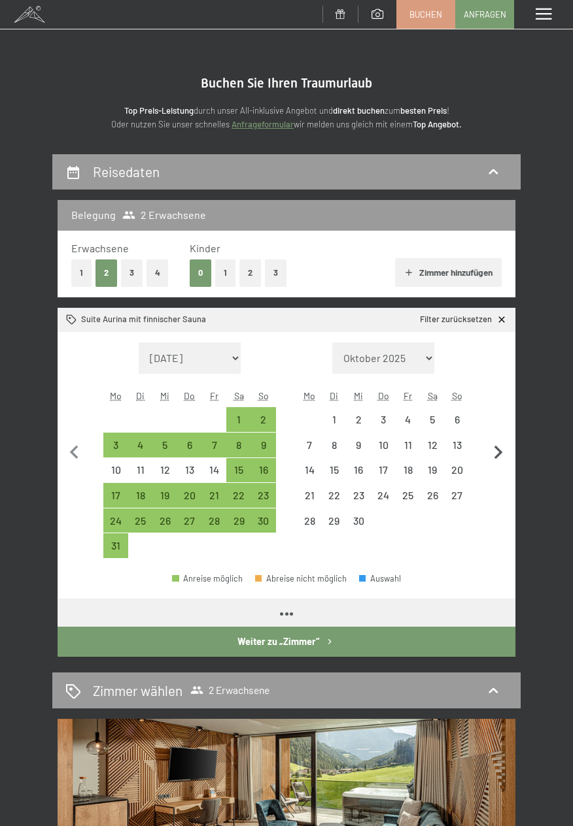
select select "2026-08-01"
select select "2026-09-01"
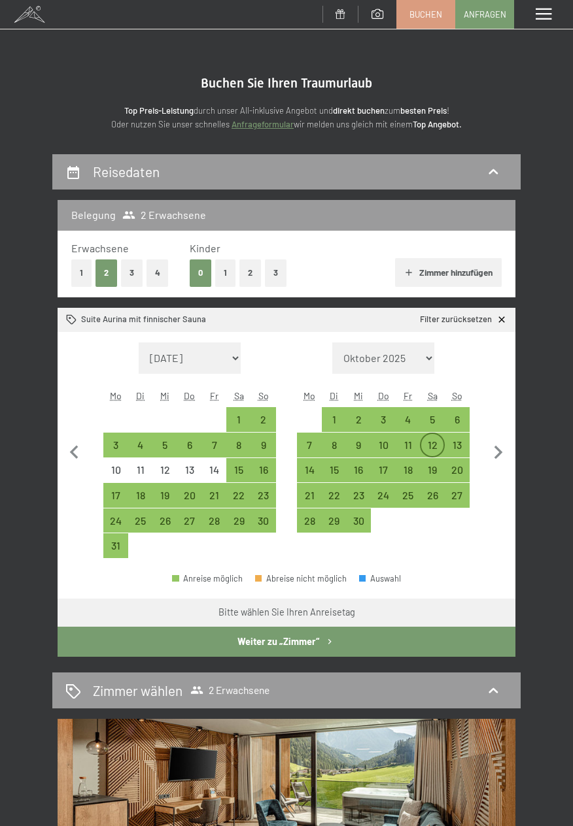
click at [437, 447] on div "12" at bounding box center [432, 451] width 22 height 22
select select "2026-08-01"
select select "2026-09-01"
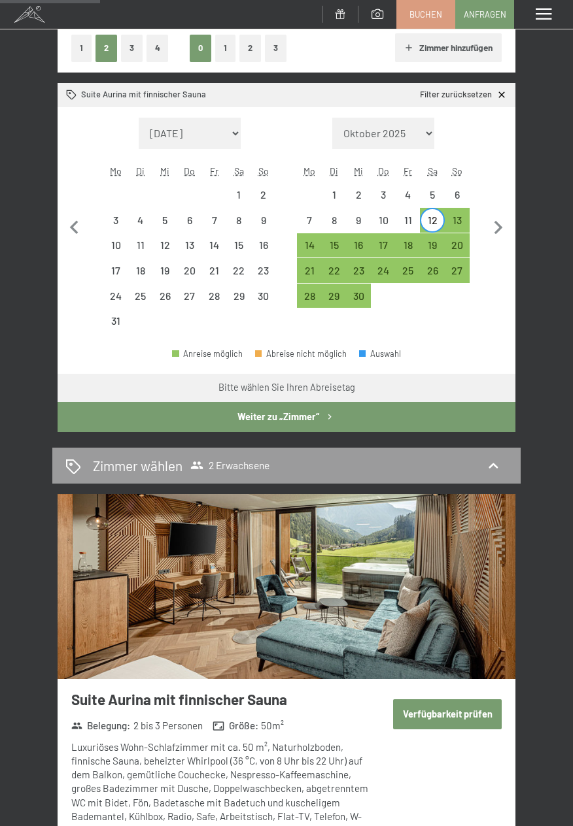
scroll to position [229, 0]
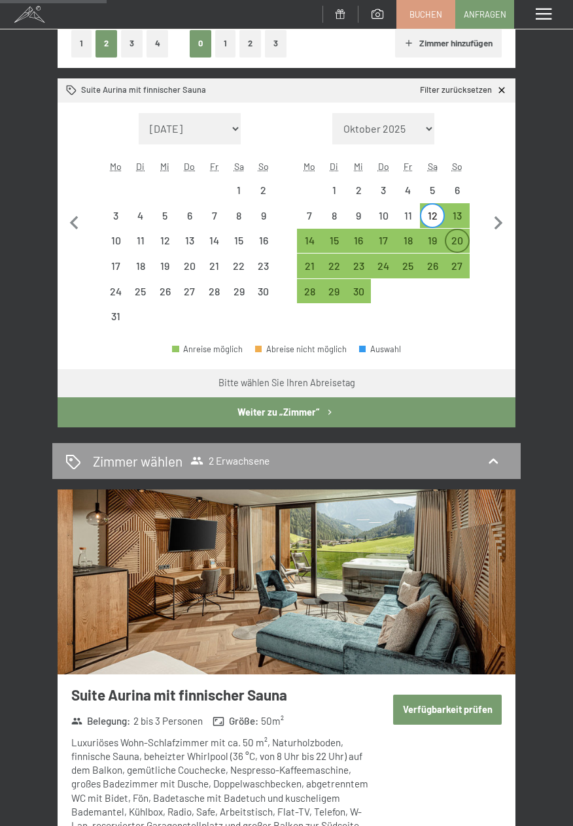
click at [465, 246] on div "20" at bounding box center [457, 246] width 22 height 22
select select "2026-08-01"
select select "2026-09-01"
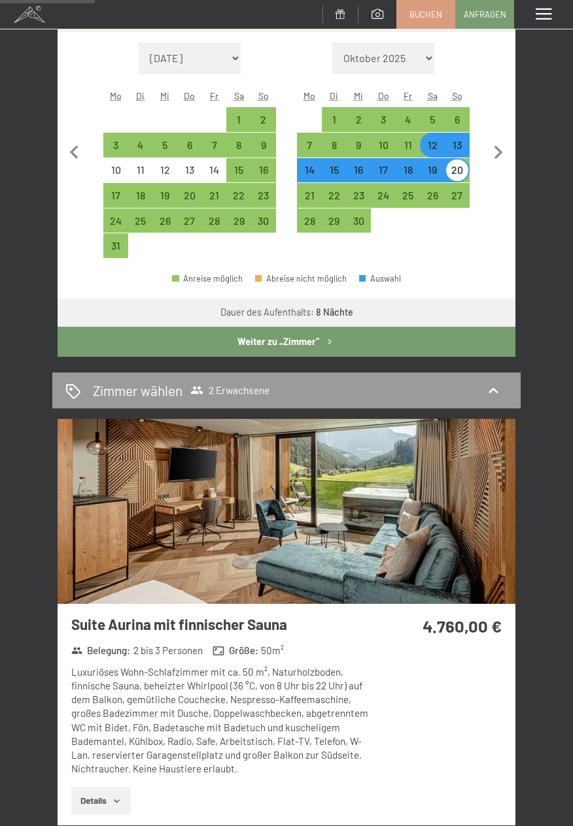
scroll to position [299, 0]
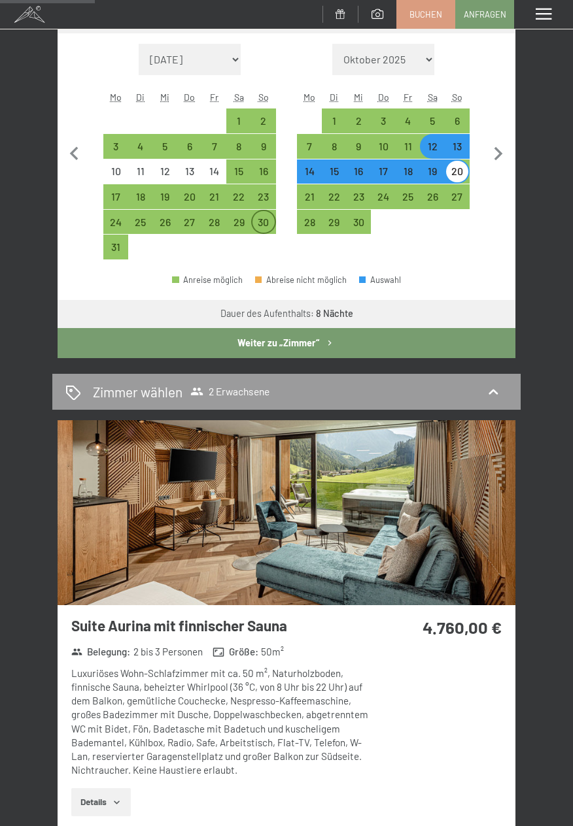
click at [263, 226] on div "30" at bounding box center [263, 228] width 22 height 22
select select "2026-08-01"
select select "2026-09-01"
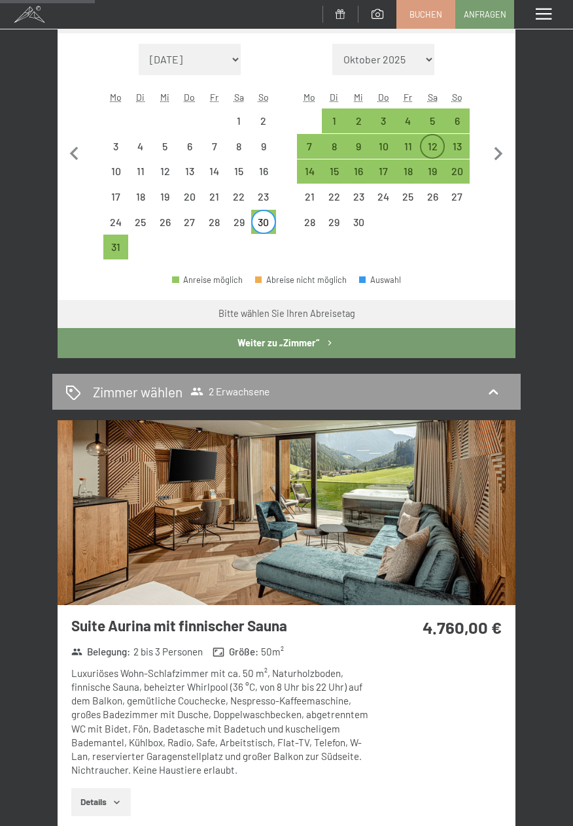
click at [441, 146] on div "12" at bounding box center [432, 152] width 22 height 22
select select "2026-08-01"
select select "2026-09-01"
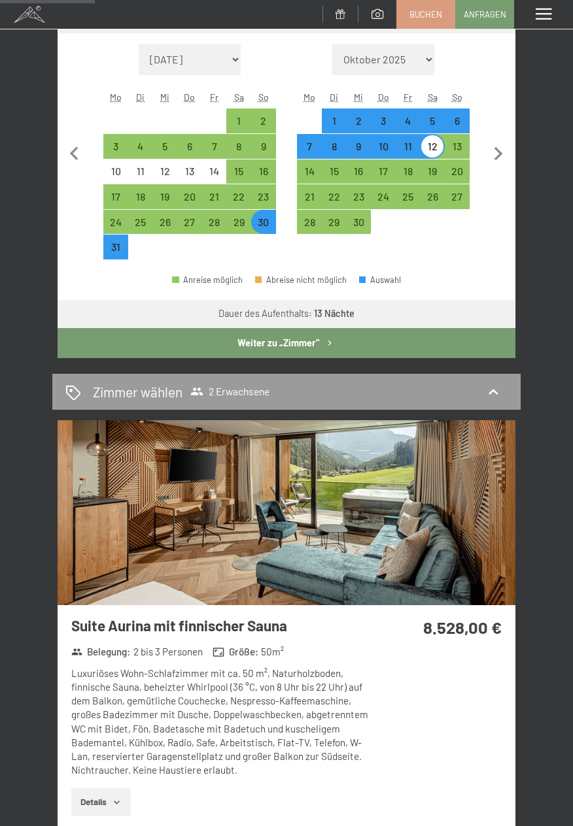
click at [256, 229] on div "30" at bounding box center [263, 228] width 22 height 22
select select "2026-08-01"
select select "2026-09-01"
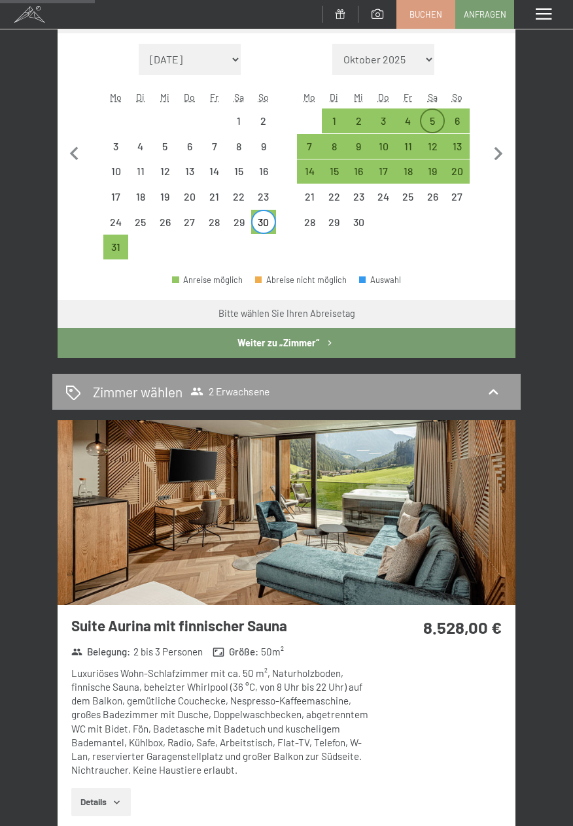
click at [441, 125] on div "5" at bounding box center [432, 127] width 22 height 22
select select "2026-08-01"
select select "2026-09-01"
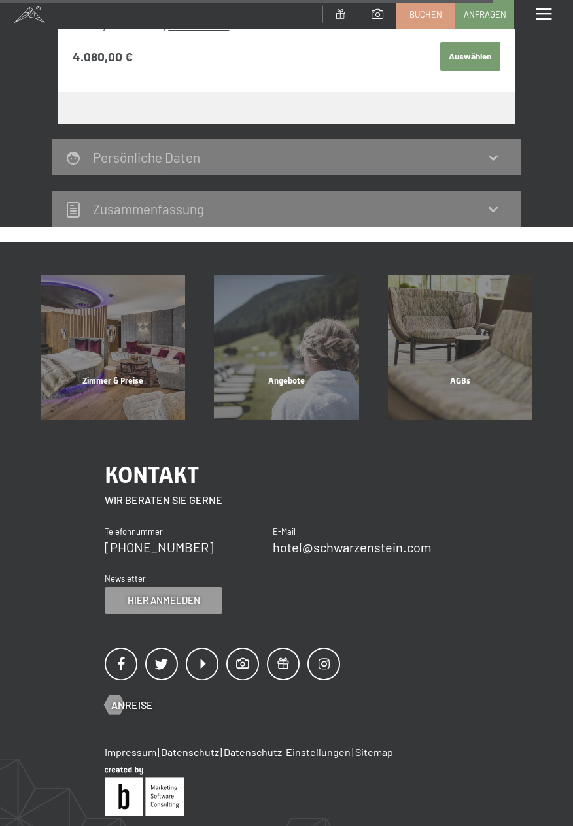
scroll to position [1211, 0]
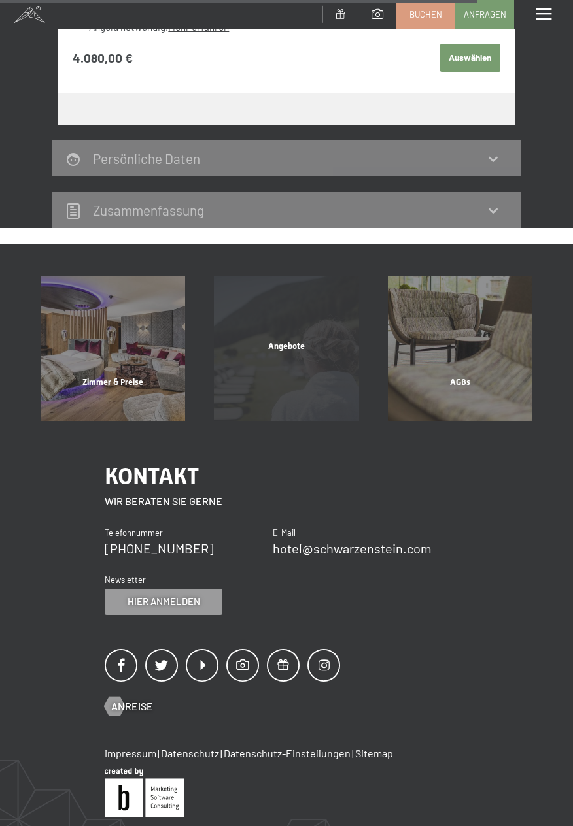
click at [288, 369] on div "Angebote Mehr erfahren" at bounding box center [285, 348] width 173 height 144
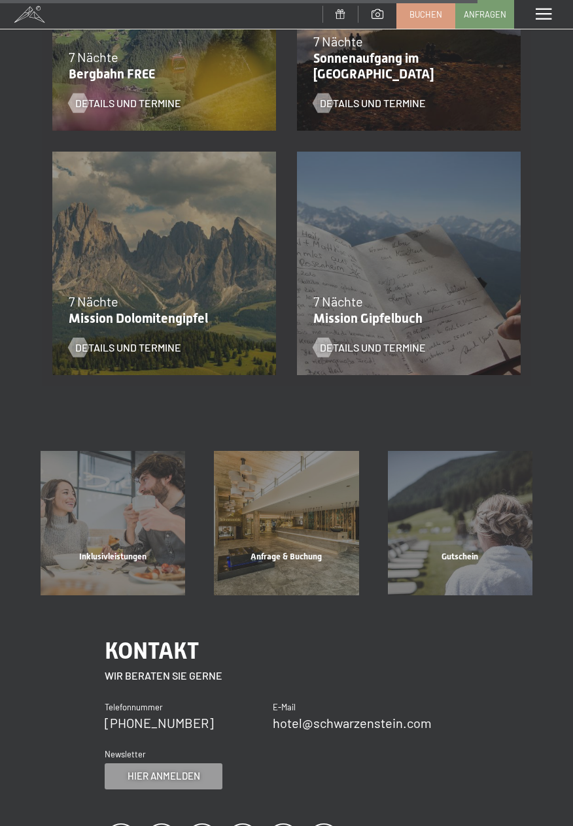
scroll to position [1869, 0]
click at [109, 343] on span "Details und Termine" at bounding box center [141, 347] width 106 height 14
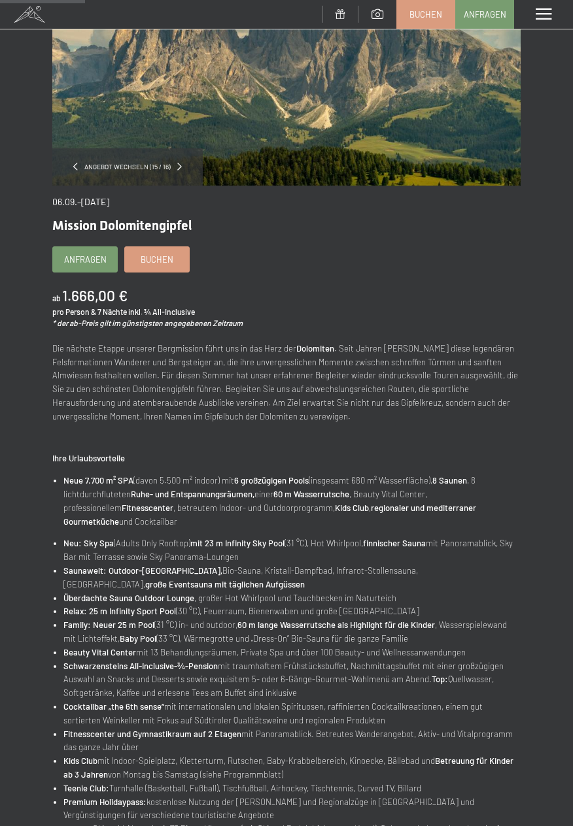
scroll to position [162, 0]
click at [157, 270] on link "Buchen" at bounding box center [157, 258] width 64 height 25
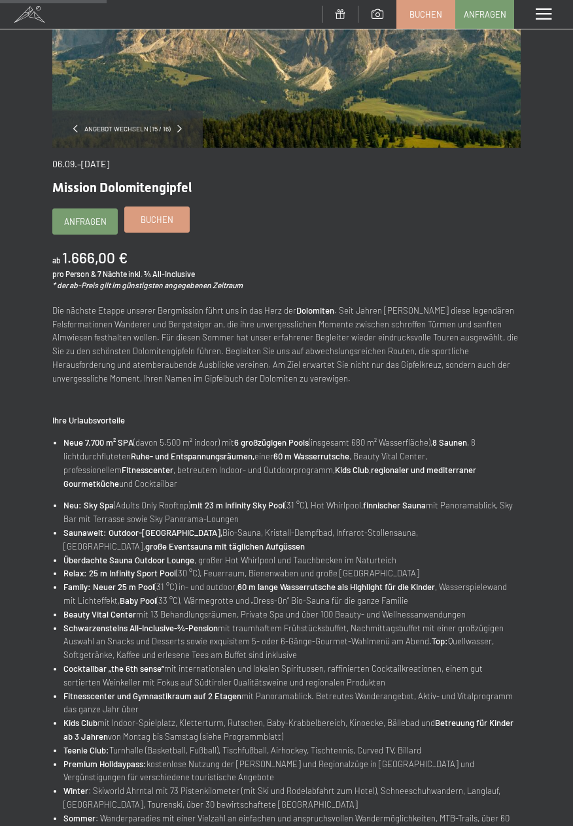
scroll to position [198, 0]
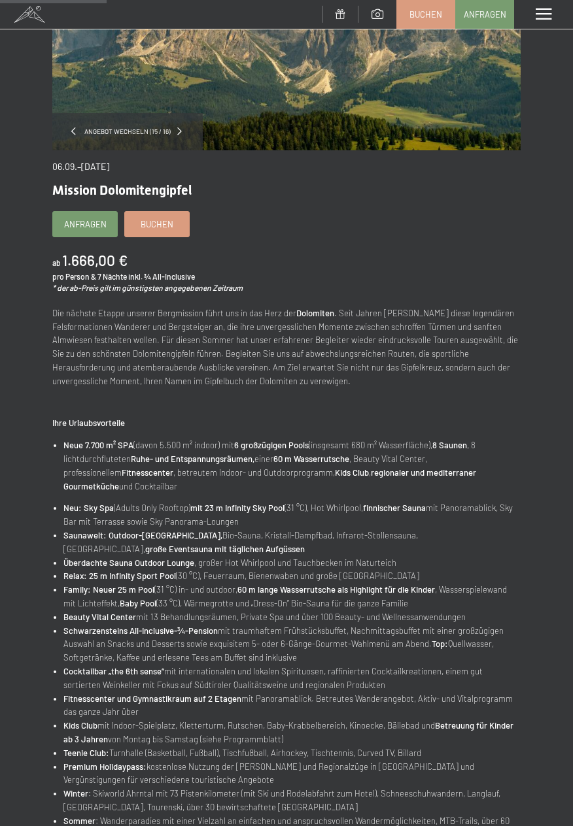
click at [76, 129] on span at bounding box center [73, 131] width 5 height 8
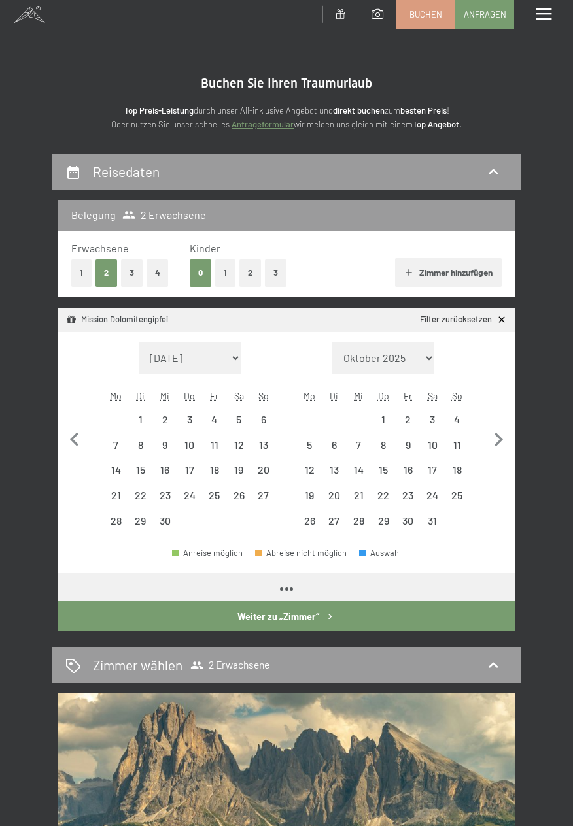
select select "[DATE]"
click at [259, 416] on div "6" at bounding box center [263, 425] width 22 height 22
select select "[DATE]"
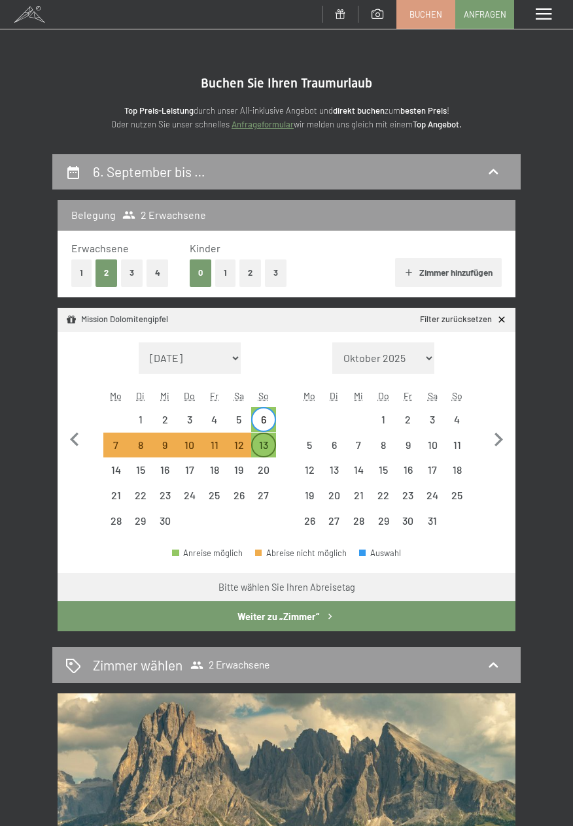
click at [264, 449] on div "13" at bounding box center [263, 451] width 22 height 22
select select "[DATE]"
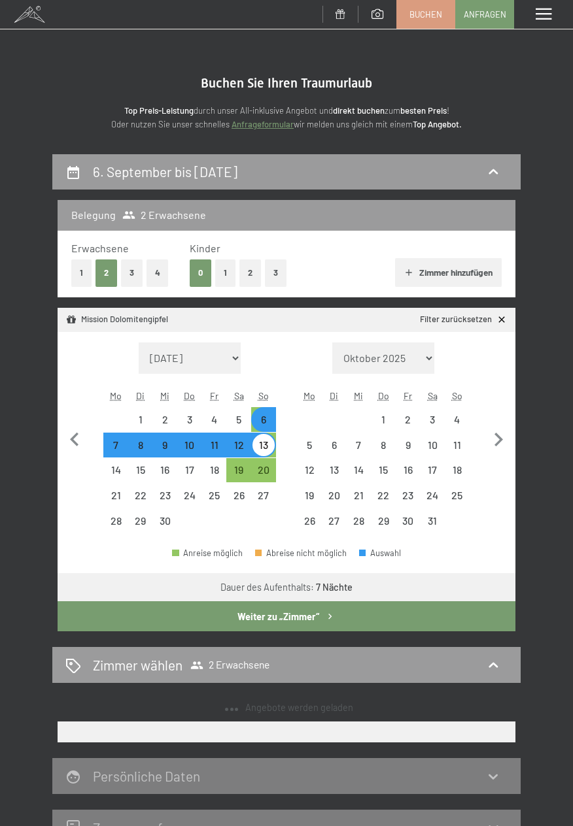
select select "[DATE]"
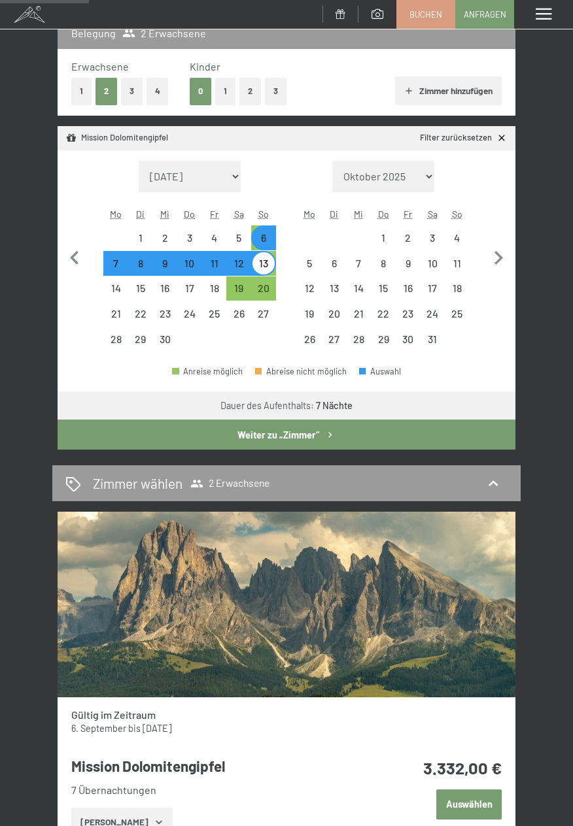
scroll to position [174, 0]
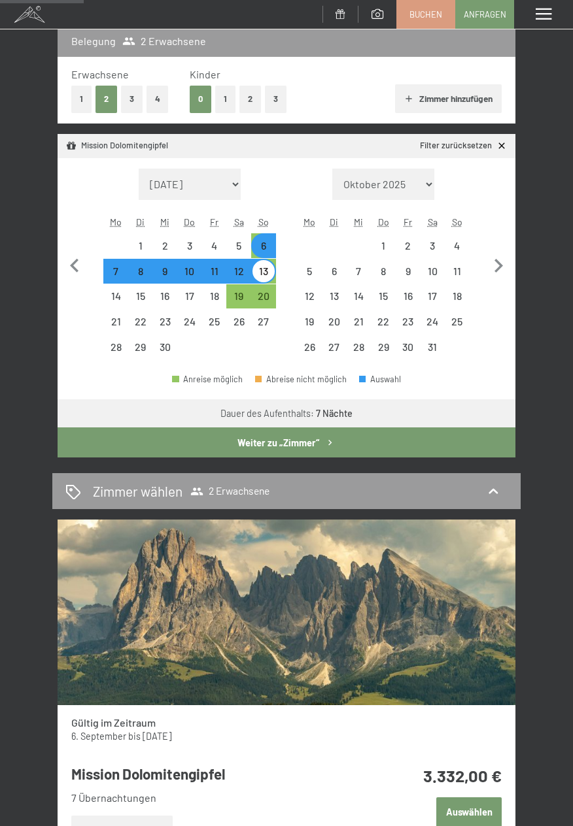
click at [268, 245] on div "6" at bounding box center [263, 252] width 22 height 22
select select "[DATE]"
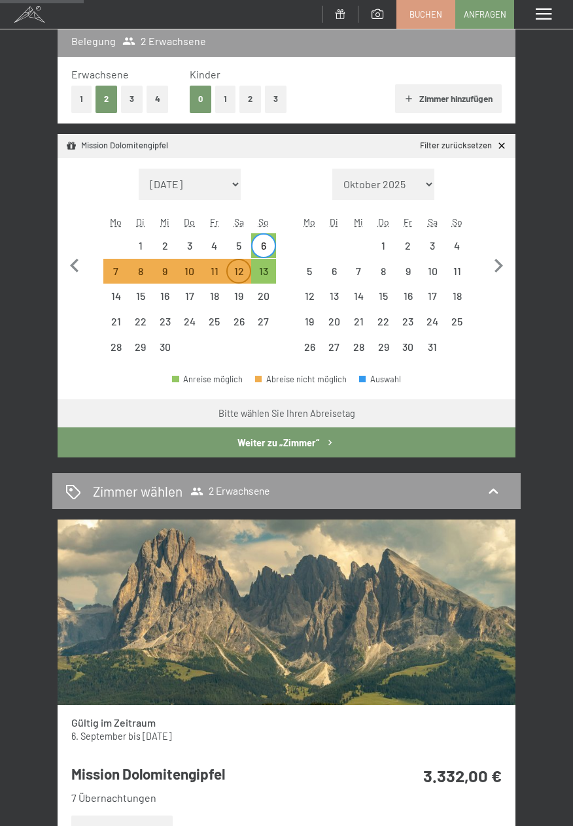
click at [237, 268] on div "12" at bounding box center [238, 277] width 22 height 22
select select "[DATE]"
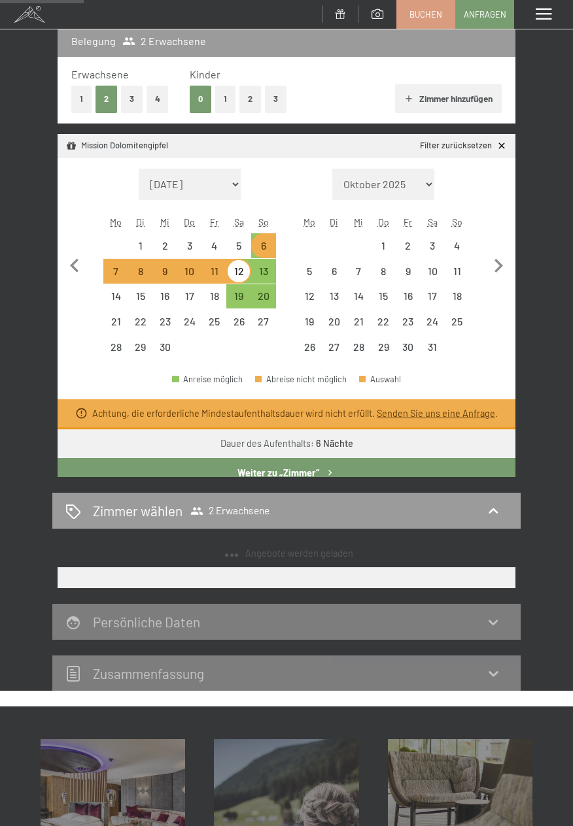
select select "[DATE]"
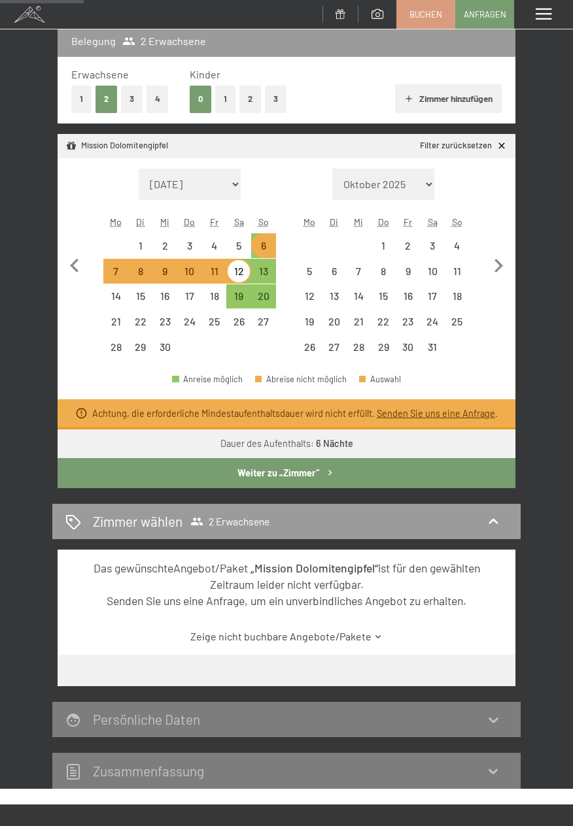
click at [257, 244] on div "6" at bounding box center [263, 252] width 22 height 22
select select "2026-09-01"
select select "2026-10-01"
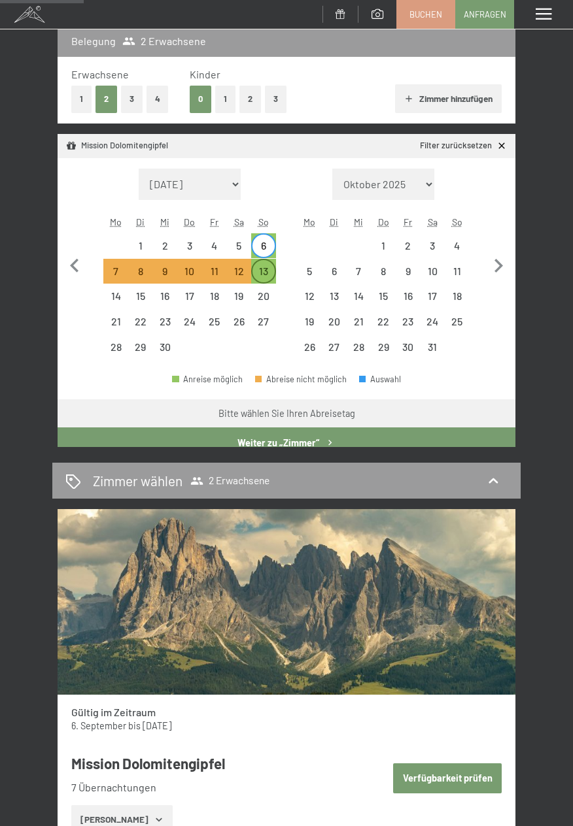
click at [268, 282] on div "13" at bounding box center [263, 277] width 22 height 22
select select "2026-09-01"
select select "2026-10-01"
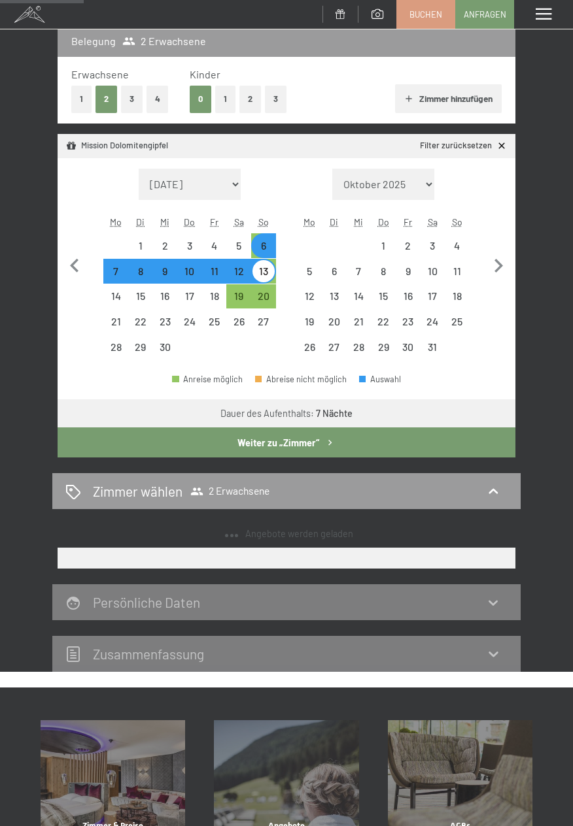
select select "2026-09-01"
select select "2026-10-01"
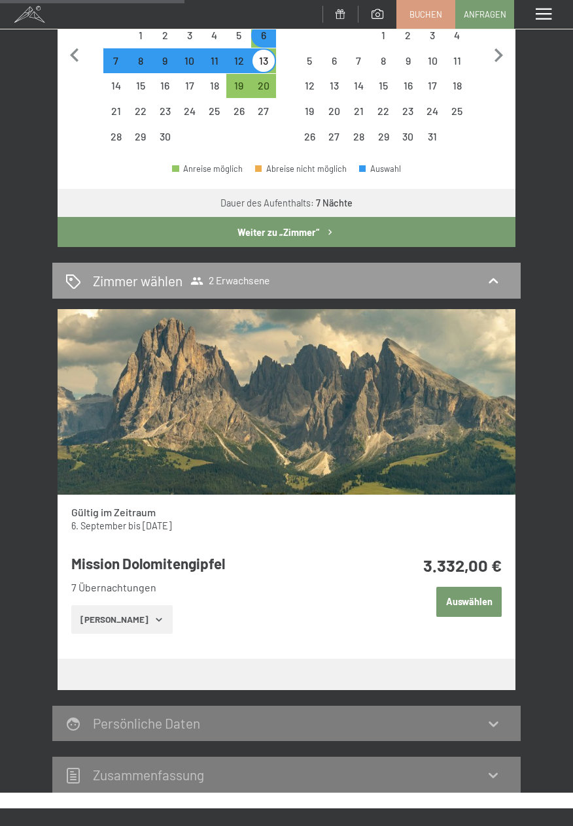
scroll to position [386, 0]
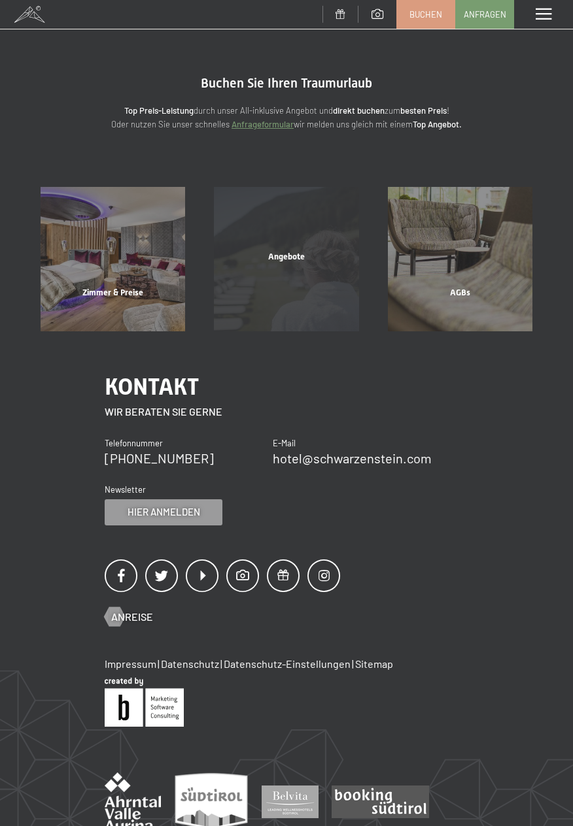
click at [294, 261] on span "Angebote" at bounding box center [286, 257] width 37 height 10
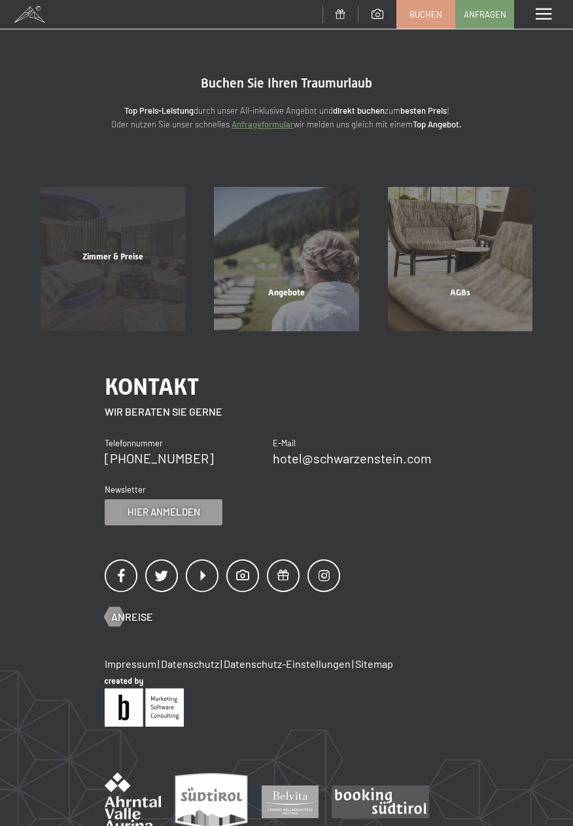
click at [120, 250] on div "Zimmer & Preise Mehr erfahren" at bounding box center [112, 259] width 173 height 144
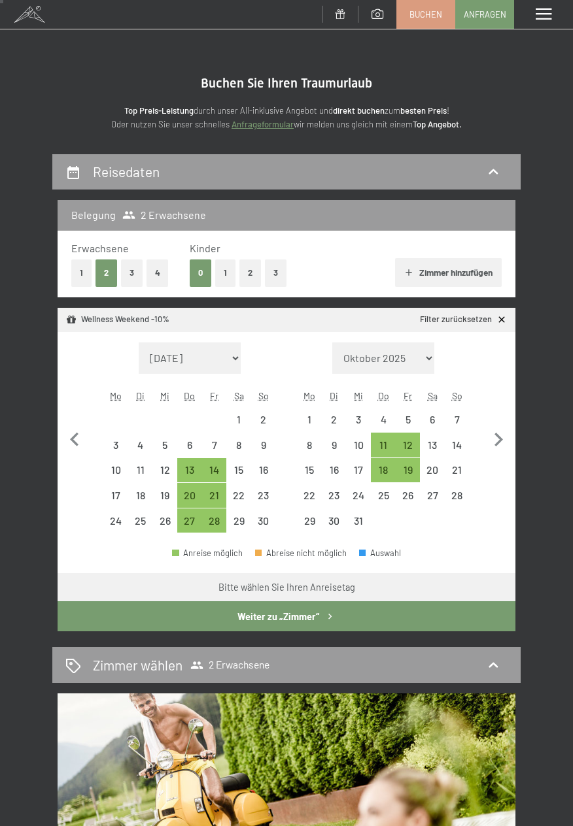
select select "[DATE]"
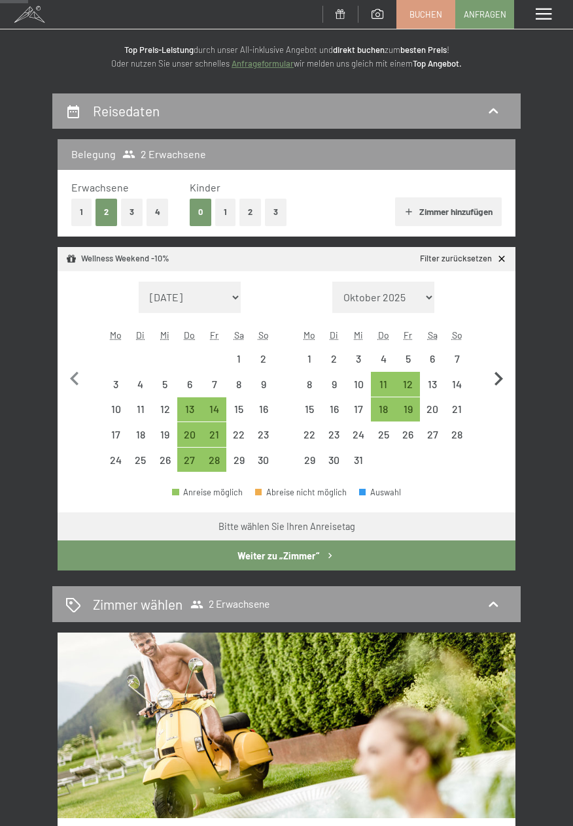
click at [505, 383] on icon "button" at bounding box center [497, 378] width 27 height 27
select select "[DATE]"
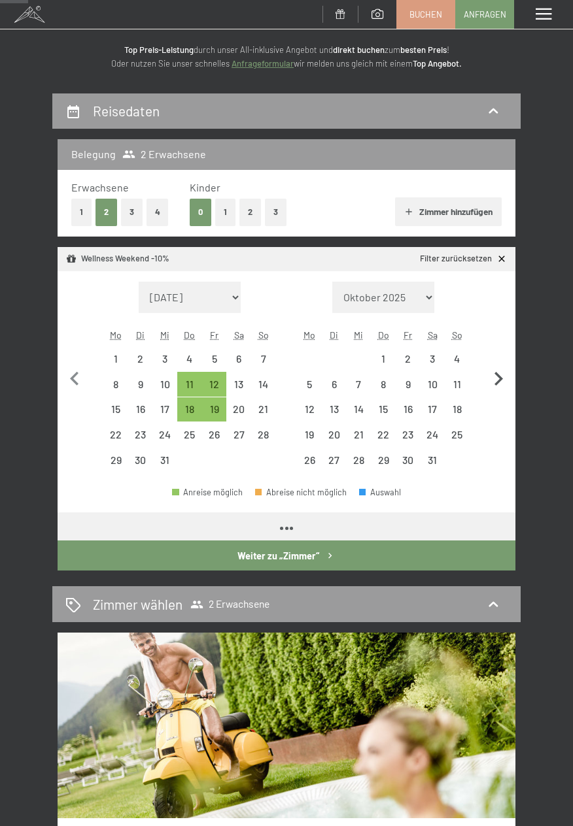
click at [499, 377] on icon "button" at bounding box center [498, 379] width 8 height 14
select select "[DATE]"
click at [497, 377] on icon "button" at bounding box center [497, 378] width 27 height 27
select select "[DATE]"
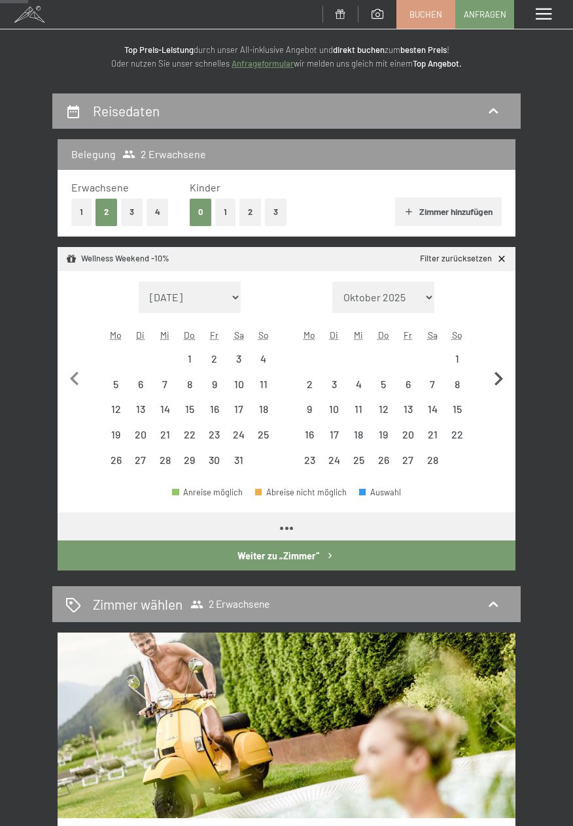
select select "[DATE]"
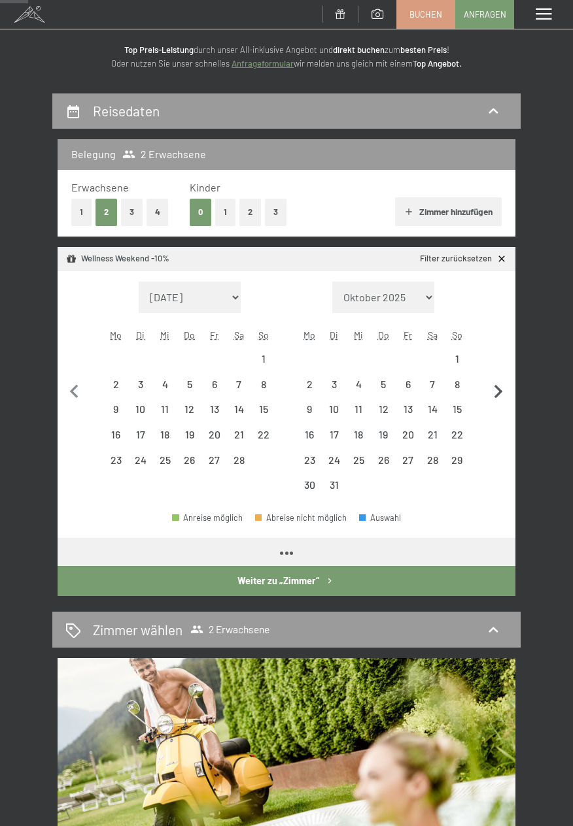
click at [497, 376] on button "button" at bounding box center [497, 390] width 27 height 216
select select "[DATE]"
click at [499, 377] on button "button" at bounding box center [497, 390] width 27 height 216
select select "[DATE]"
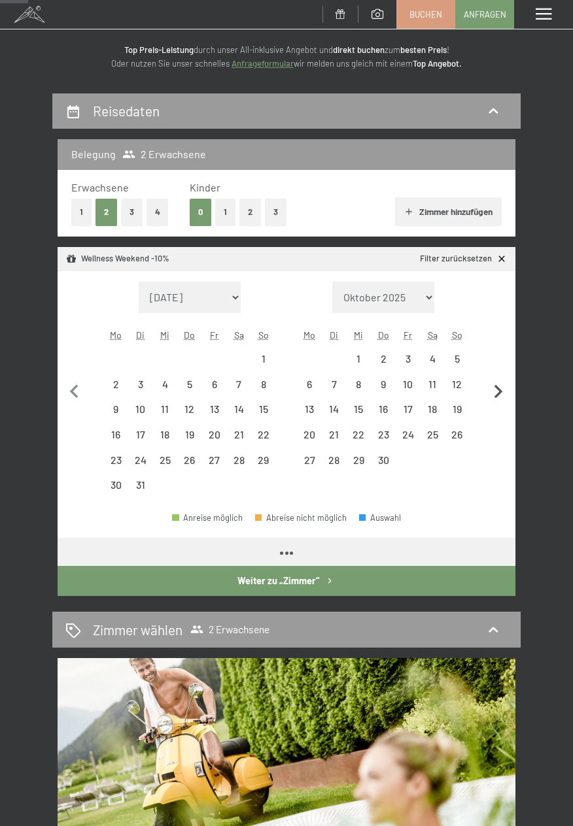
select select "[DATE]"
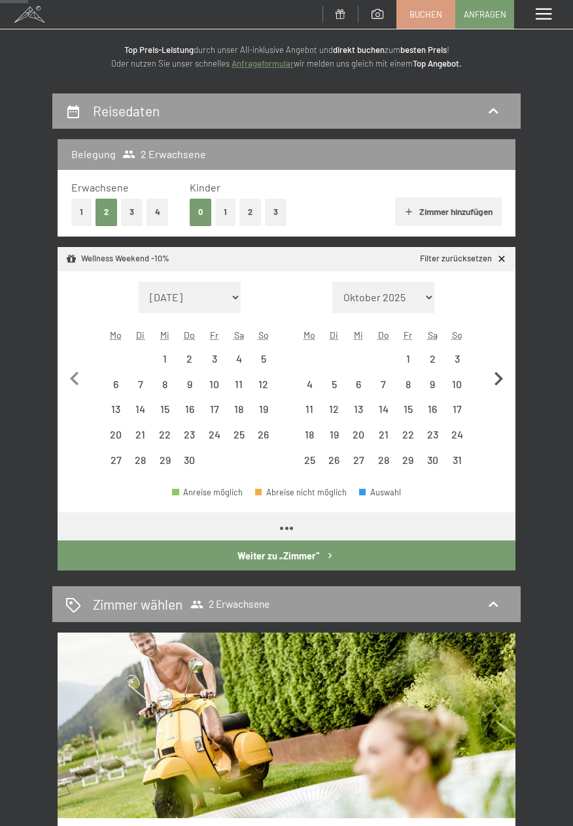
select select "[DATE]"
click at [462, 411] on div "17" at bounding box center [457, 415] width 22 height 22
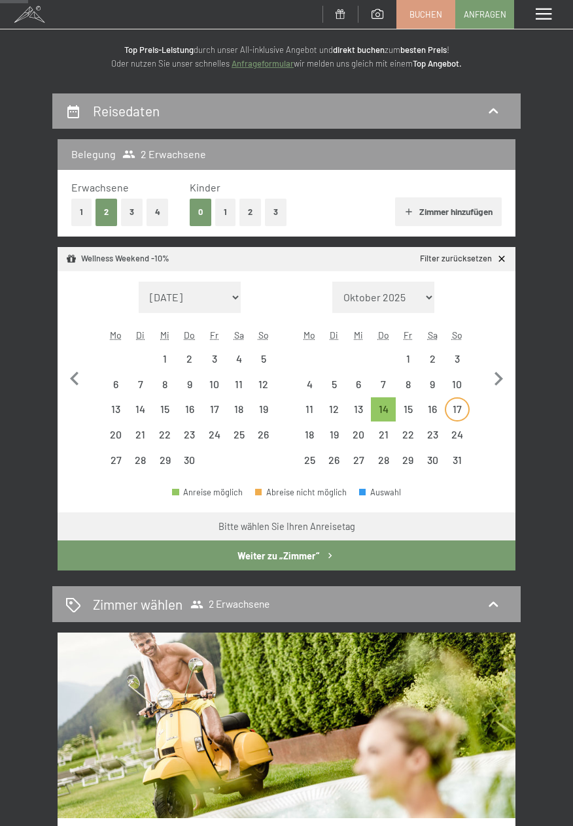
select select "[DATE]"
click at [367, 436] on div "20" at bounding box center [359, 440] width 22 height 22
select select "[DATE]"
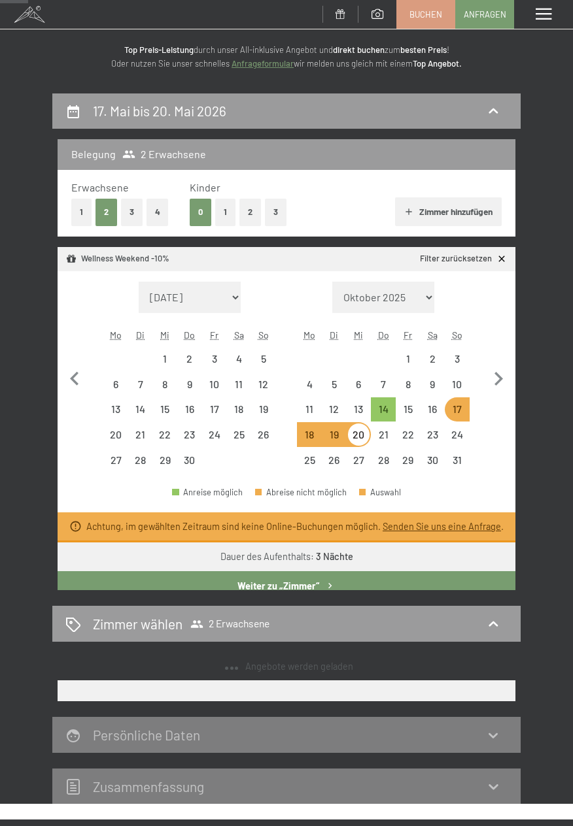
select select "[DATE]"
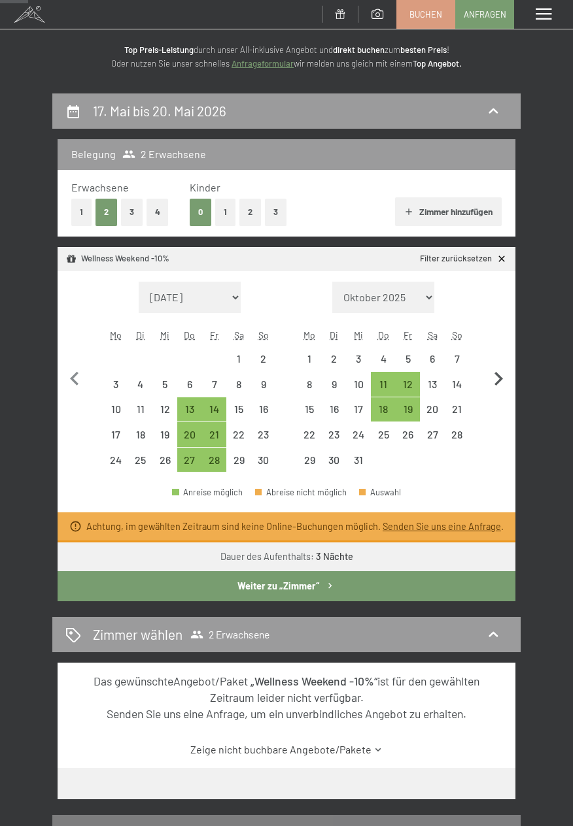
click at [502, 382] on icon "button" at bounding box center [497, 378] width 27 height 27
click at [497, 388] on icon "button" at bounding box center [497, 378] width 27 height 27
select select "[DATE]"
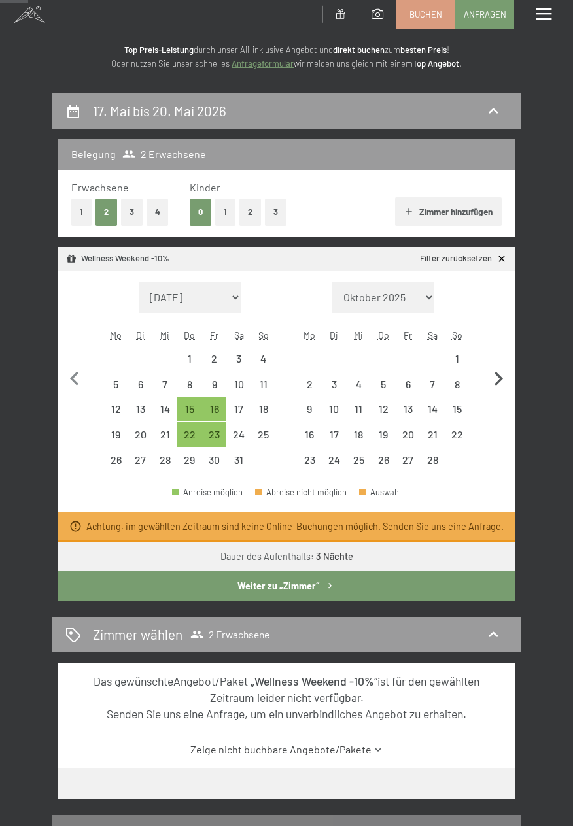
click at [498, 389] on icon "button" at bounding box center [497, 378] width 27 height 27
select select "[DATE]"
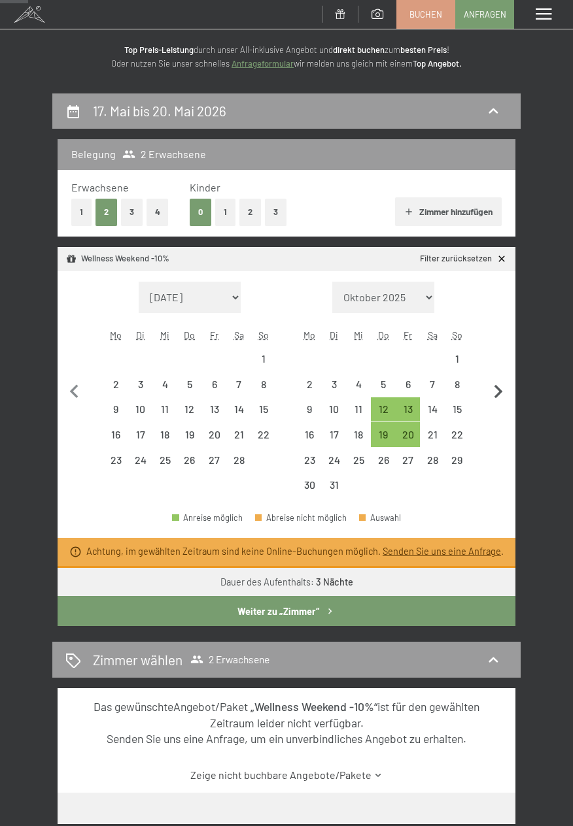
click at [502, 386] on icon "button" at bounding box center [497, 391] width 27 height 27
select select "[DATE]"
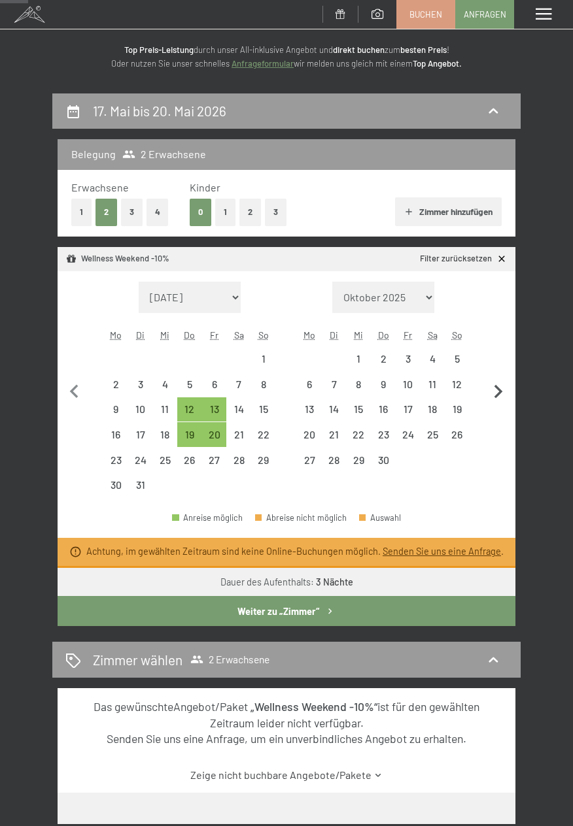
click at [503, 387] on icon "button" at bounding box center [497, 391] width 27 height 27
select select "2026-04-01"
select select "2026-05-01"
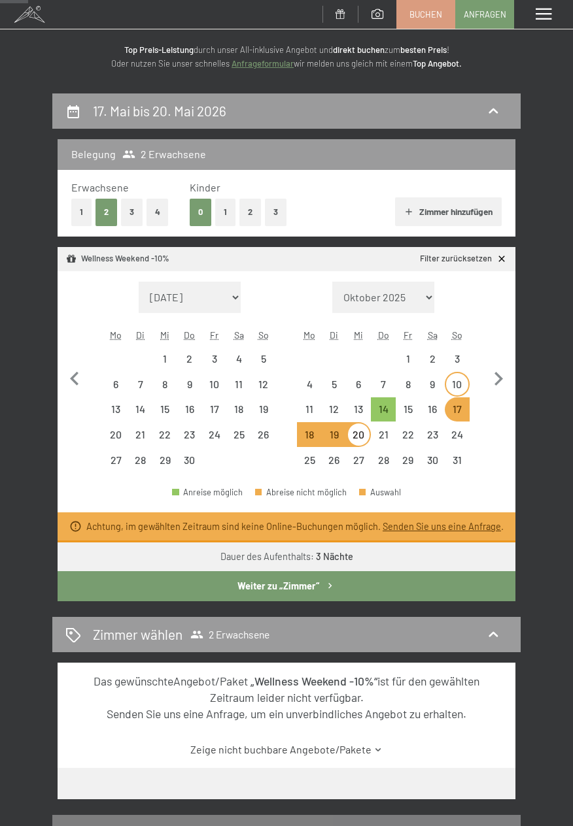
click at [465, 386] on div "10" at bounding box center [457, 390] width 22 height 22
select select "2026-04-01"
select select "2026-05-01"
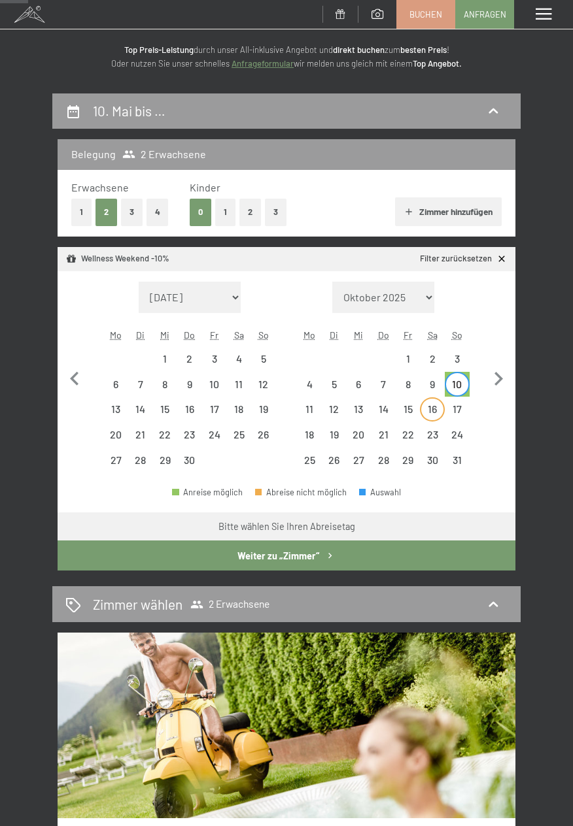
click at [441, 412] on div "16" at bounding box center [432, 415] width 22 height 22
select select "2026-04-01"
select select "2026-05-01"
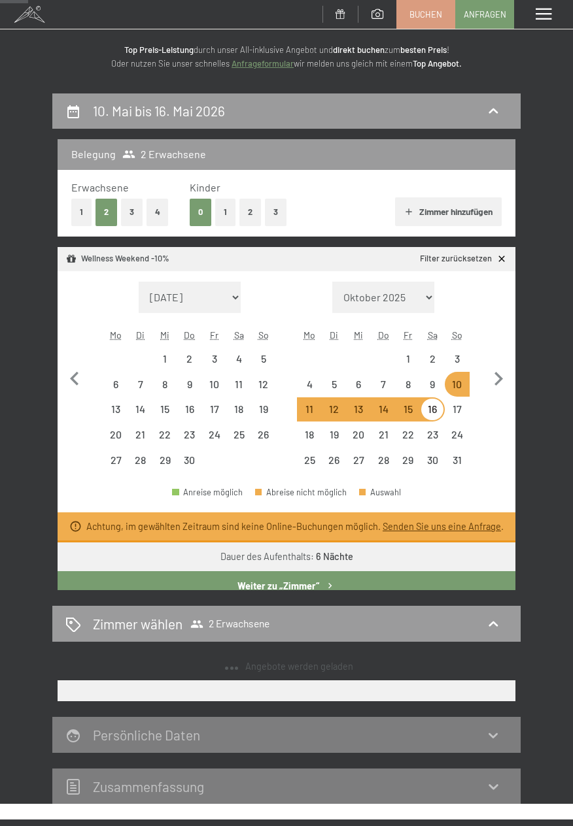
select select "2025-11-01"
select select "2025-12-01"
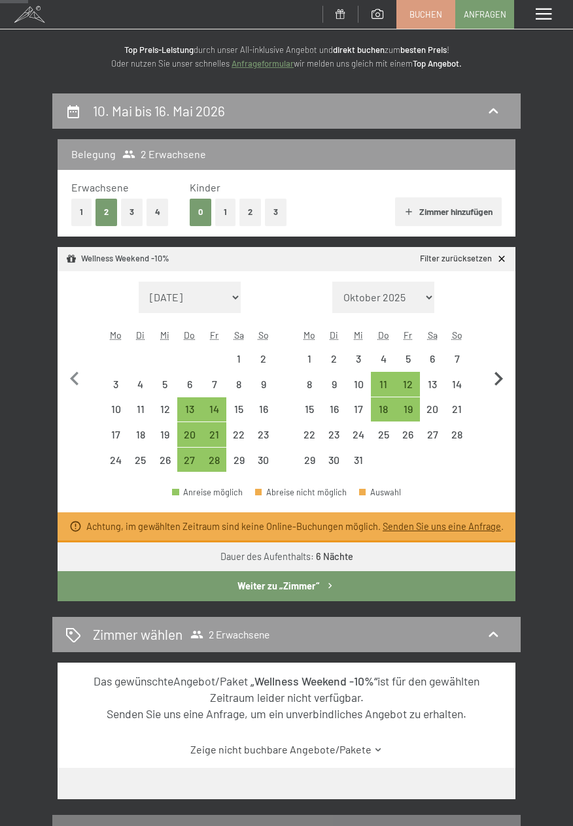
click at [498, 382] on icon "button" at bounding box center [498, 379] width 8 height 14
select select "2025-12-01"
select select "2026-01-01"
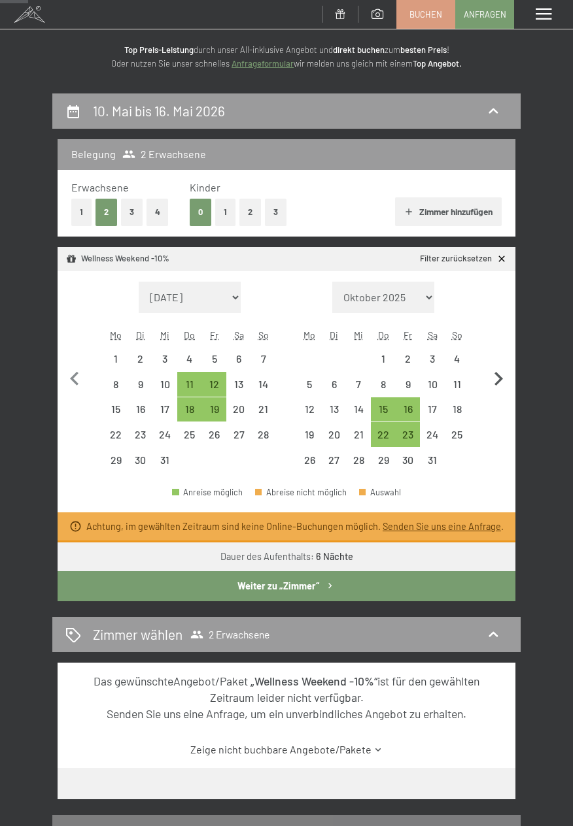
click at [497, 388] on icon "button" at bounding box center [497, 378] width 27 height 27
select select "2026-01-01"
select select "2026-02-01"
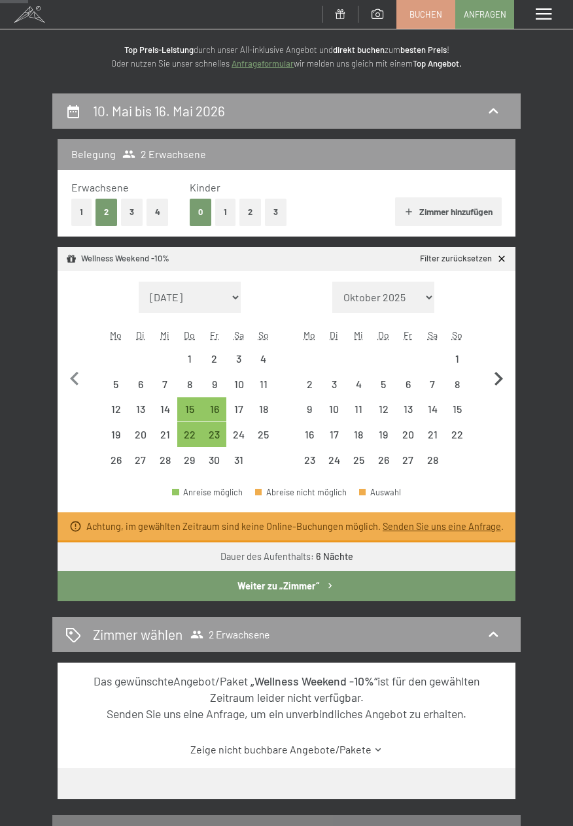
click at [493, 390] on icon "button" at bounding box center [497, 378] width 27 height 27
select select "2026-02-01"
select select "2026-03-01"
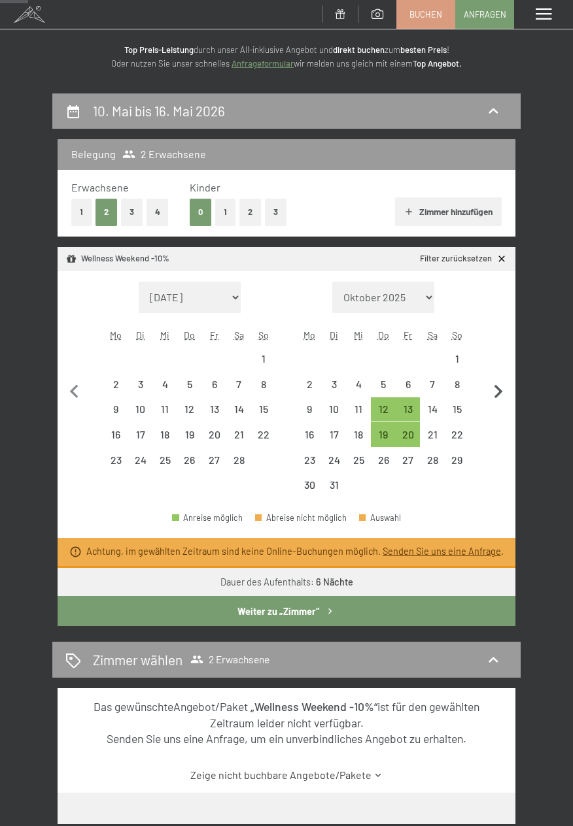
click at [487, 393] on icon "button" at bounding box center [497, 391] width 27 height 27
select select "2026-03-01"
select select "2026-04-01"
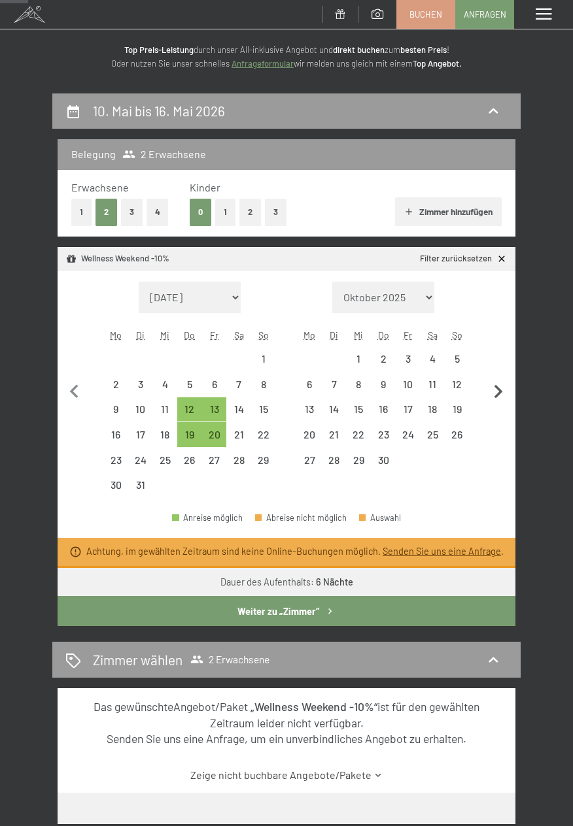
click at [499, 387] on icon "button" at bounding box center [497, 391] width 27 height 27
select select "2026-04-01"
select select "2026-05-01"
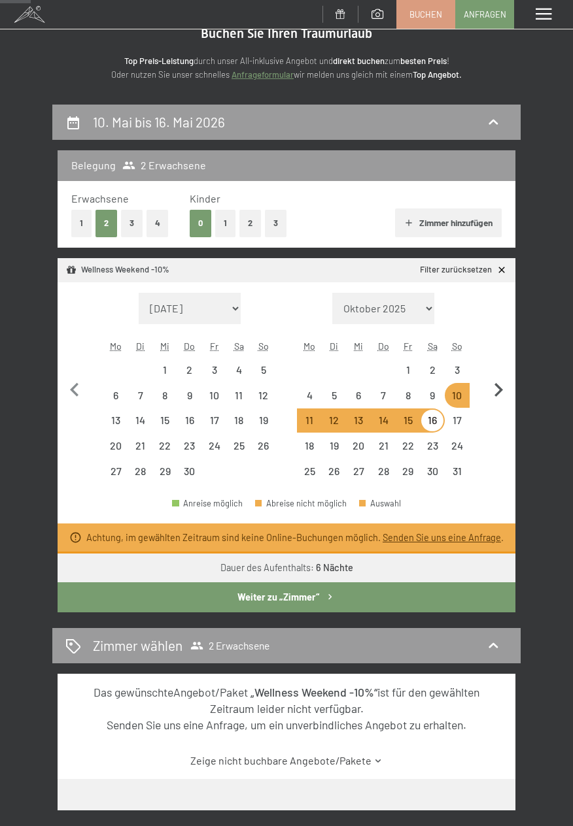
scroll to position [52, 0]
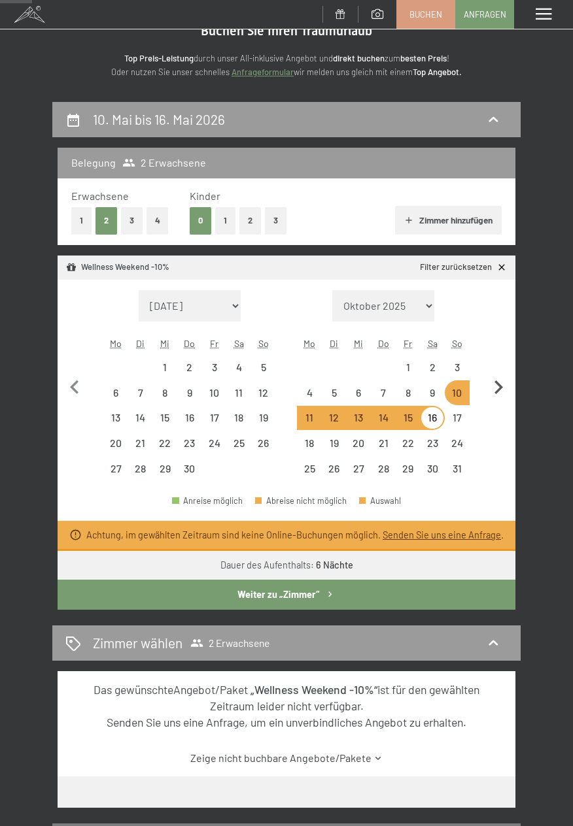
click at [503, 393] on icon "button" at bounding box center [497, 387] width 27 height 27
select select "2026-05-01"
select select "2026-06-01"
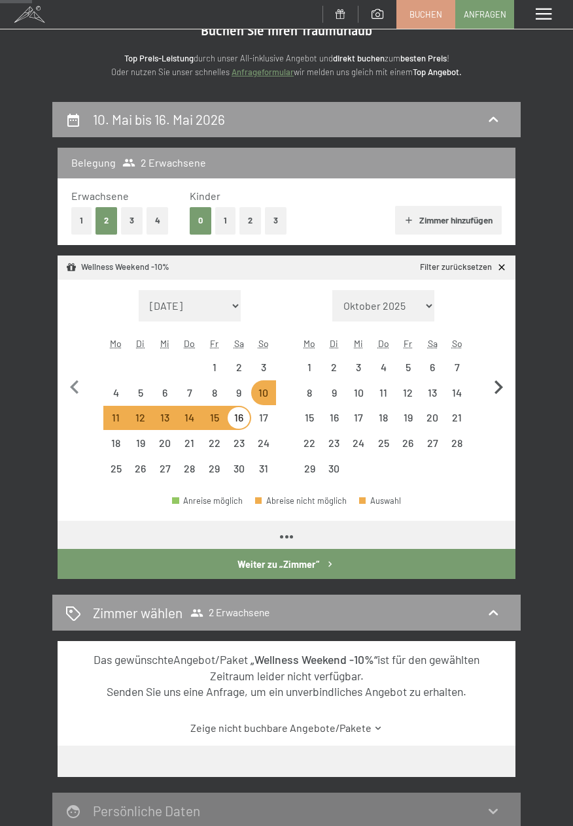
select select "2026-05-01"
select select "2026-06-01"
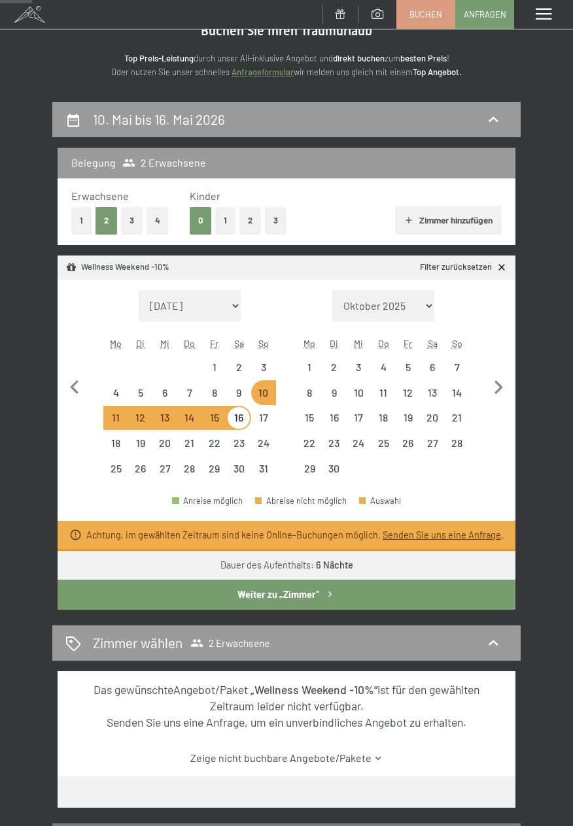
click at [229, 424] on div "16" at bounding box center [238, 423] width 22 height 22
select select "2026-05-01"
select select "2026-06-01"
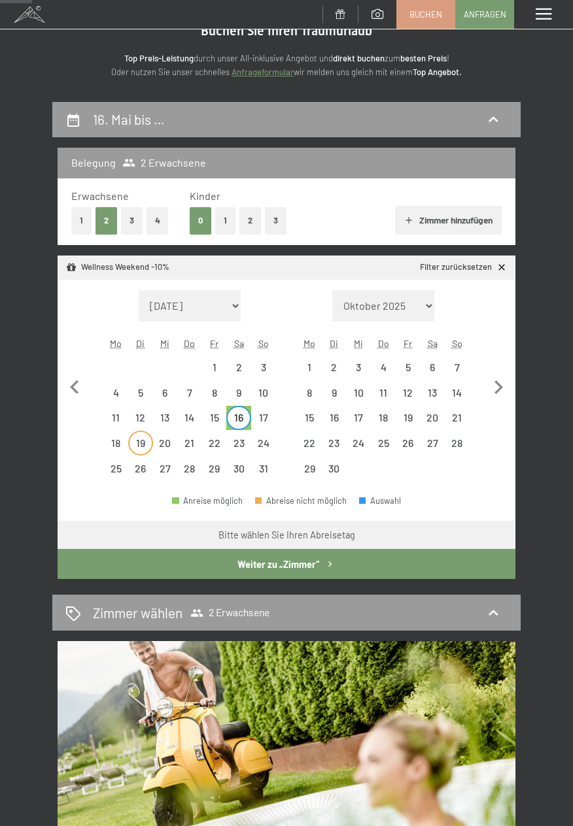
click at [134, 448] on div "19" at bounding box center [140, 449] width 22 height 22
select select "2026-05-01"
select select "2026-06-01"
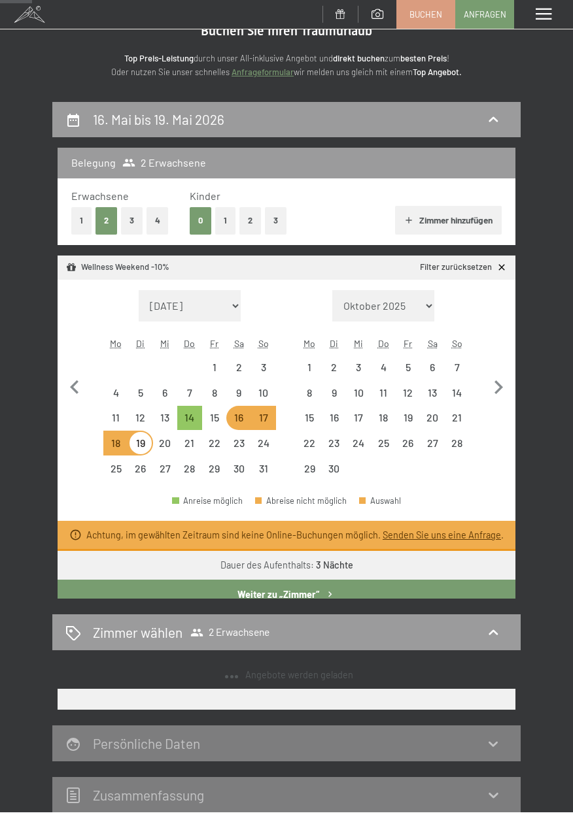
select select "2025-11-01"
select select "2025-12-01"
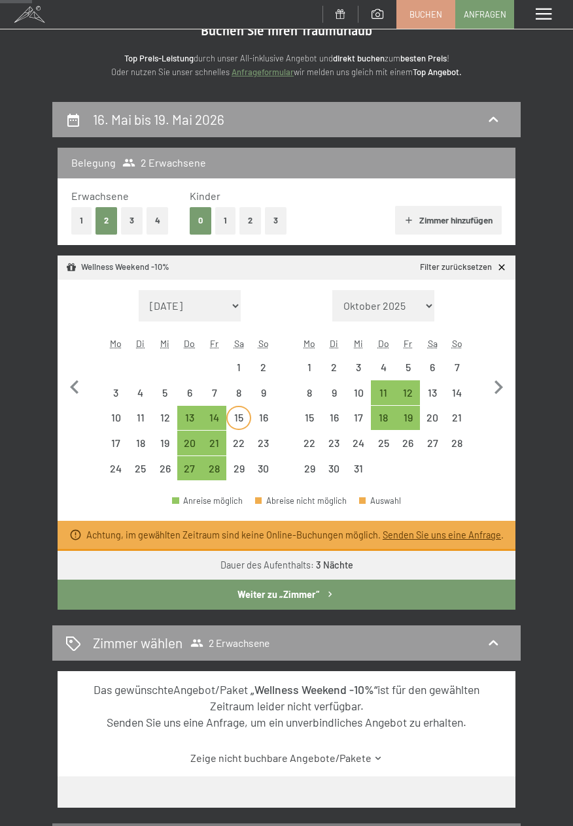
click at [232, 422] on div "15" at bounding box center [238, 423] width 22 height 22
select select "2025-11-01"
select select "2025-12-01"
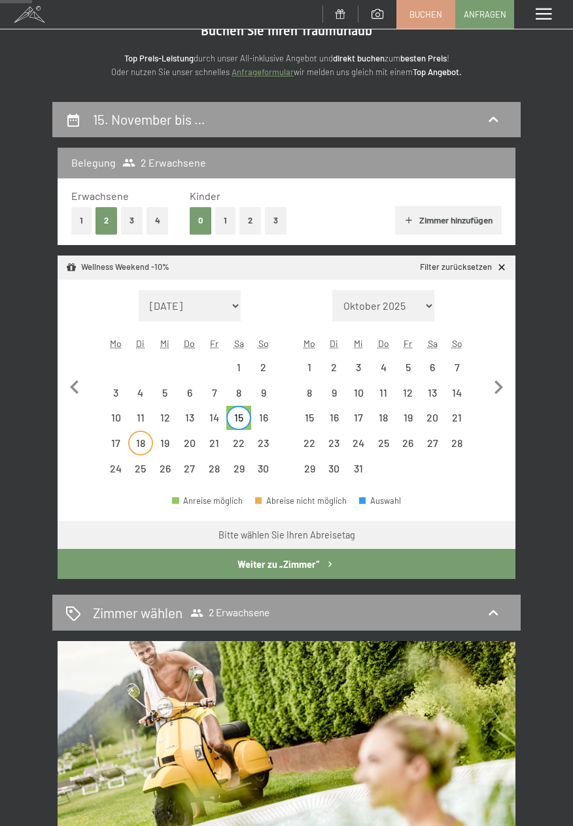
click at [143, 454] on div "18" at bounding box center [140, 449] width 22 height 22
select select "2025-11-01"
select select "2025-12-01"
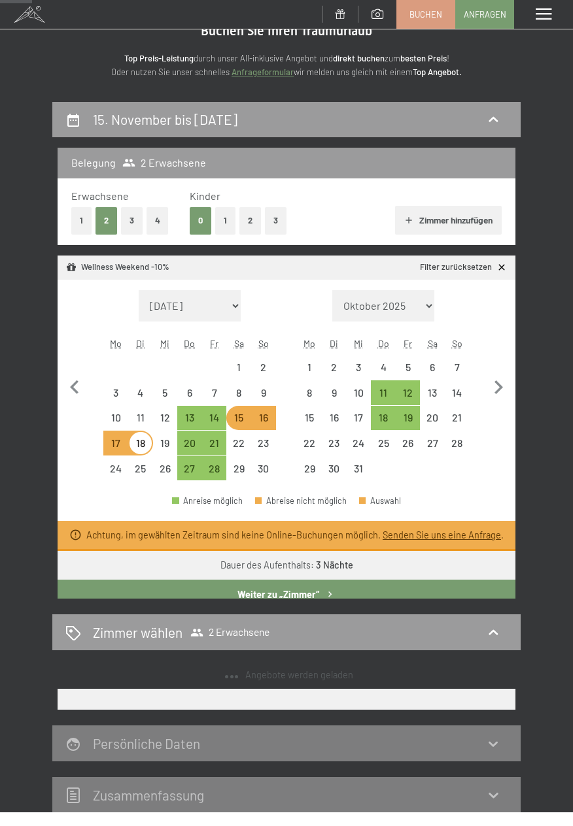
select select "2025-11-01"
select select "2025-12-01"
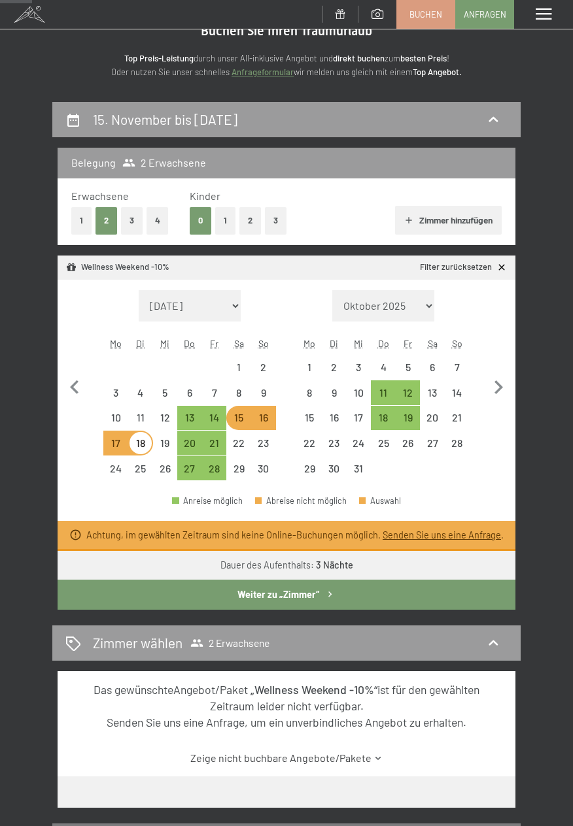
click at [264, 431] on div "23" at bounding box center [263, 443] width 25 height 25
select select "2025-11-01"
select select "2025-12-01"
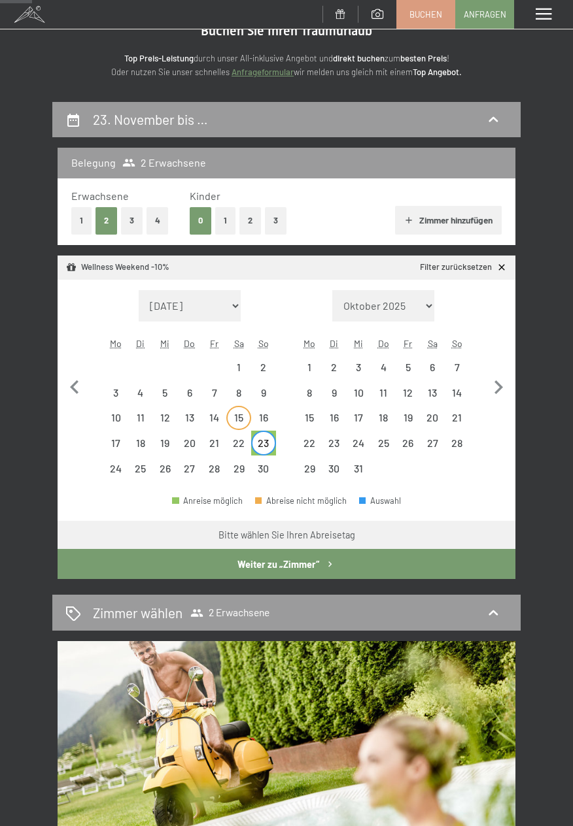
click at [232, 425] on div "15" at bounding box center [238, 423] width 22 height 22
select select "2025-11-01"
select select "2025-12-01"
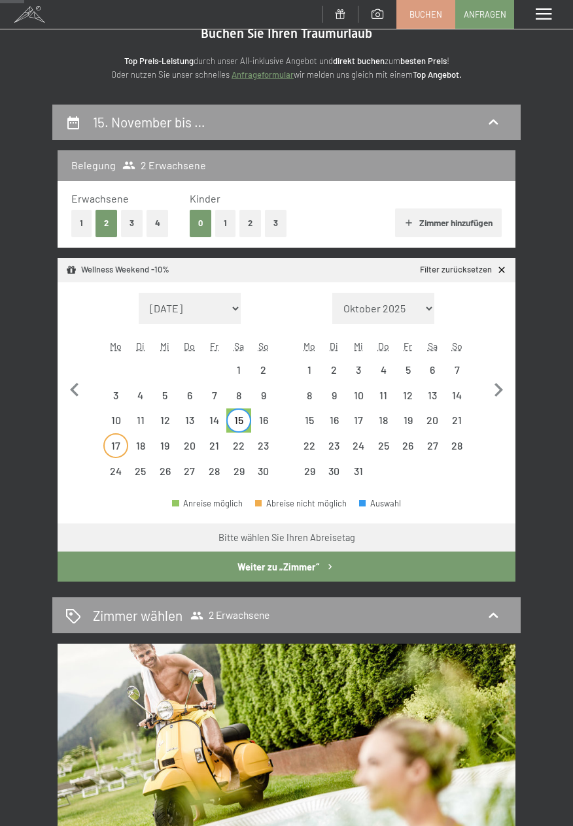
click at [109, 454] on div "17" at bounding box center [116, 452] width 22 height 22
select select "2025-11-01"
select select "2025-12-01"
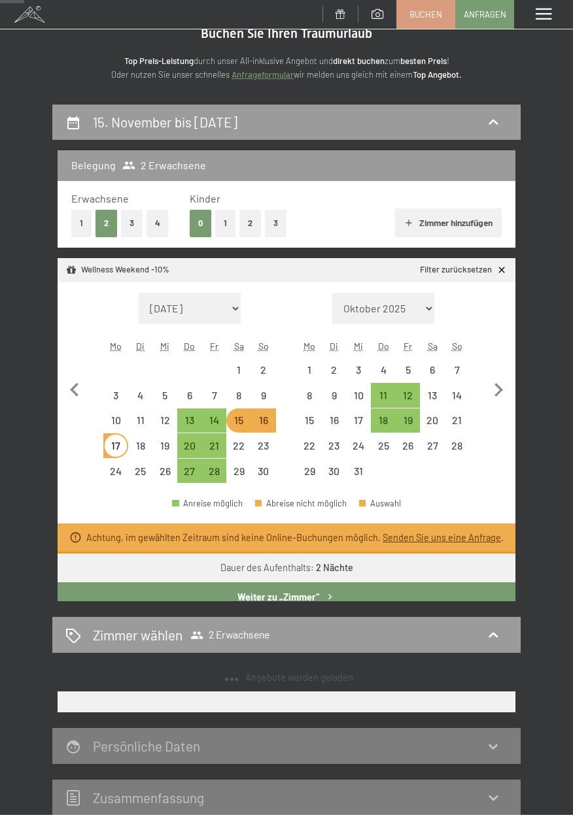
select select "2025-11-01"
select select "2025-12-01"
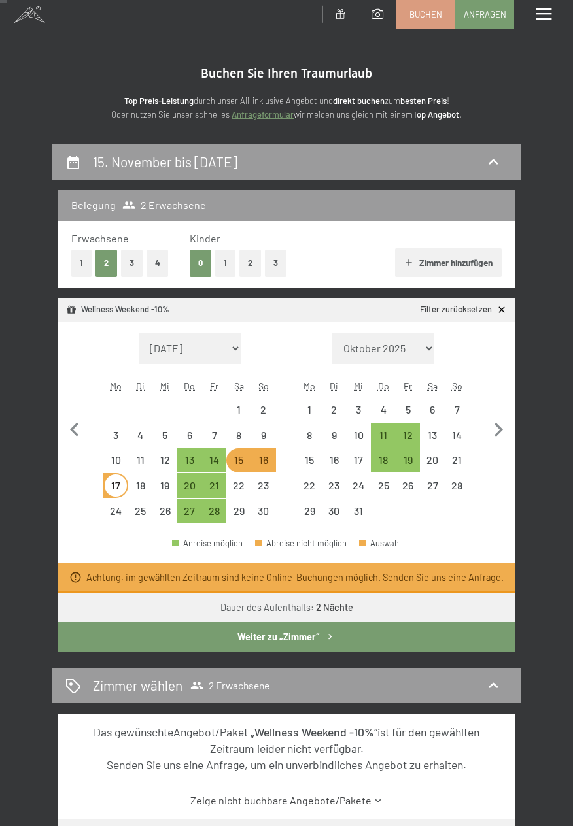
scroll to position [7, 0]
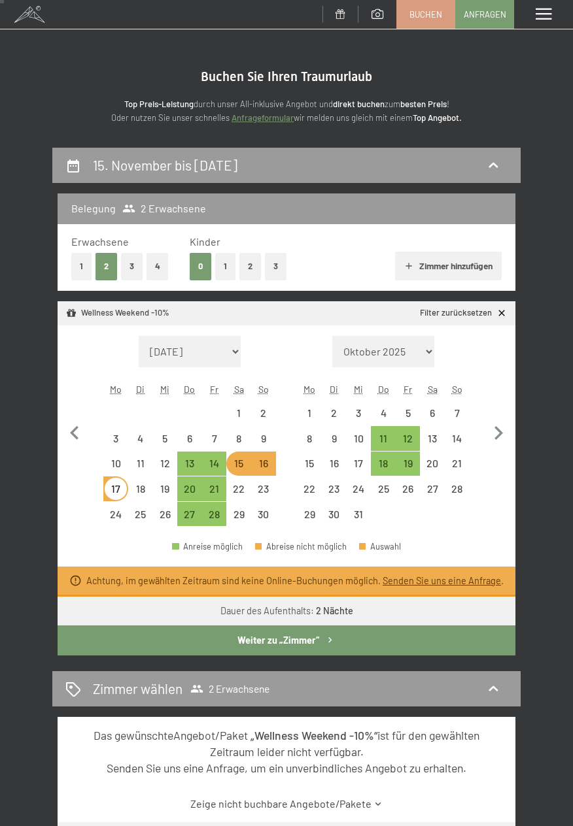
click at [260, 470] on div "16" at bounding box center [263, 469] width 22 height 22
select select "2025-11-01"
select select "2025-12-01"
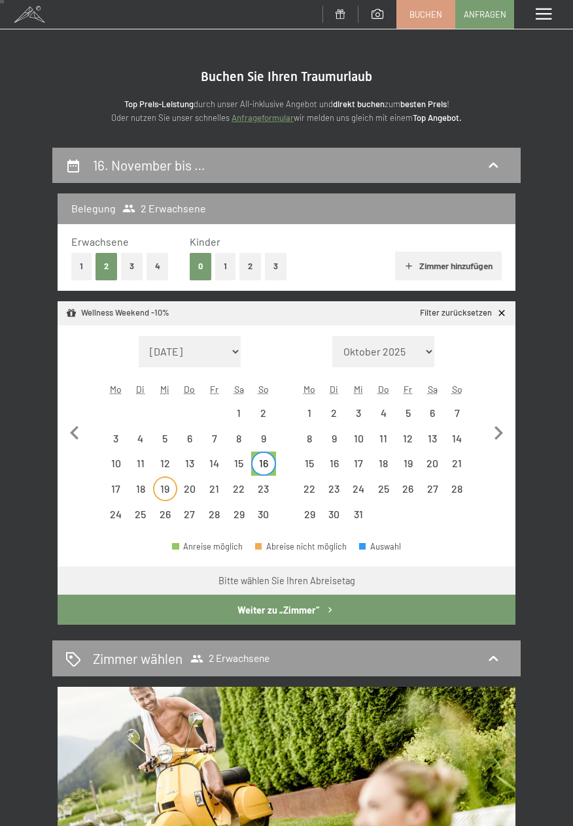
click at [164, 495] on div "19" at bounding box center [165, 495] width 22 height 22
select select "2025-11-01"
select select "2025-12-01"
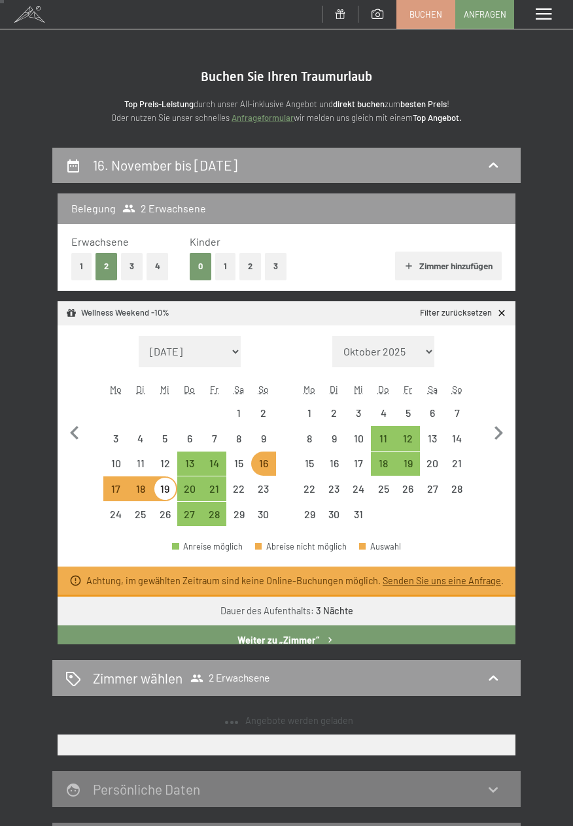
select select "2025-11-01"
select select "2025-12-01"
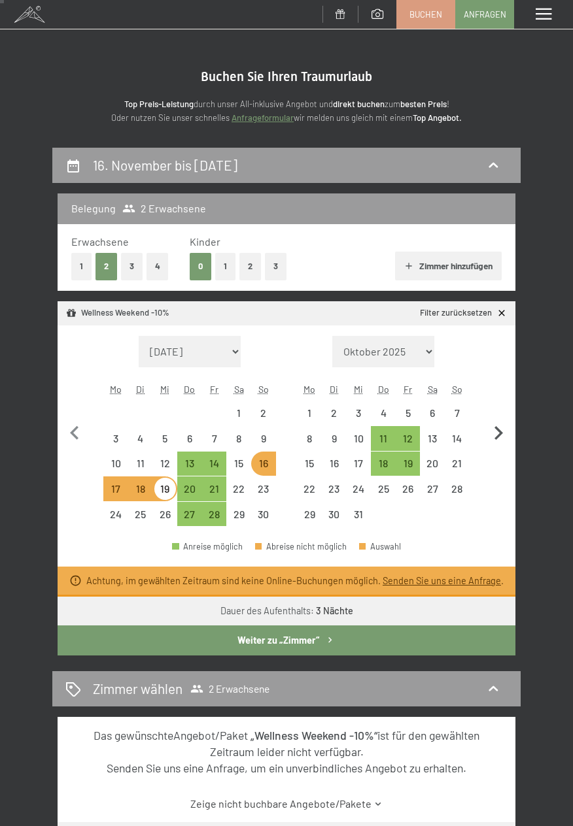
click at [494, 439] on icon "button" at bounding box center [497, 433] width 27 height 27
select select "2025-12-01"
select select "2026-01-01"
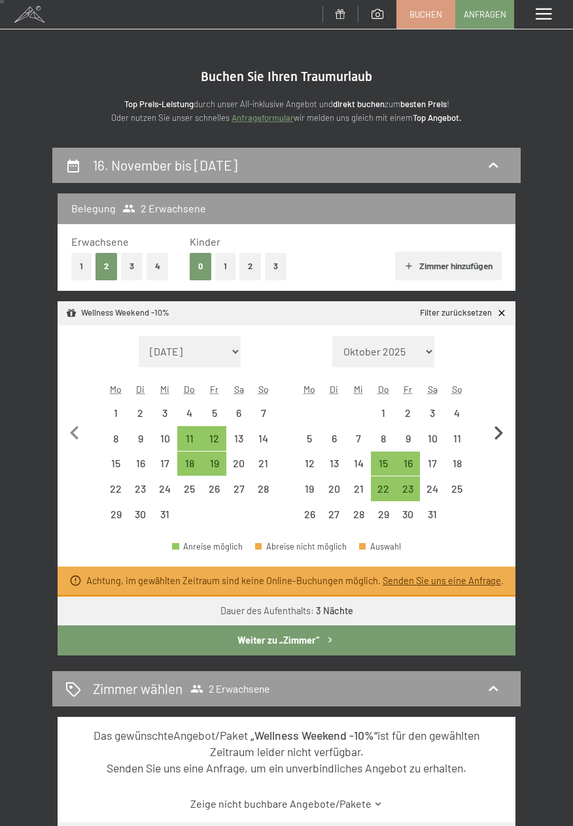
click at [494, 437] on icon "button" at bounding box center [497, 433] width 27 height 27
select select "2026-01-01"
select select "2026-02-01"
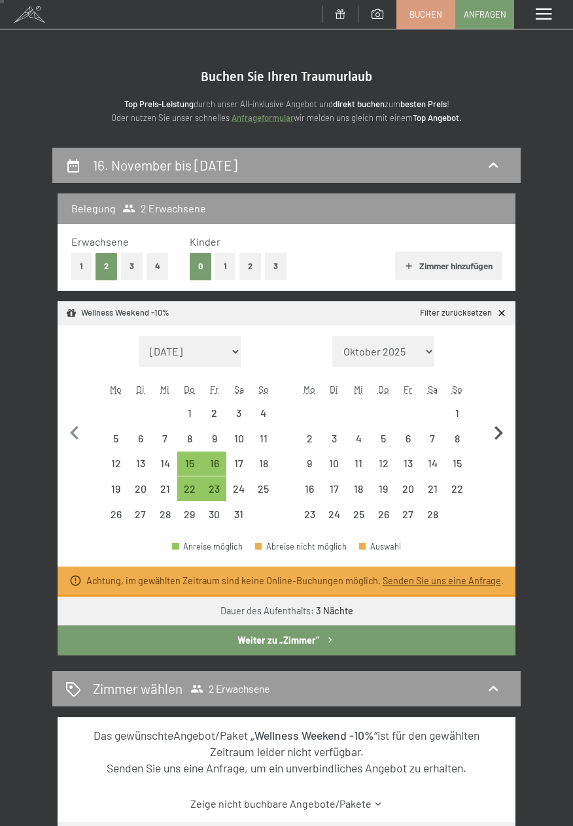
click at [495, 439] on icon "button" at bounding box center [498, 433] width 8 height 14
click at [495, 438] on icon "button" at bounding box center [497, 433] width 27 height 27
select select "2026-03-01"
select select "2026-04-01"
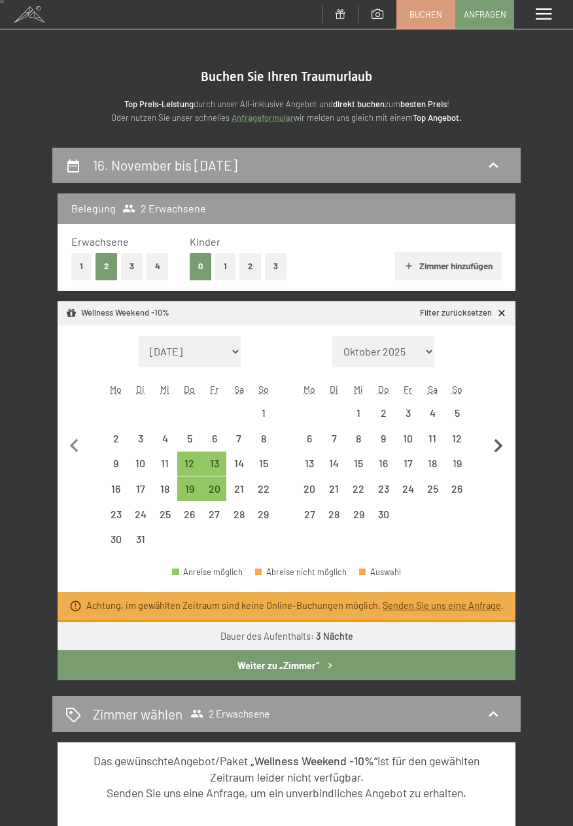
click at [493, 439] on icon "button" at bounding box center [497, 446] width 27 height 27
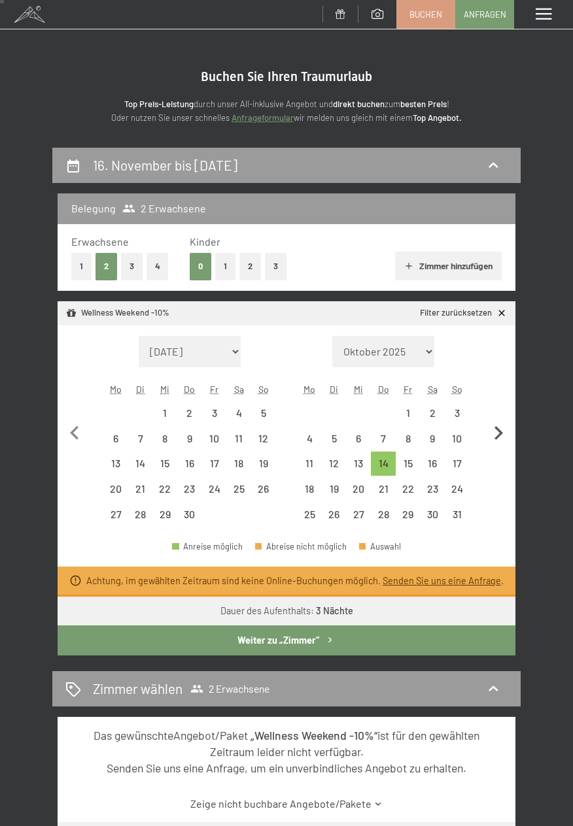
click at [496, 435] on icon "button" at bounding box center [497, 433] width 27 height 27
select select "2026-05-01"
select select "2026-06-01"
click at [259, 472] on div "17" at bounding box center [263, 469] width 22 height 22
select select "2026-05-01"
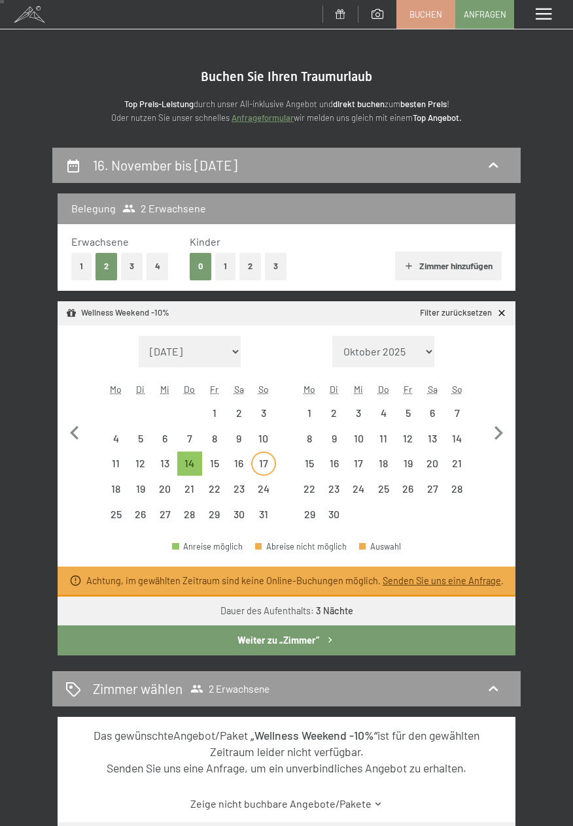
select select "2026-06-01"
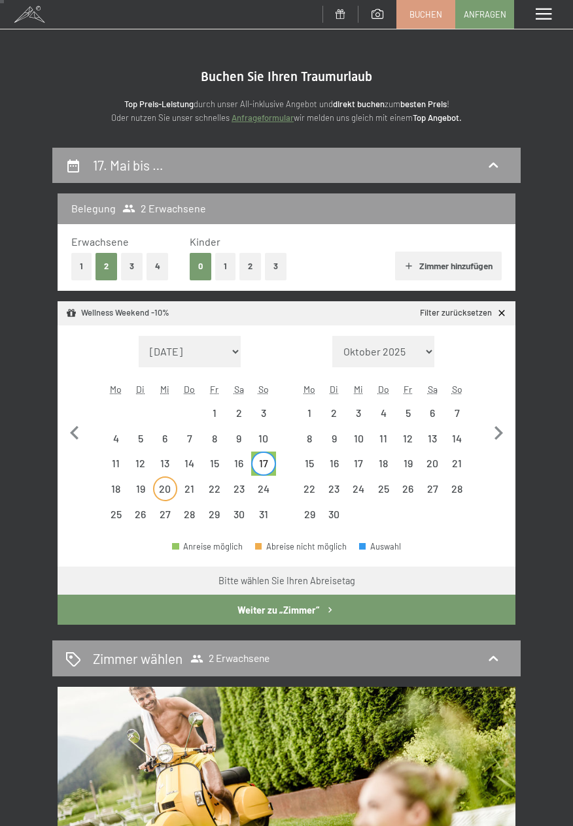
click at [159, 497] on div "20" at bounding box center [165, 495] width 22 height 22
select select "2026-05-01"
select select "2026-06-01"
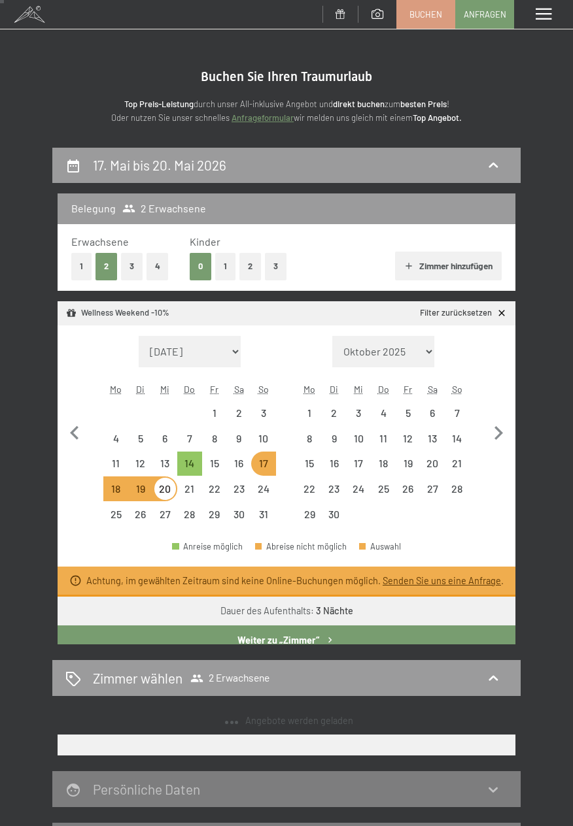
select select "2025-11-01"
select select "2025-12-01"
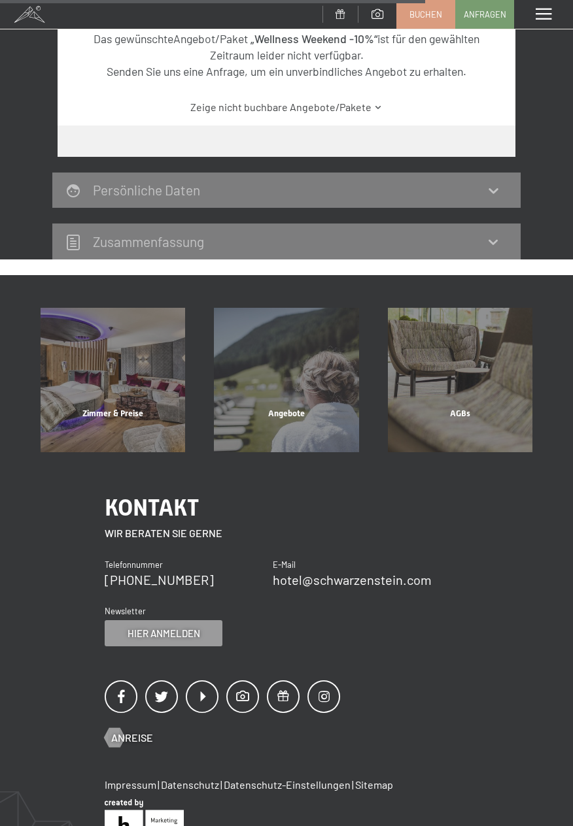
scroll to position [714, 0]
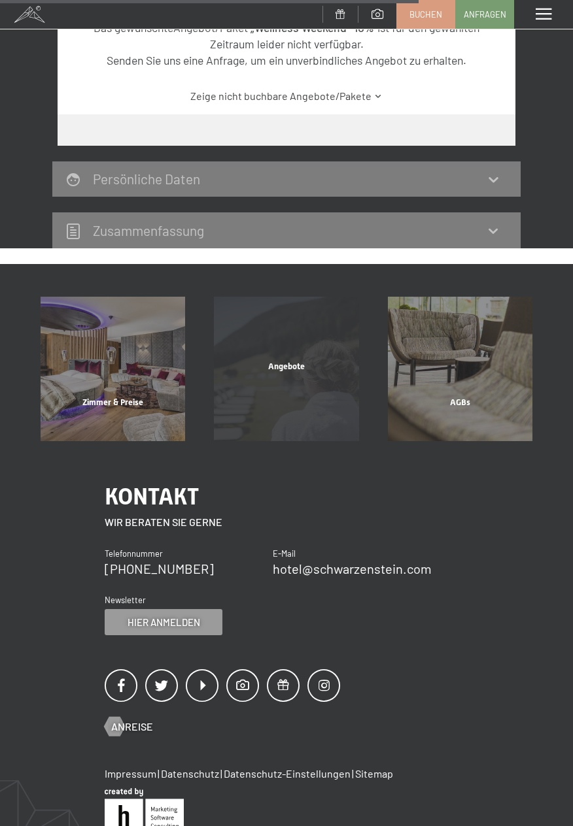
click at [289, 371] on span "Angebote" at bounding box center [286, 366] width 37 height 10
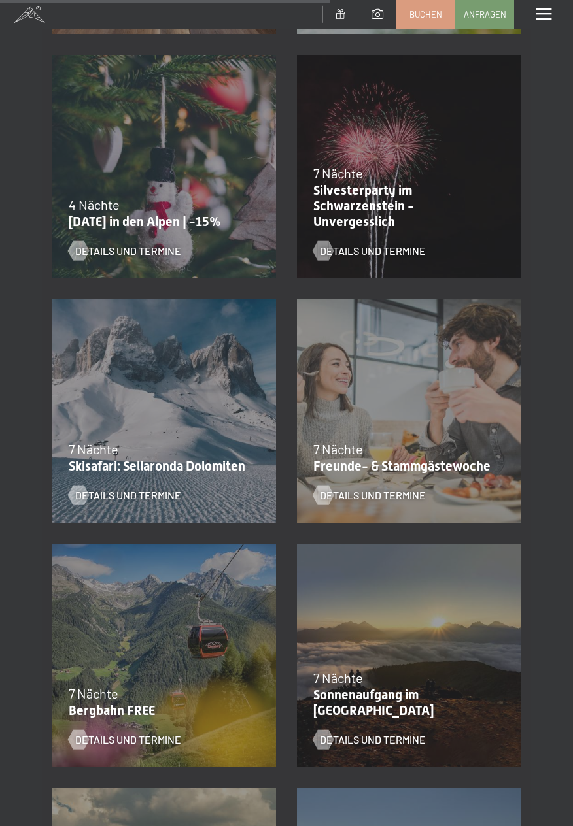
scroll to position [1231, 0]
click at [399, 501] on span "Details und Termine" at bounding box center [386, 495] width 106 height 14
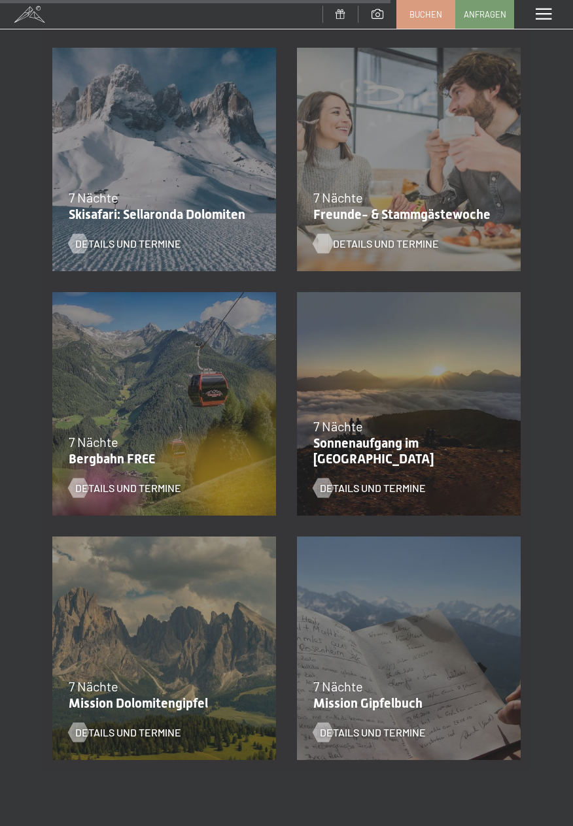
scroll to position [1489, 0]
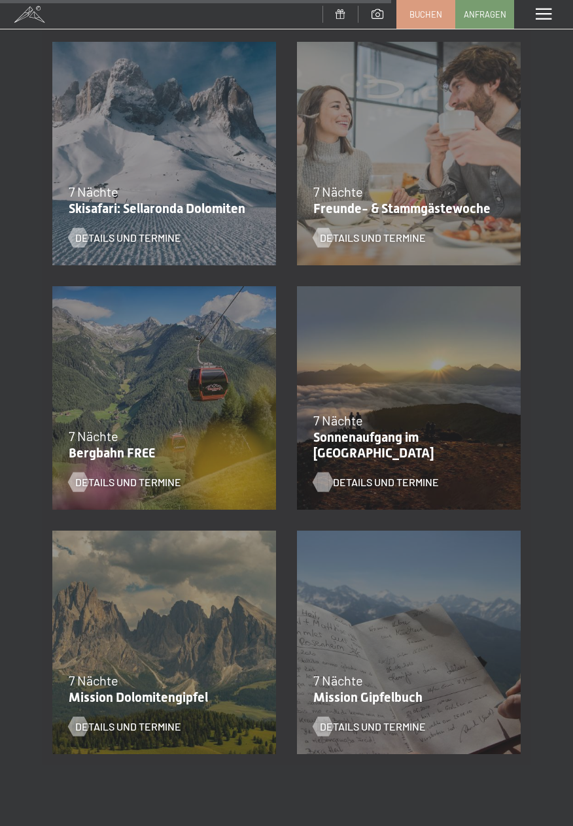
click at [398, 489] on span "Details und Termine" at bounding box center [386, 482] width 106 height 14
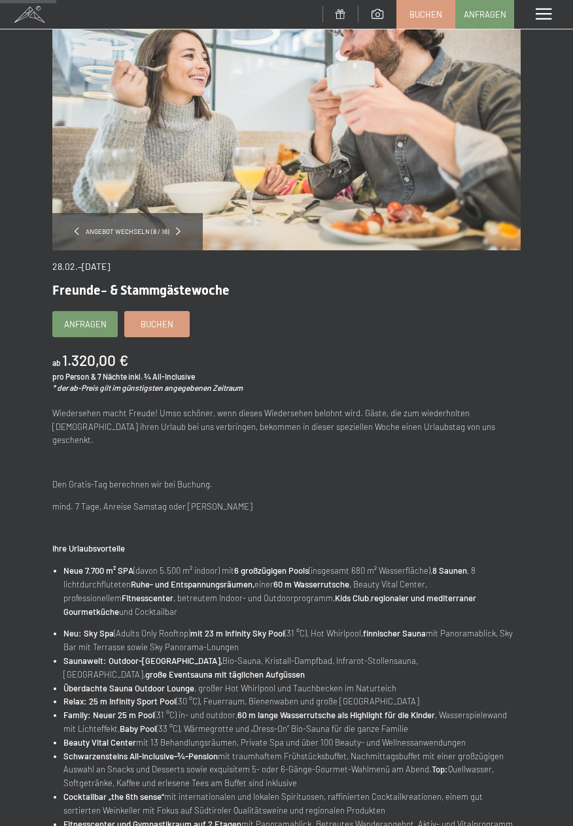
scroll to position [99, 0]
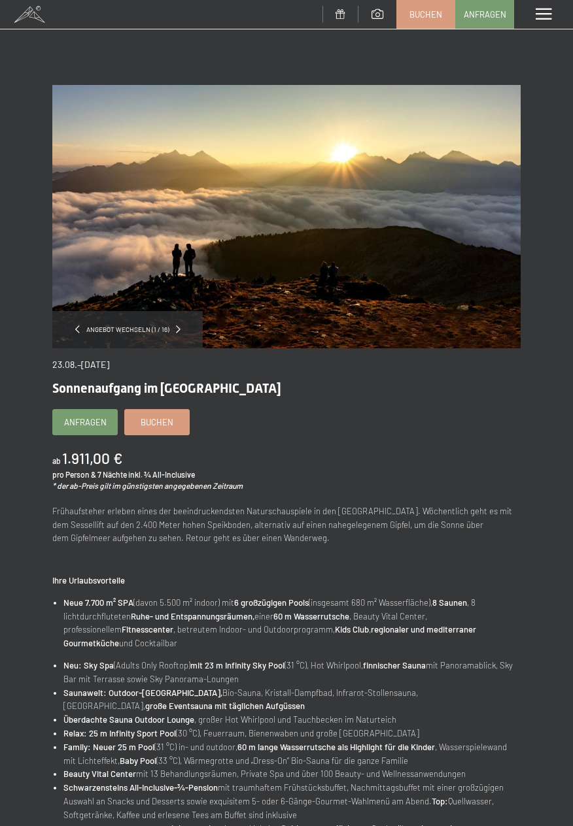
click at [68, 324] on div "Angebot wechseln (1 / 16)" at bounding box center [127, 329] width 150 height 37
click at [178, 329] on span at bounding box center [180, 330] width 5 height 8
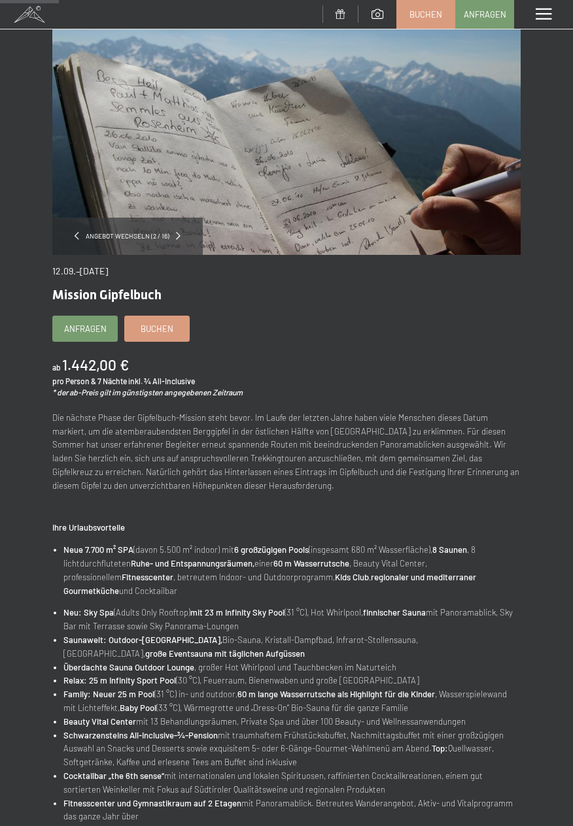
scroll to position [92, 0]
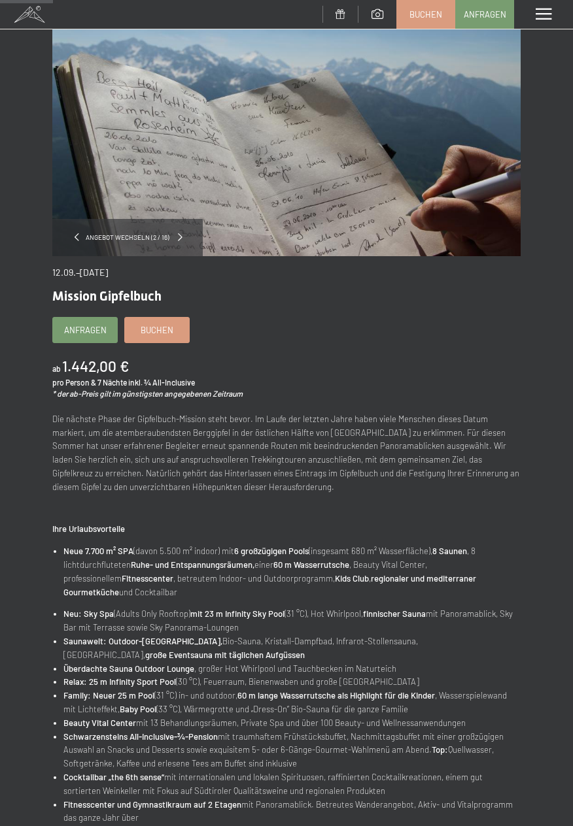
click at [178, 235] on span at bounding box center [180, 237] width 5 height 8
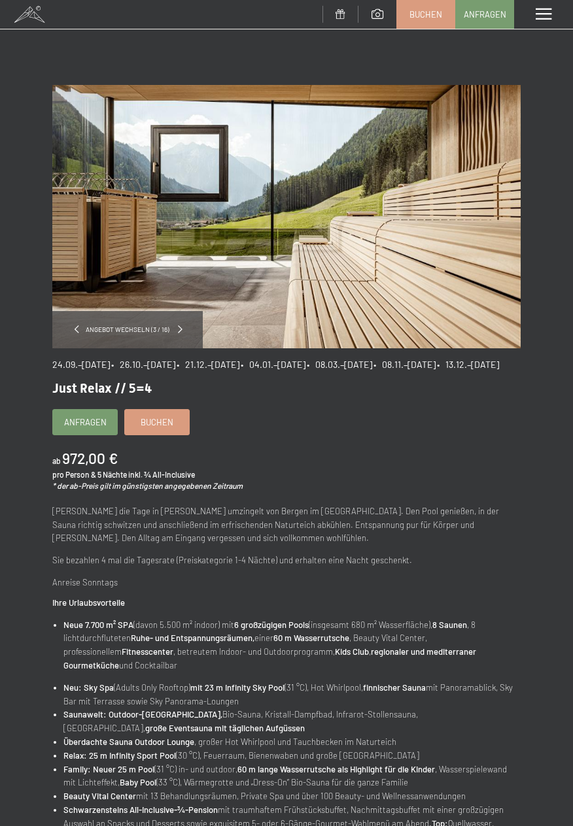
click at [178, 327] on span at bounding box center [180, 330] width 5 height 8
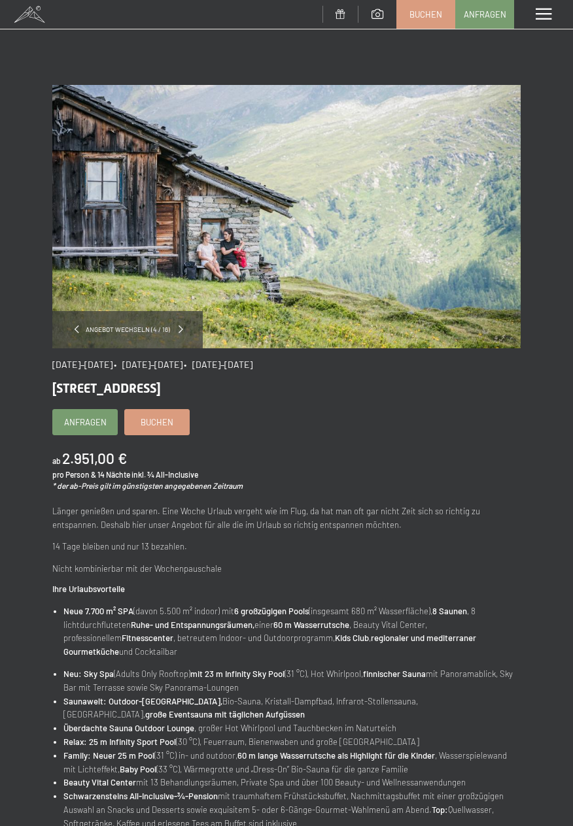
click at [178, 328] on span at bounding box center [180, 330] width 5 height 8
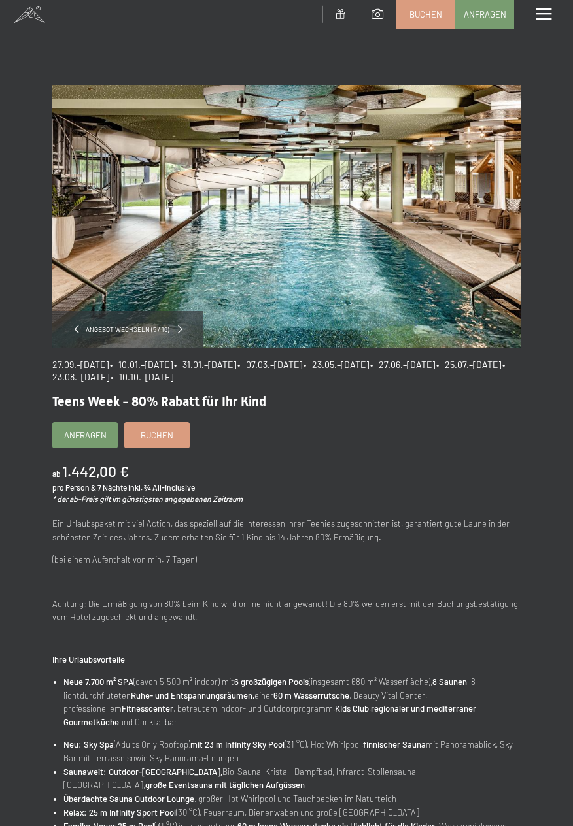
click at [178, 329] on span at bounding box center [180, 330] width 5 height 8
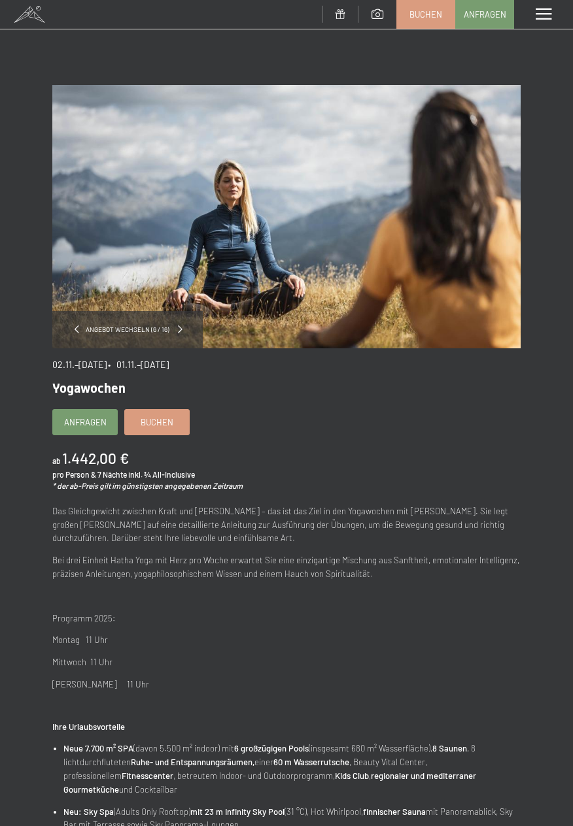
click at [178, 328] on span at bounding box center [180, 330] width 5 height 8
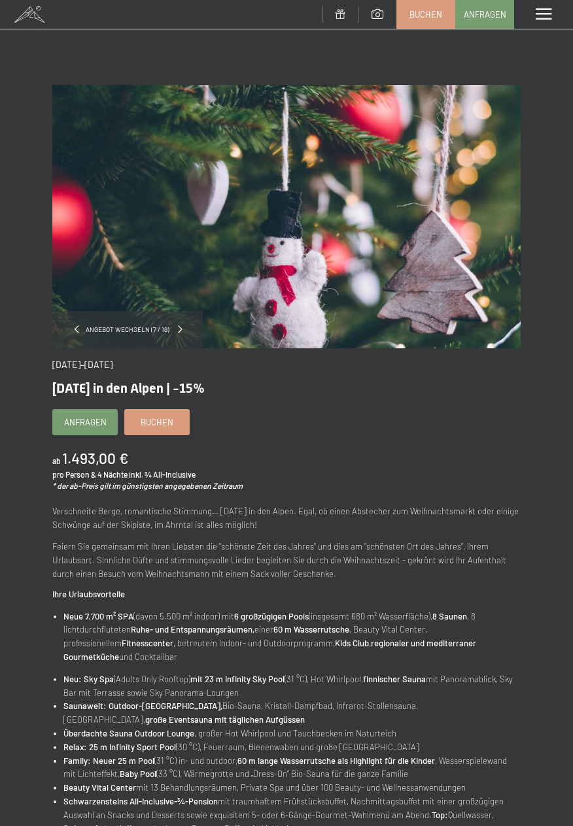
click at [178, 332] on span at bounding box center [180, 330] width 5 height 8
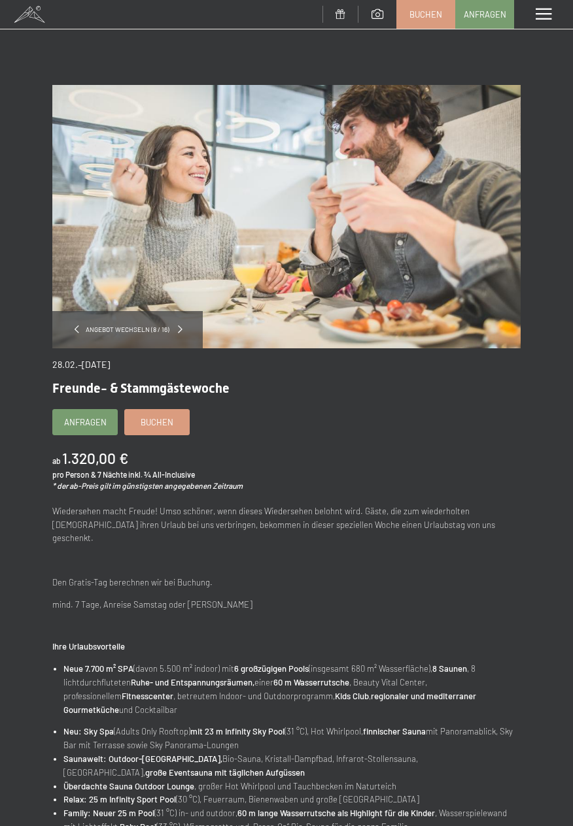
click at [178, 329] on span at bounding box center [180, 330] width 5 height 8
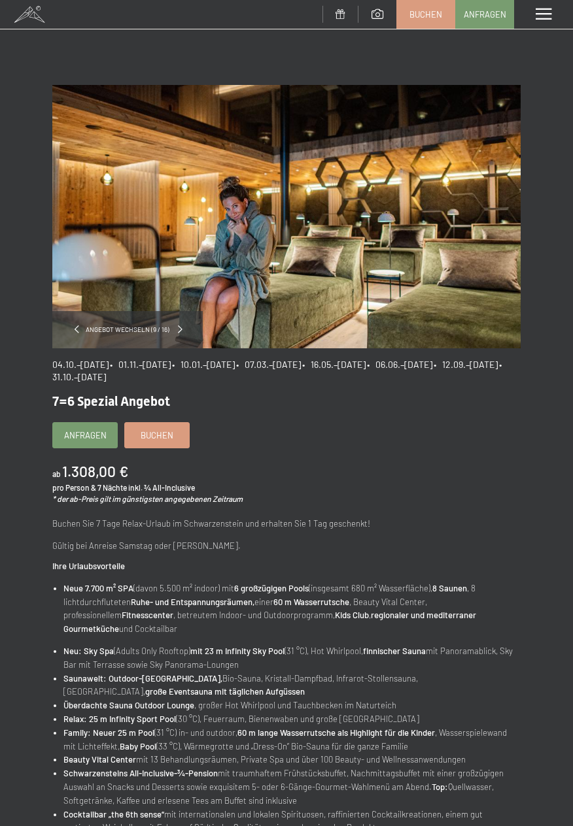
click at [178, 329] on span at bounding box center [180, 330] width 5 height 8
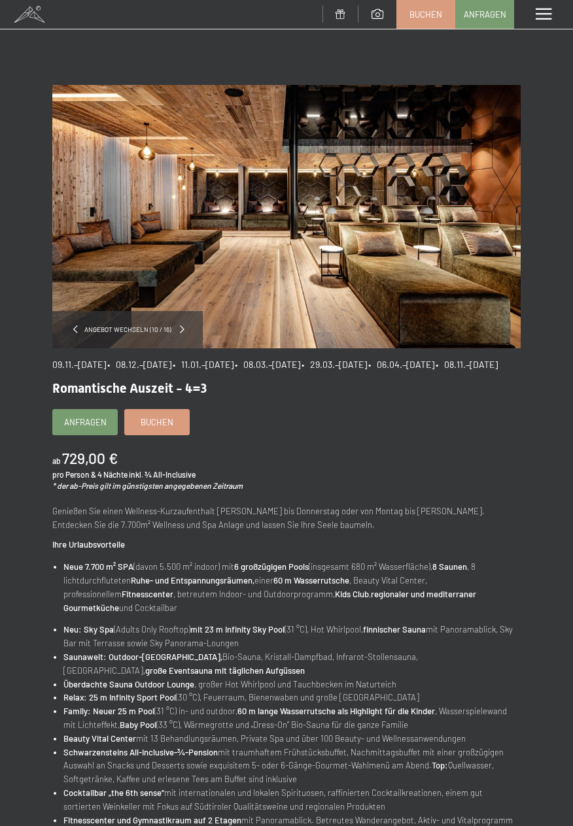
click at [180, 328] on span at bounding box center [182, 330] width 5 height 8
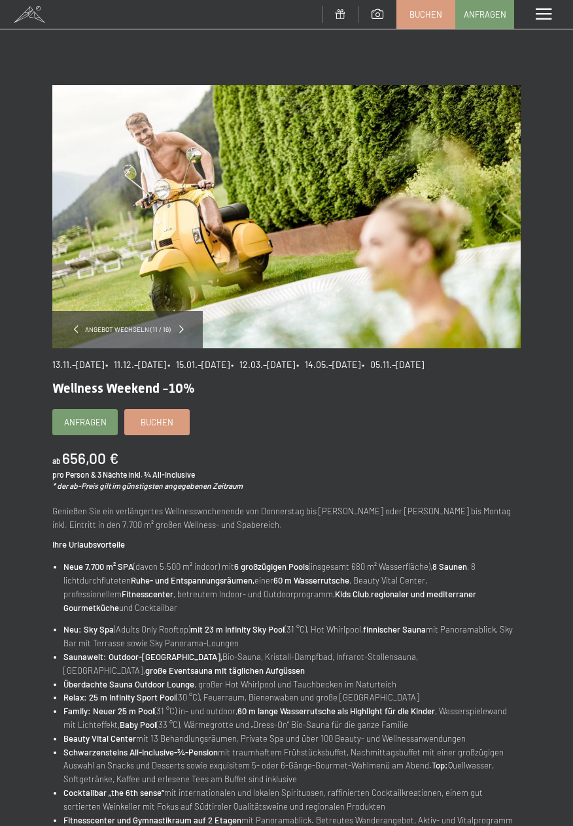
click at [179, 330] on span at bounding box center [181, 330] width 5 height 8
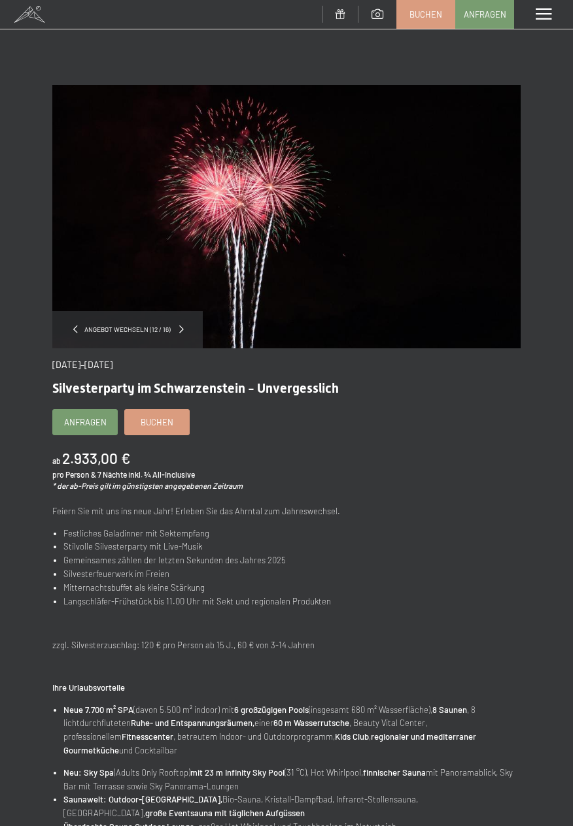
click at [179, 333] on span at bounding box center [181, 330] width 5 height 8
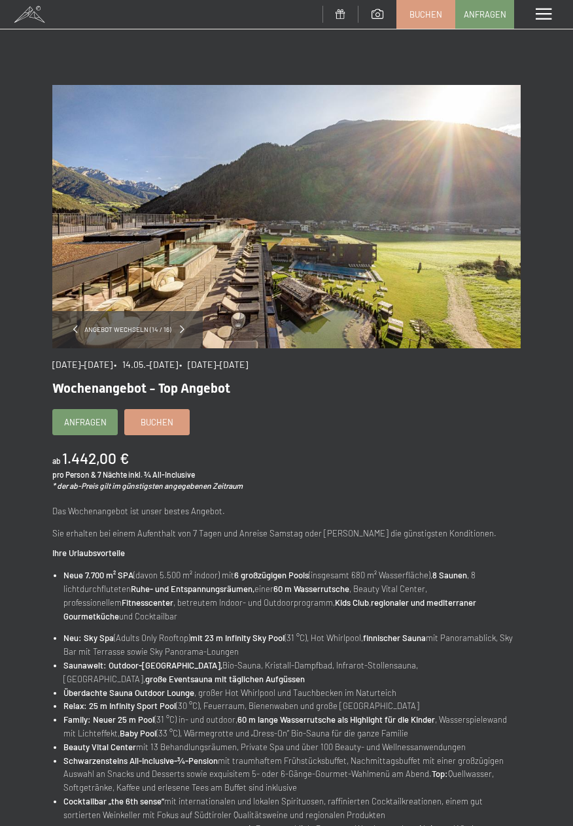
click at [180, 329] on span at bounding box center [182, 330] width 5 height 8
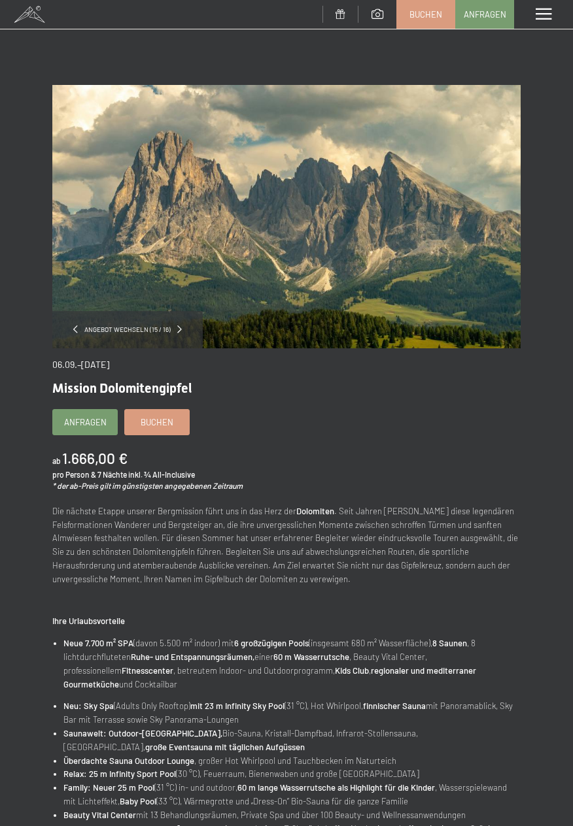
click at [167, 334] on div "Angebot wechseln (15 / 16)" at bounding box center [127, 329] width 150 height 37
click at [179, 328] on span at bounding box center [181, 330] width 5 height 8
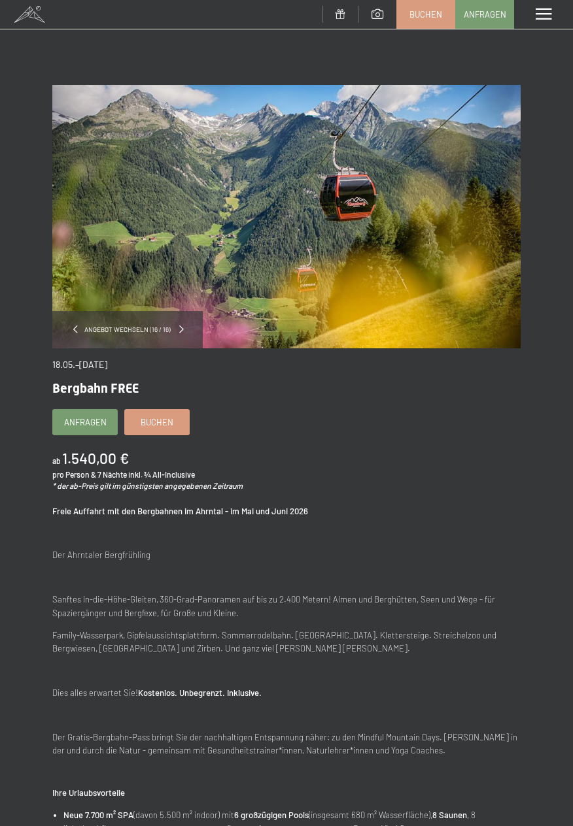
click at [179, 333] on span at bounding box center [181, 330] width 5 height 8
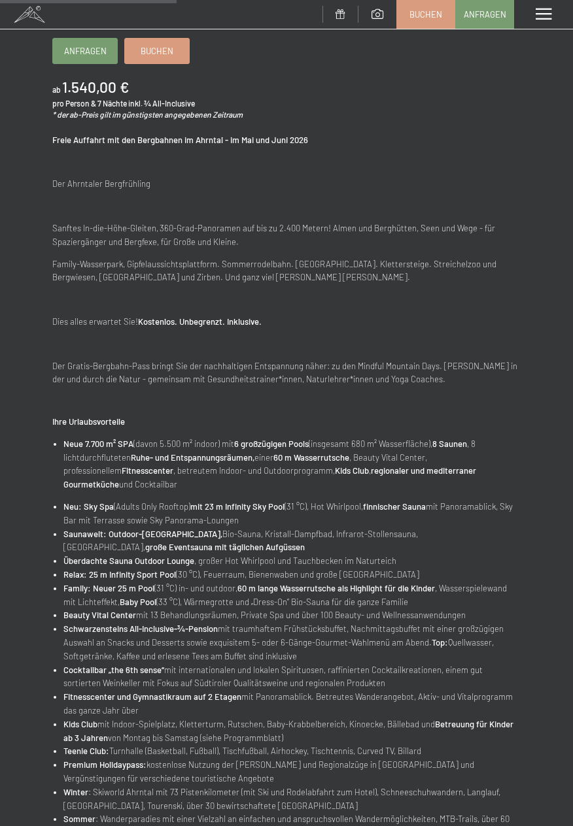
scroll to position [398, 0]
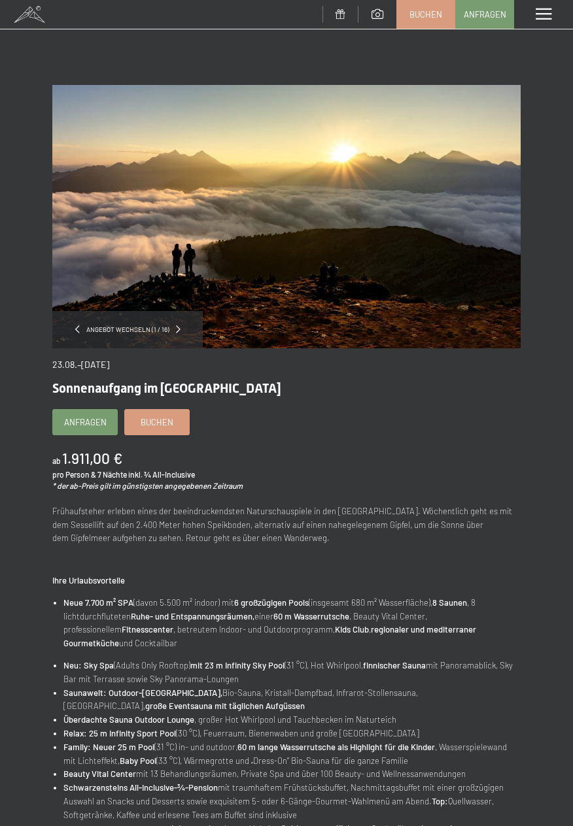
click at [186, 327] on div "Angebot wechseln (1 / 16)" at bounding box center [127, 329] width 150 height 37
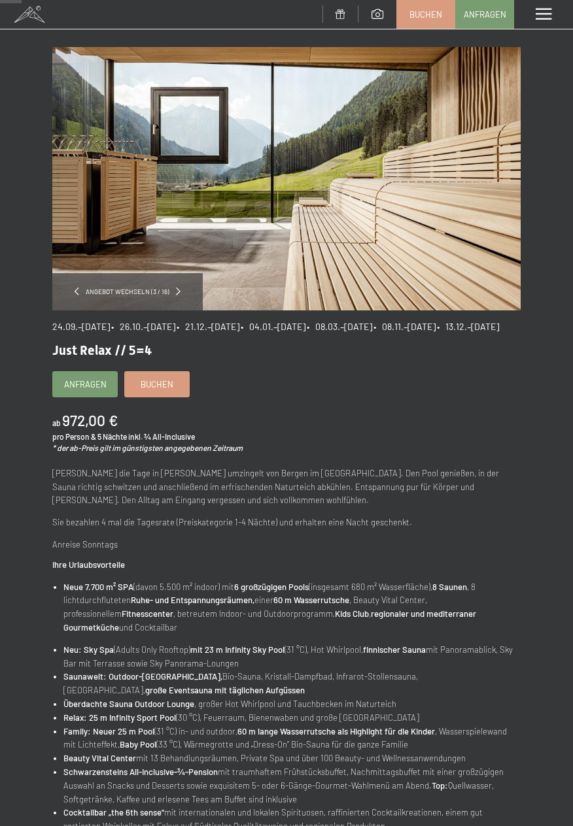
scroll to position [37, 0]
click at [567, 561] on div "Angebot wechseln (3 / 16) 24.09.–03.10.2025 • 26.10.–31.10.2025 • 21.12.–26.12.…" at bounding box center [286, 548] width 573 height 1001
click at [150, 389] on span "Buchen" at bounding box center [157, 383] width 33 height 12
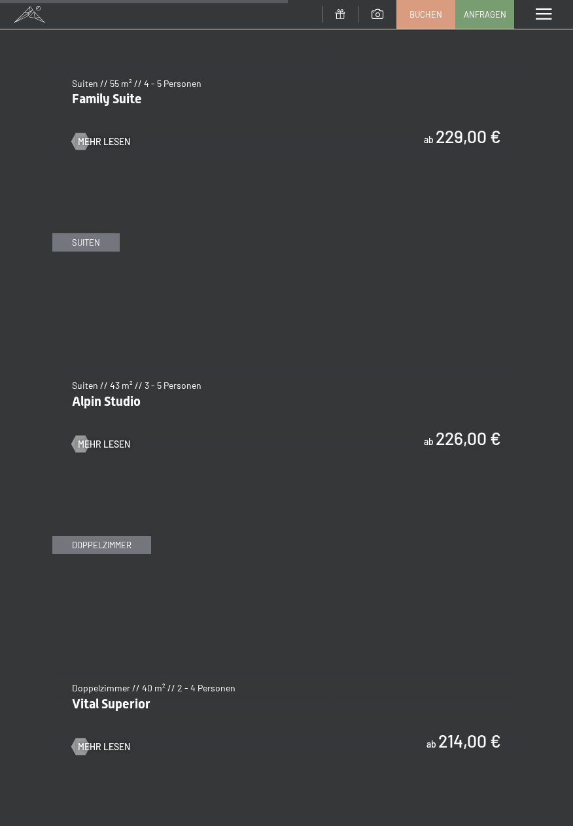
scroll to position [2566, 0]
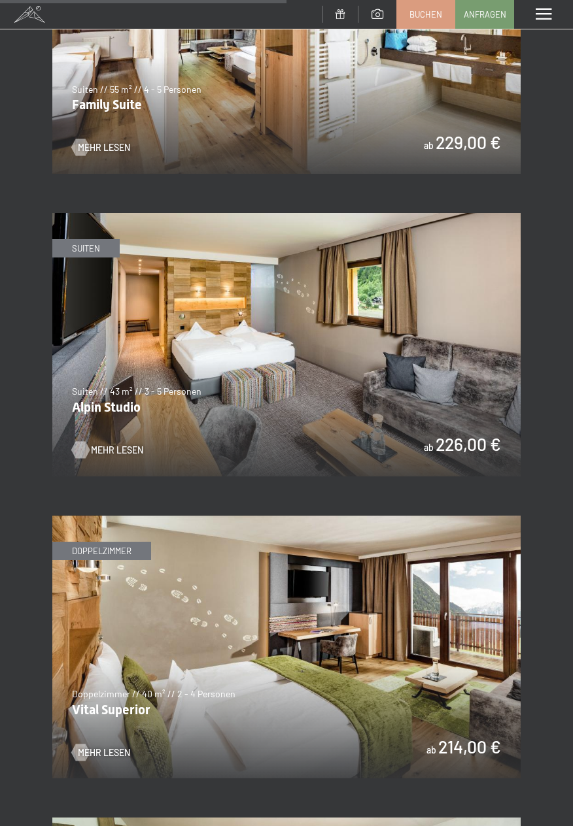
click at [101, 454] on span "Mehr Lesen" at bounding box center [117, 450] width 52 height 13
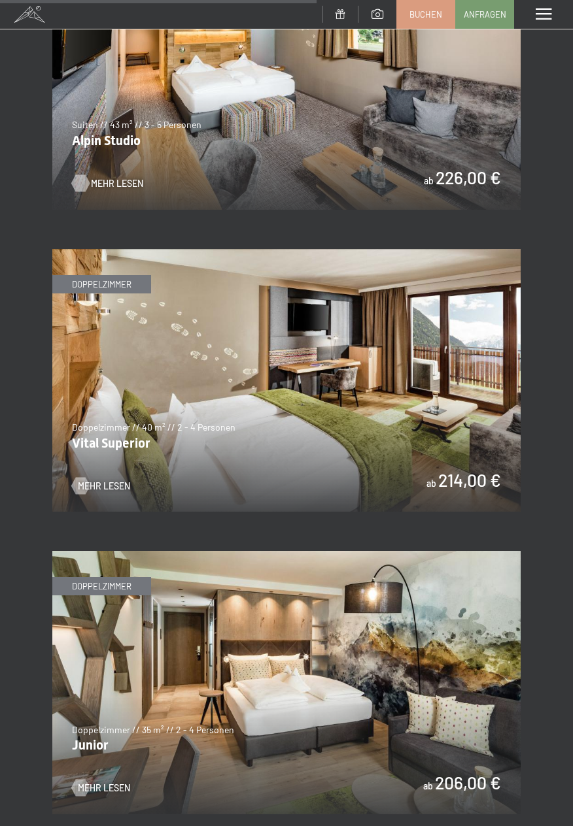
scroll to position [2837, 0]
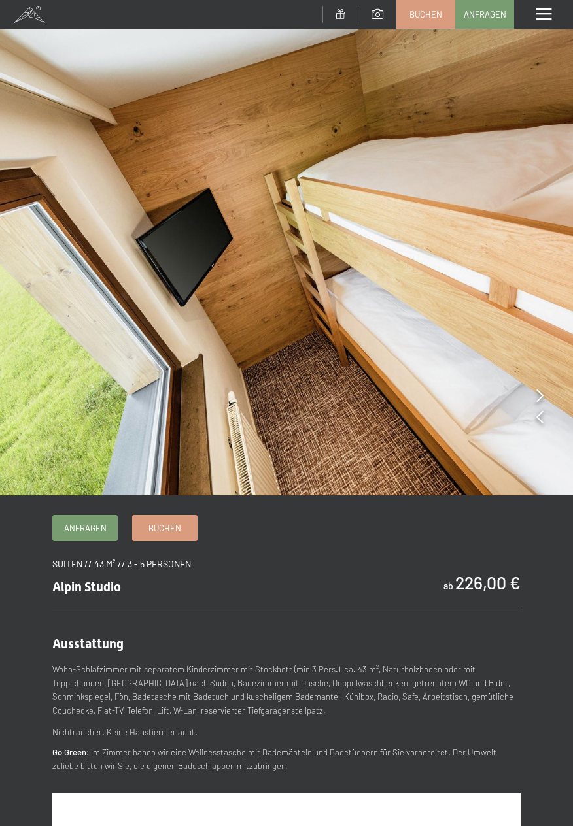
click at [541, 392] on icon at bounding box center [539, 395] width 7 height 13
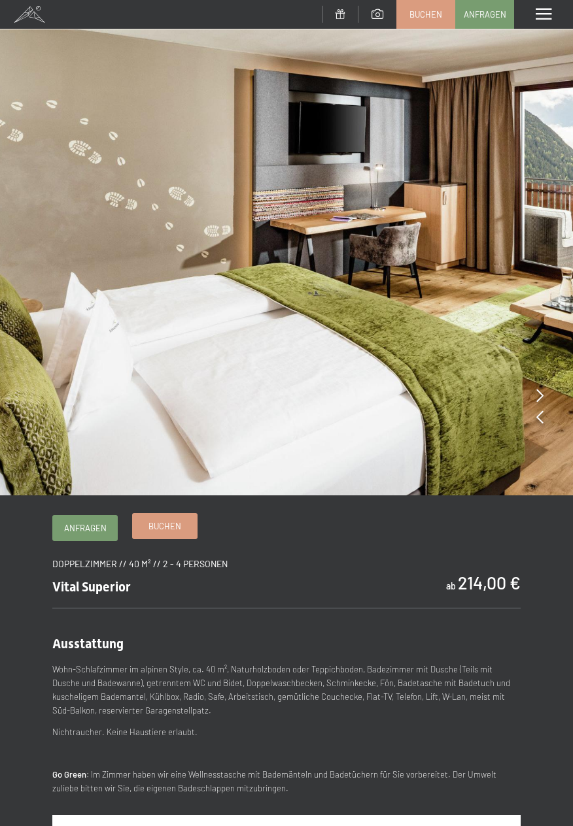
click at [180, 532] on span "Buchen" at bounding box center [164, 526] width 33 height 12
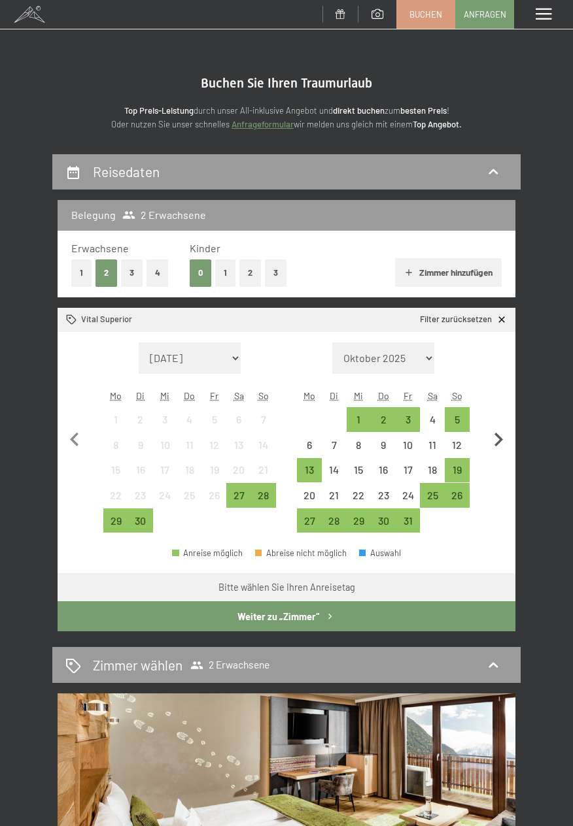
click at [497, 433] on icon "button" at bounding box center [497, 439] width 27 height 27
select select "[DATE]"
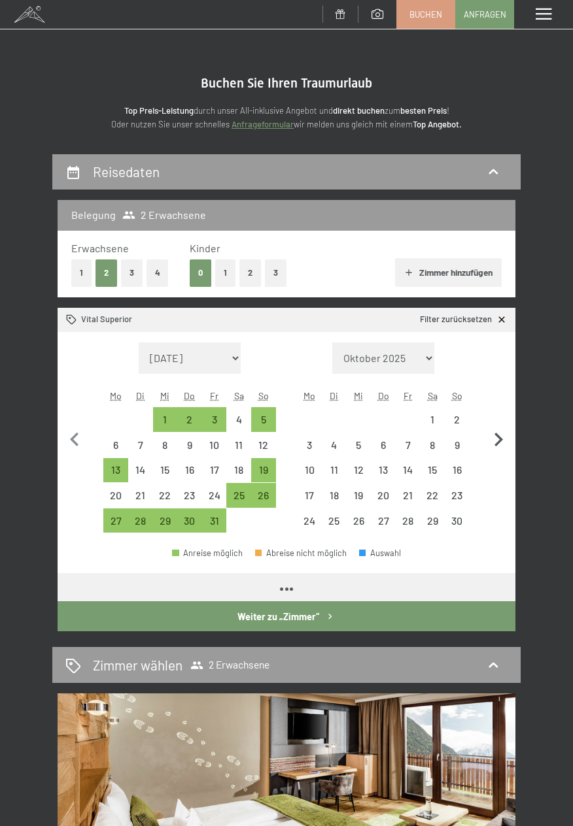
click at [502, 431] on icon "button" at bounding box center [497, 439] width 27 height 27
select select "[DATE]"
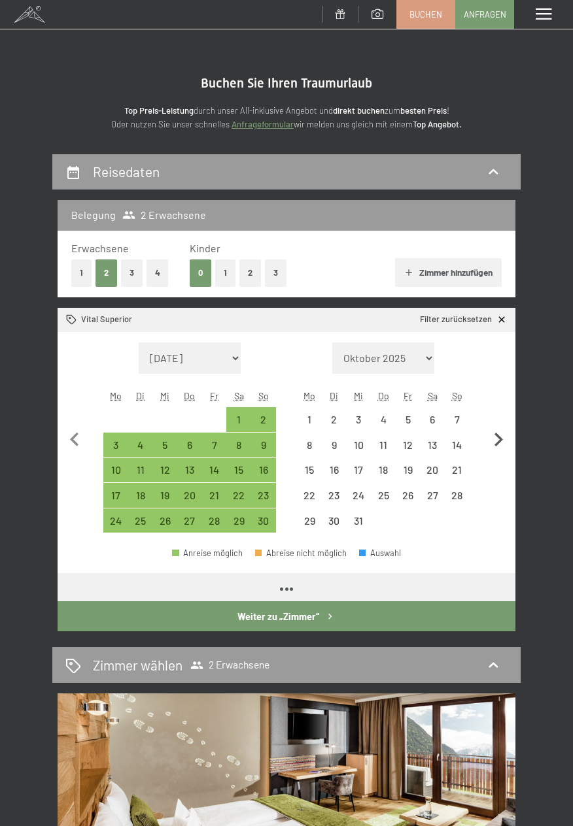
click at [501, 429] on icon "button" at bounding box center [497, 439] width 27 height 27
select select "[DATE]"
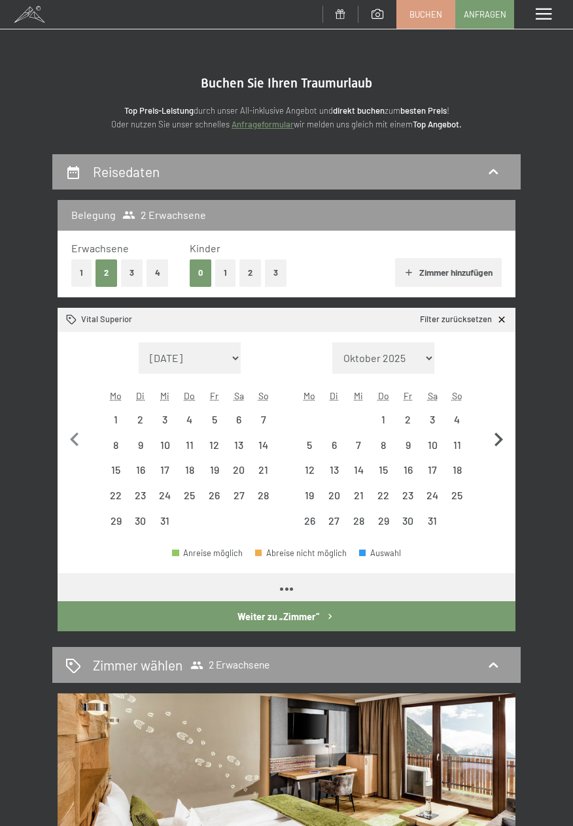
click at [502, 424] on button "button" at bounding box center [497, 439] width 27 height 192
select select "[DATE]"
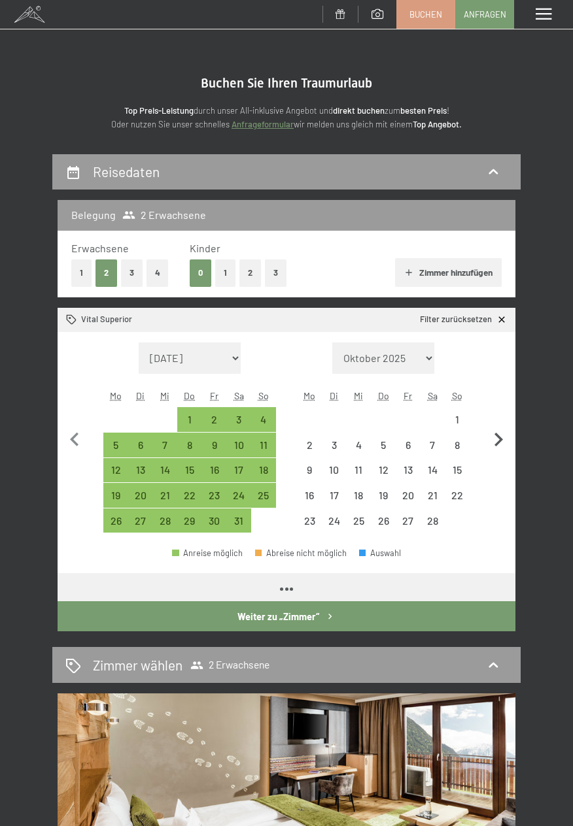
click at [499, 432] on icon "button" at bounding box center [497, 439] width 27 height 27
select select "[DATE]"
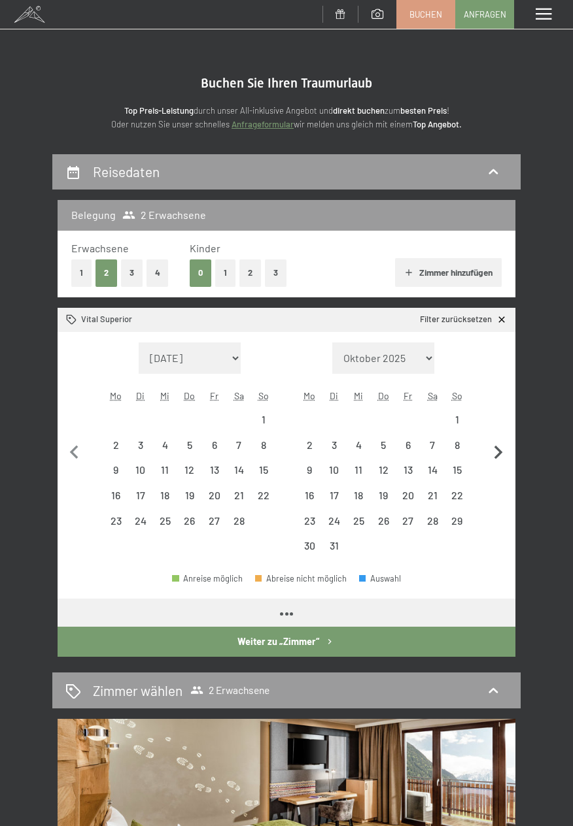
select select "[DATE]"
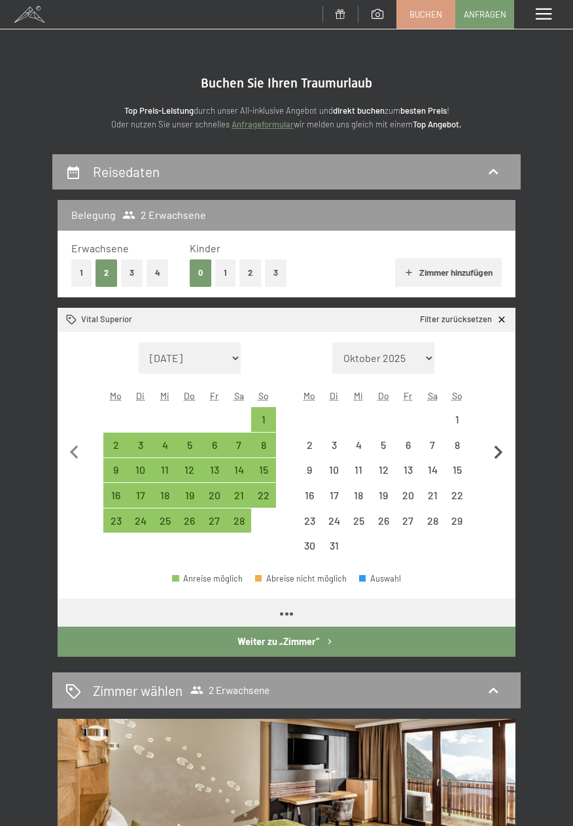
click at [499, 431] on button "button" at bounding box center [497, 451] width 27 height 216
select select "[DATE]"
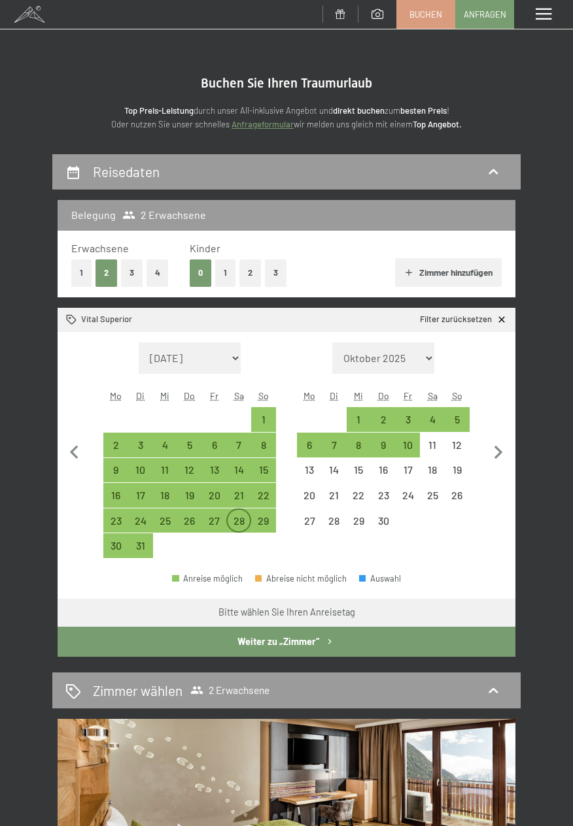
click at [244, 524] on div "28" at bounding box center [238, 527] width 22 height 22
select select "[DATE]"
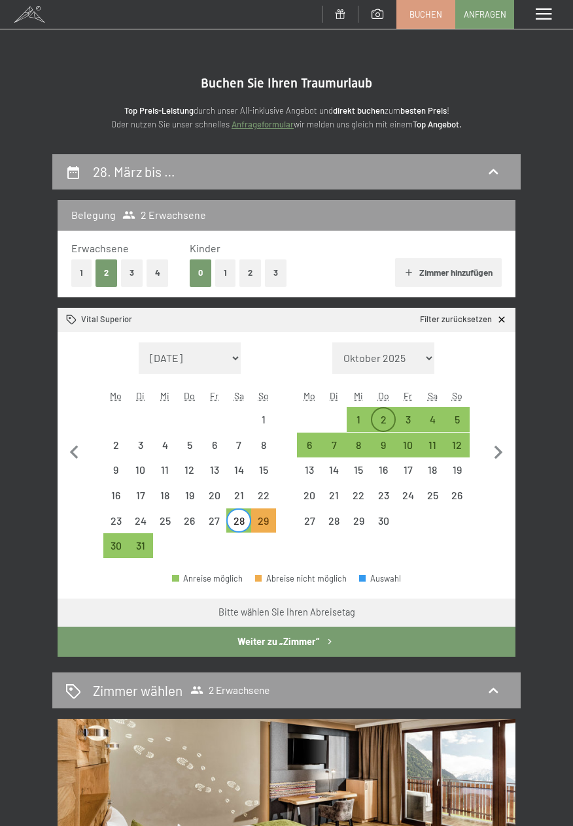
click at [392, 420] on div "2" at bounding box center [383, 425] width 22 height 22
select select "[DATE]"
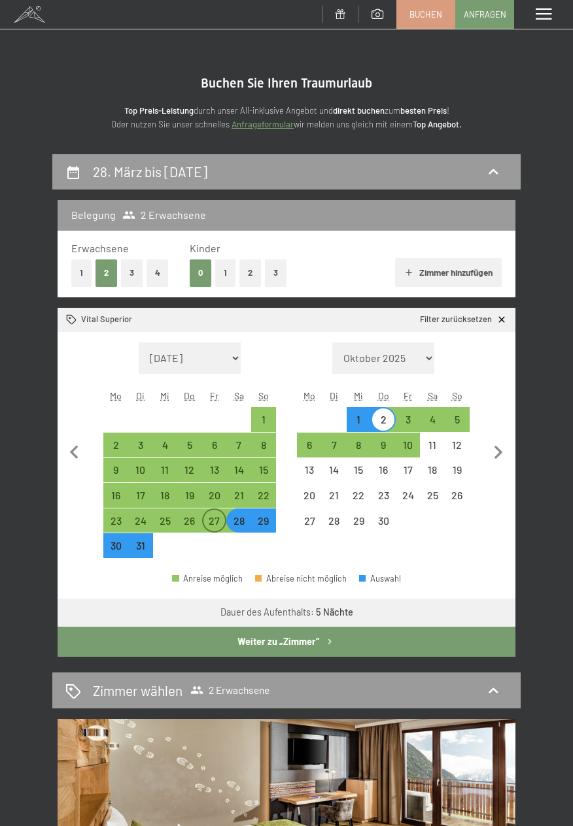
click at [220, 532] on div "27" at bounding box center [214, 527] width 22 height 22
select select "[DATE]"
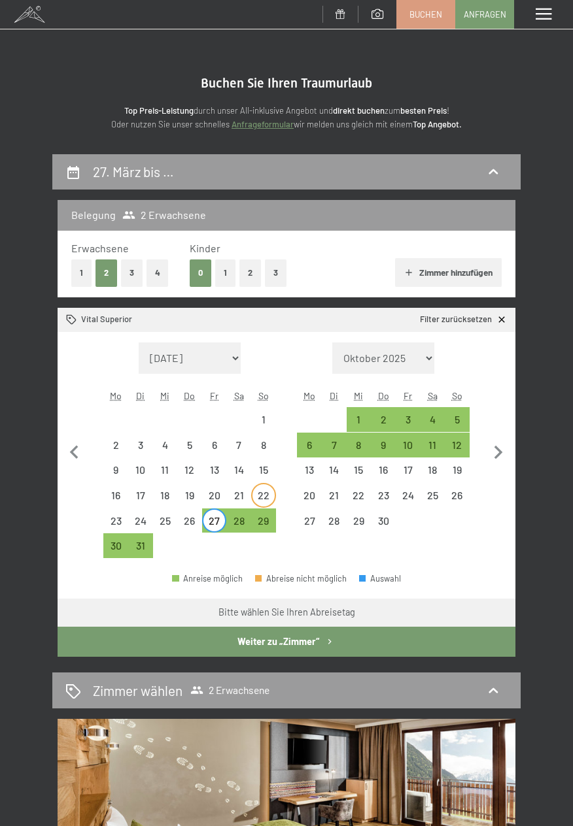
click at [271, 499] on div "22" at bounding box center [263, 501] width 22 height 22
select select "[DATE]"
click at [222, 522] on div "27" at bounding box center [214, 527] width 22 height 22
select select "[DATE]"
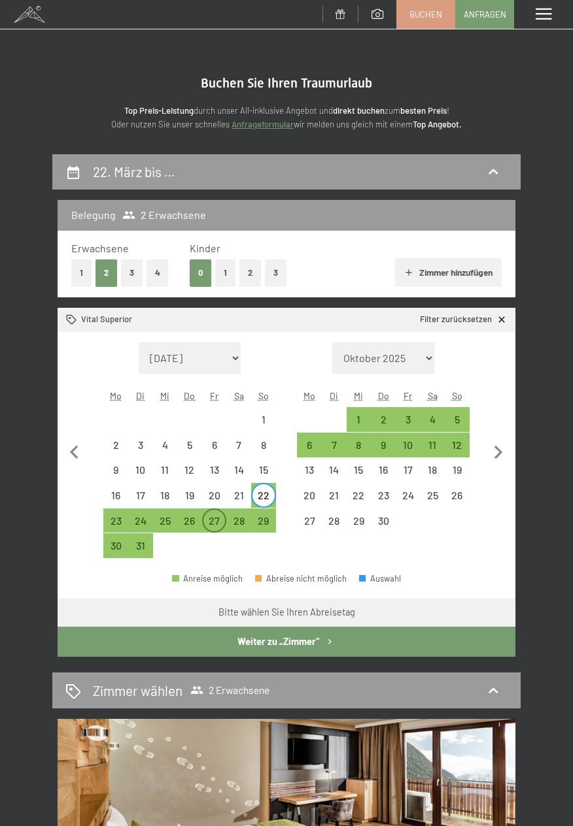
select select "[DATE]"
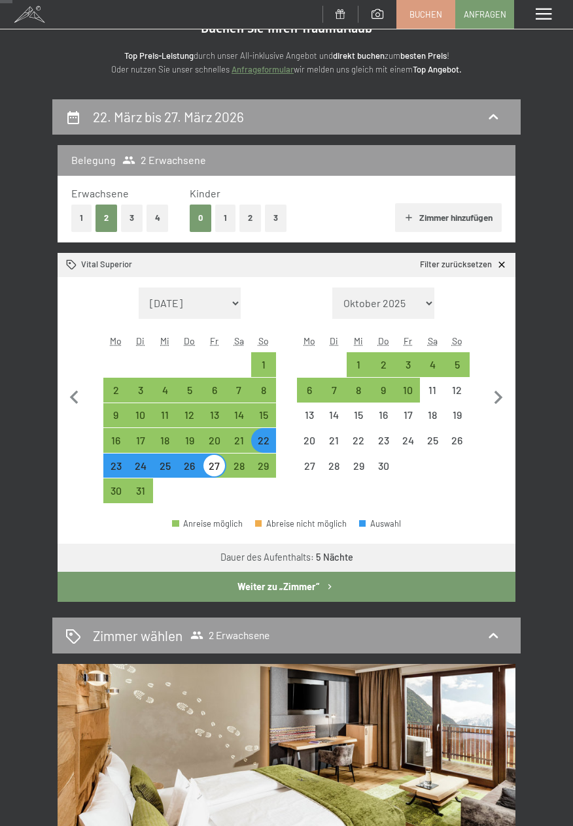
scroll to position [63, 0]
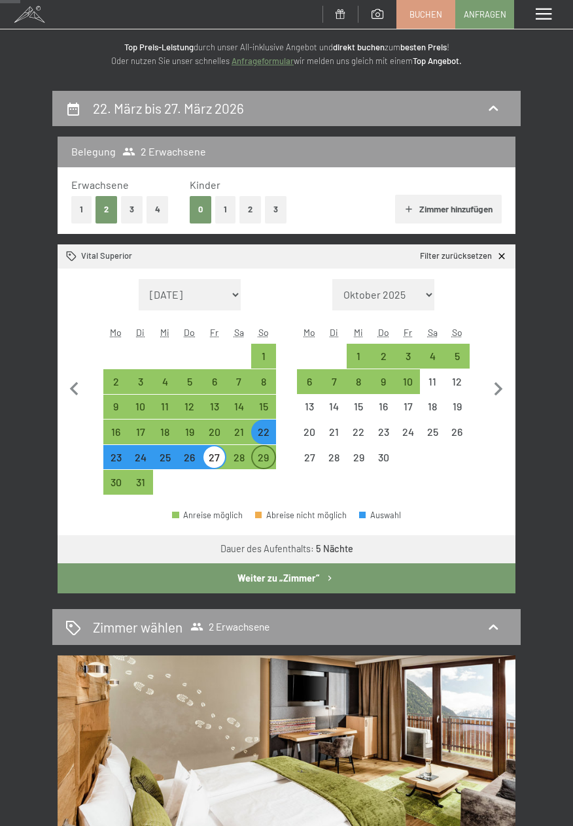
click at [267, 463] on div "29" at bounding box center [263, 463] width 22 height 22
select select "[DATE]"
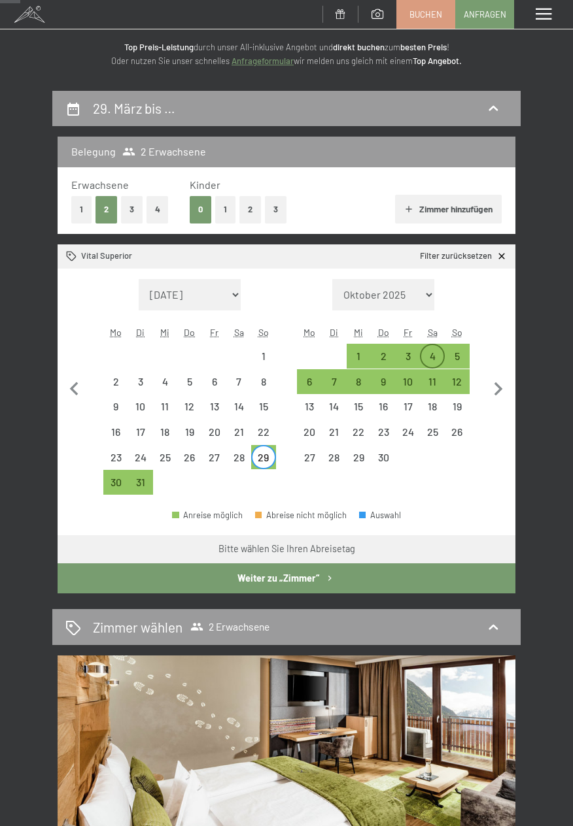
click at [421, 363] on div "4" at bounding box center [432, 362] width 22 height 22
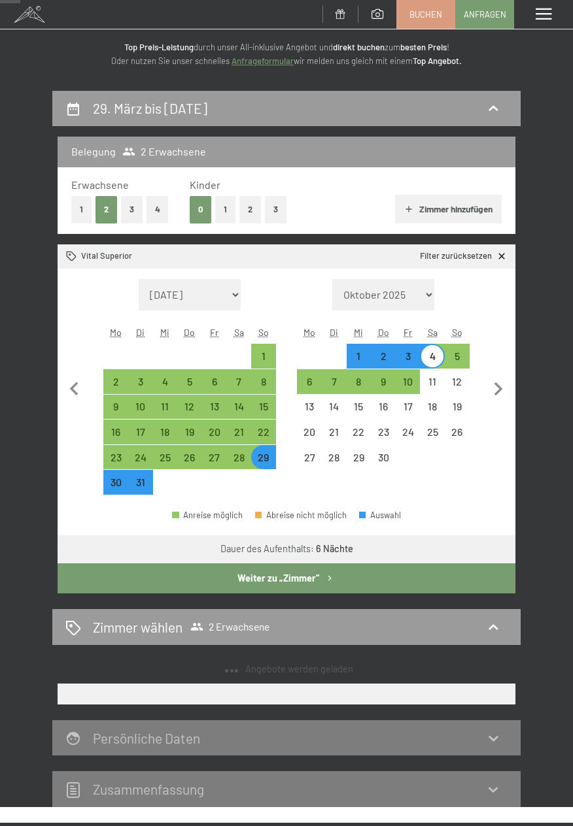
click at [418, 361] on div "3" at bounding box center [408, 362] width 22 height 22
select select "[DATE]"
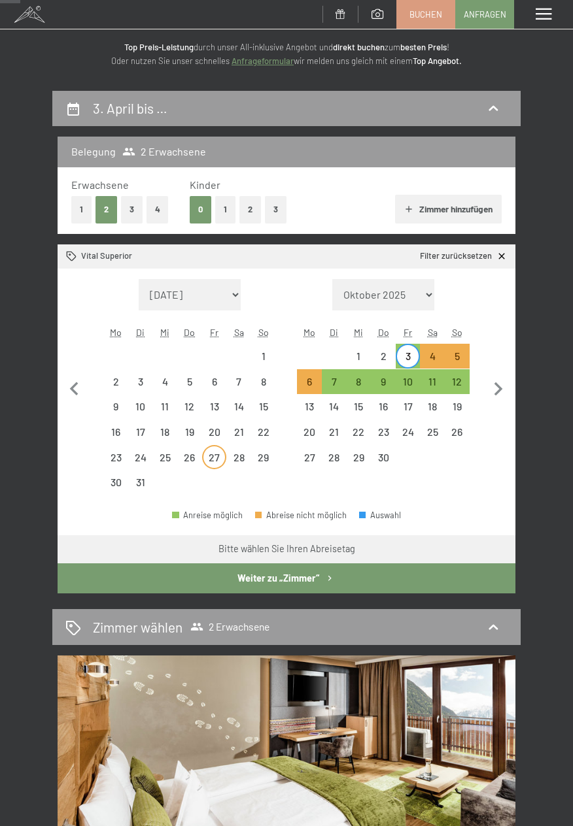
click at [217, 457] on div "27" at bounding box center [214, 463] width 22 height 22
select select "[DATE]"
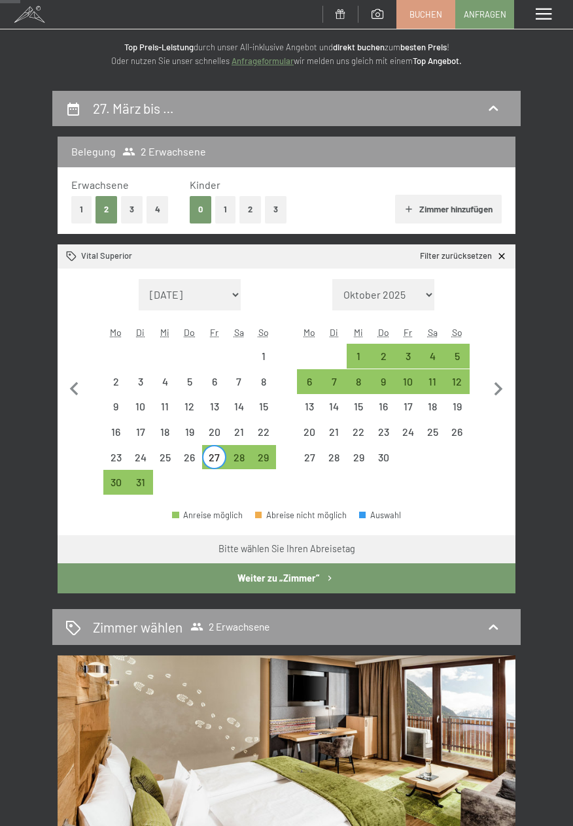
click at [365, 346] on div "1" at bounding box center [358, 356] width 25 height 25
select select "[DATE]"
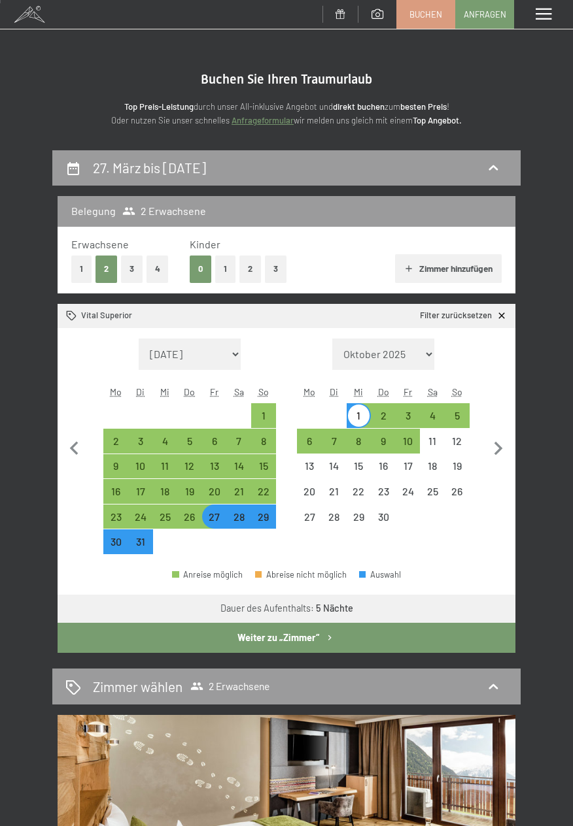
scroll to position [0, 0]
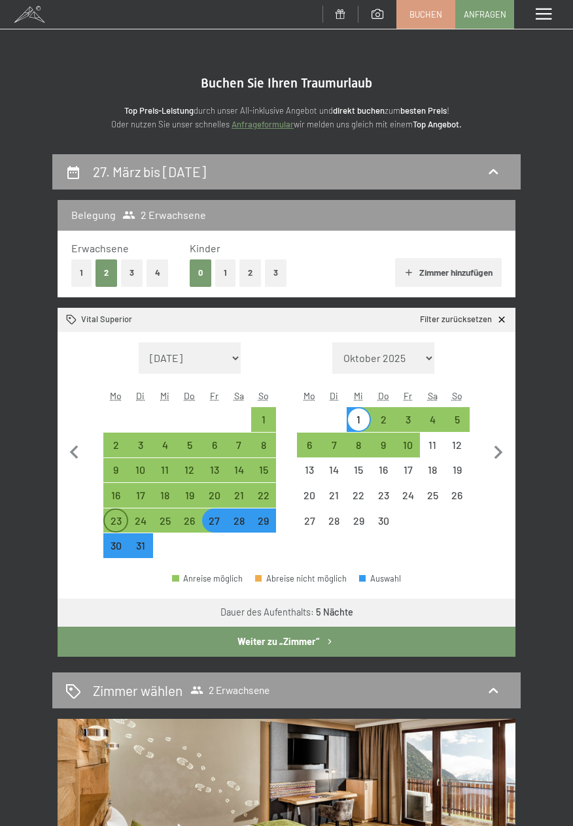
click at [114, 527] on div "23" at bounding box center [116, 527] width 22 height 22
select select "[DATE]"
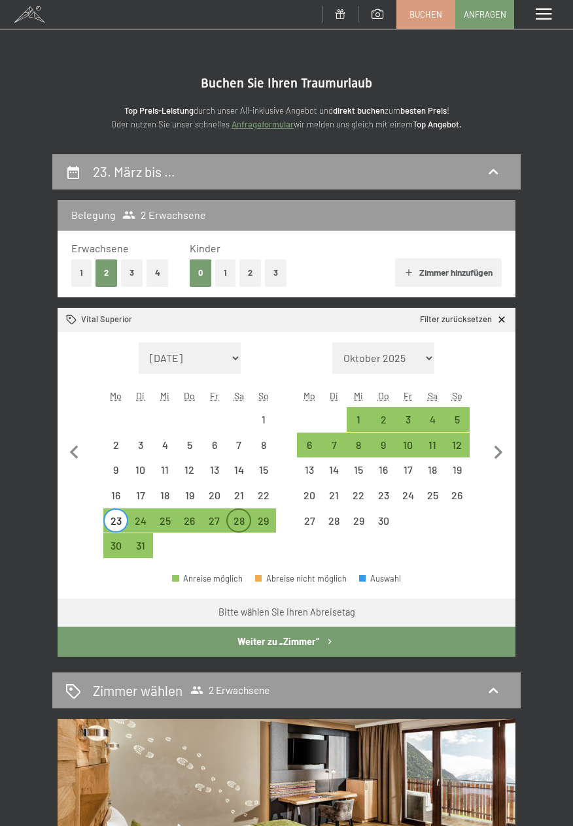
click at [248, 533] on div "28" at bounding box center [238, 527] width 22 height 22
select select "[DATE]"
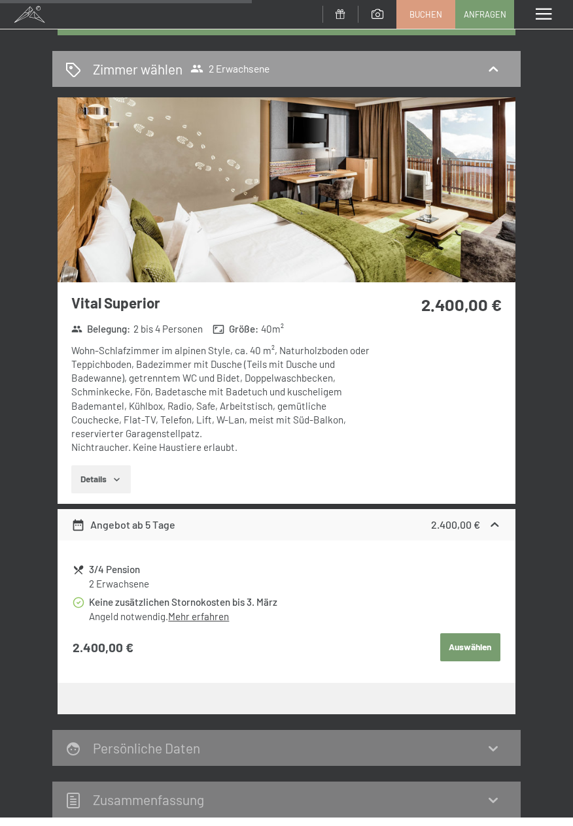
scroll to position [622, 0]
click at [218, 630] on tr "3/4 Pension 2 Erwachsene Keine zusätzlichen Stornokosten bis 3. März Angeld not…" at bounding box center [286, 611] width 427 height 103
click at [199, 616] on link "Mehr erfahren" at bounding box center [198, 616] width 61 height 12
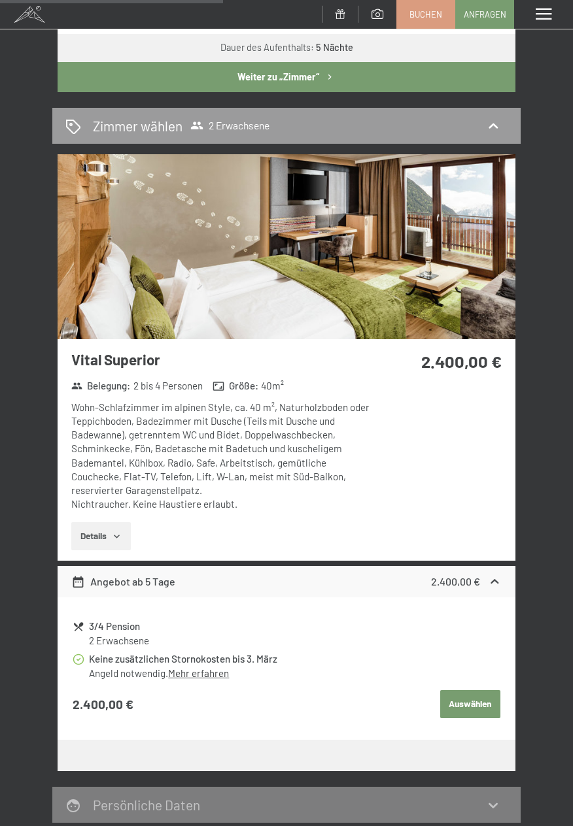
scroll to position [565, 0]
click at [122, 539] on icon "button" at bounding box center [117, 536] width 10 height 10
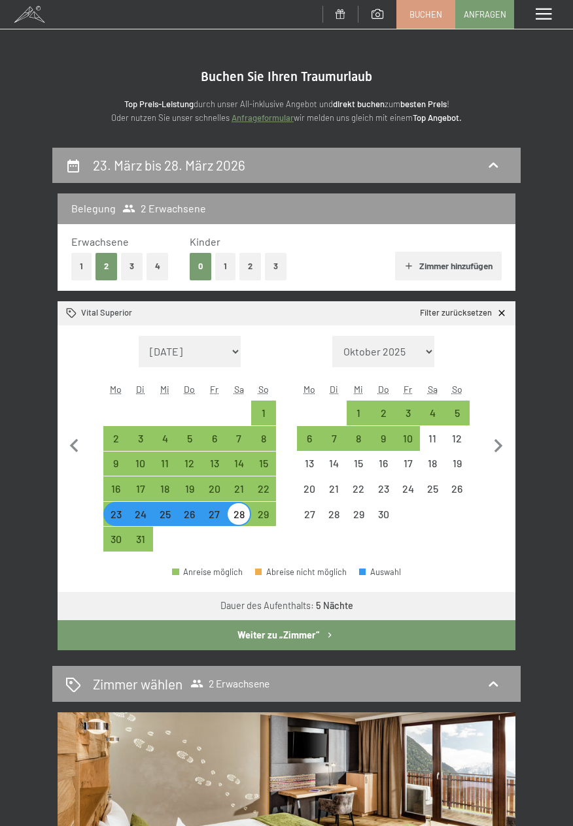
scroll to position [0, 0]
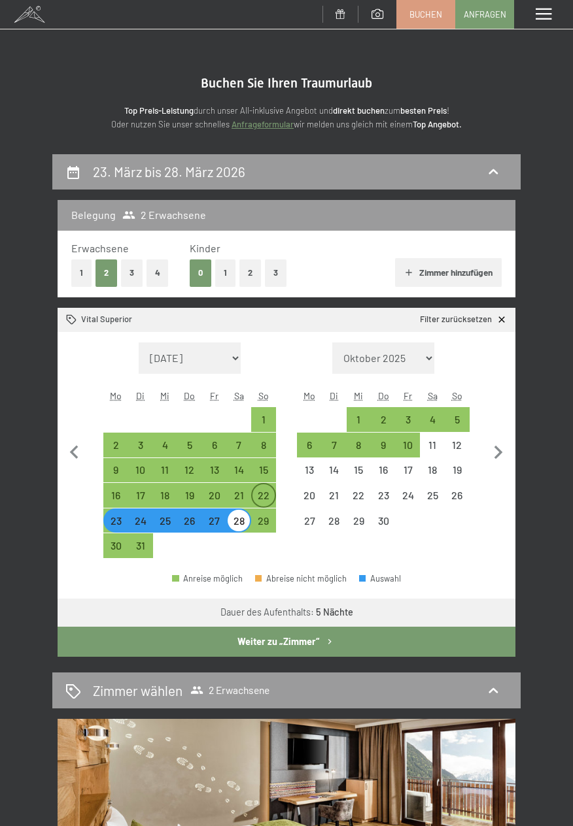
click at [273, 493] on div "22" at bounding box center [263, 501] width 22 height 22
select select "[DATE]"
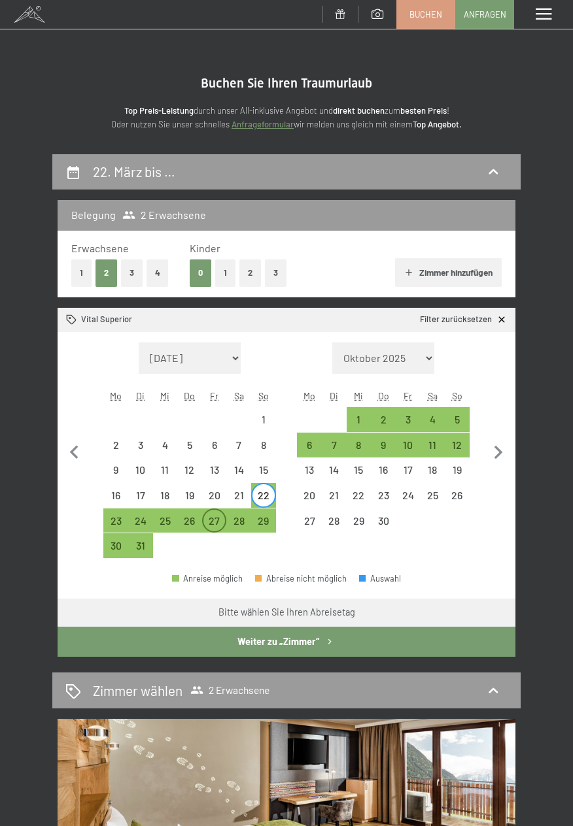
click at [220, 529] on div "27" at bounding box center [214, 527] width 22 height 22
select select "[DATE]"
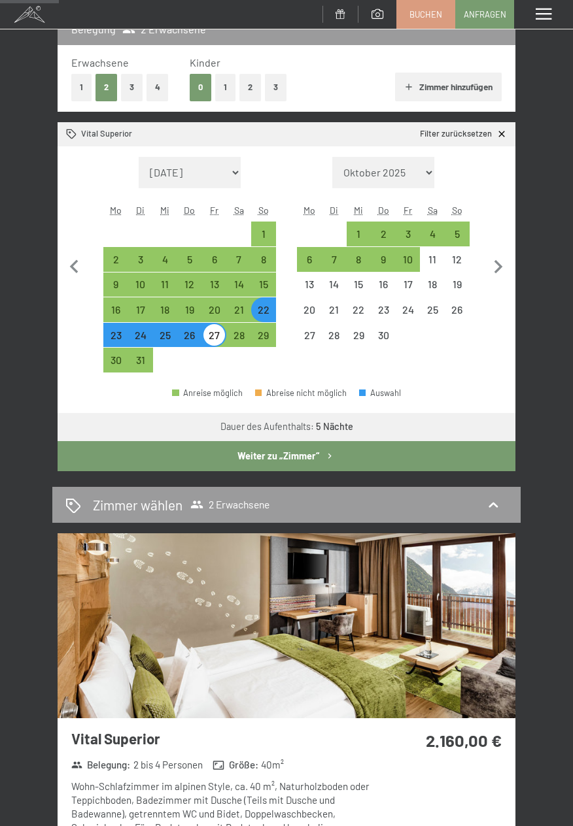
scroll to position [185, 0]
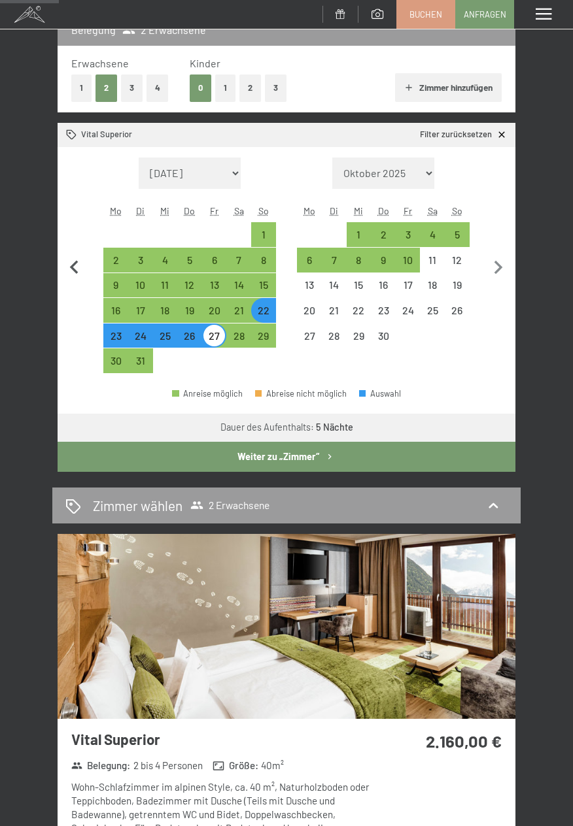
click at [73, 268] on icon "button" at bounding box center [74, 267] width 8 height 14
select select "[DATE]"
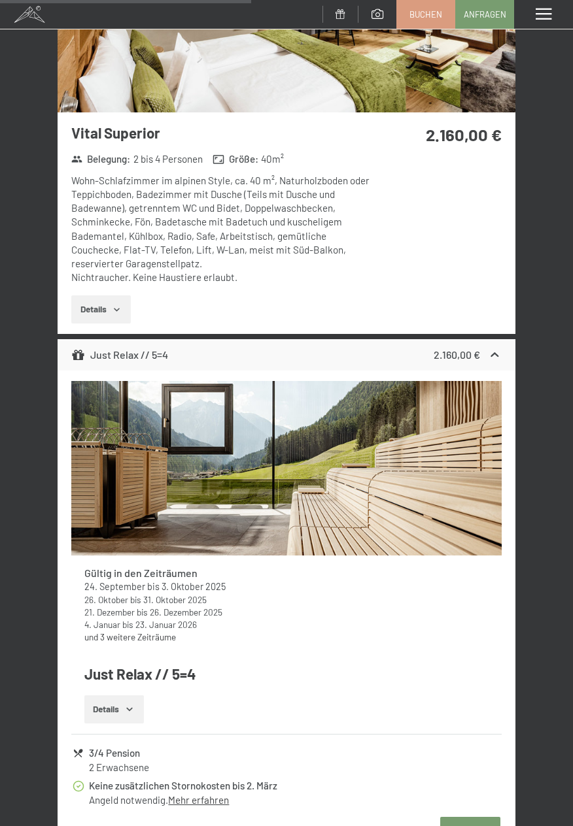
scroll to position [794, 0]
